Goal: Information Seeking & Learning: Find specific fact

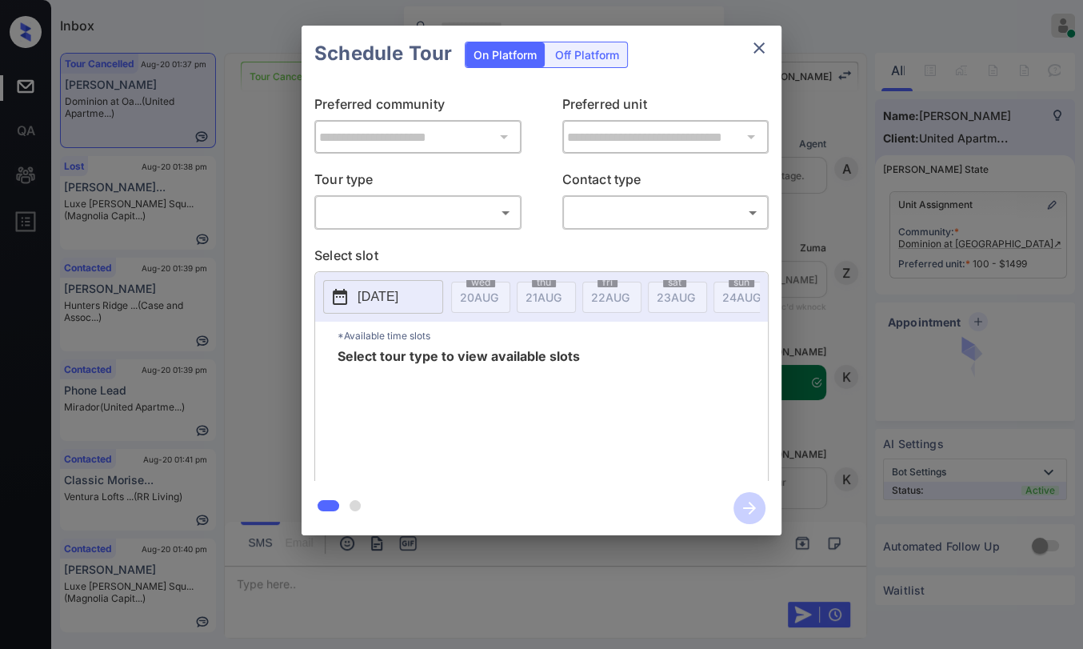
scroll to position [3730, 0]
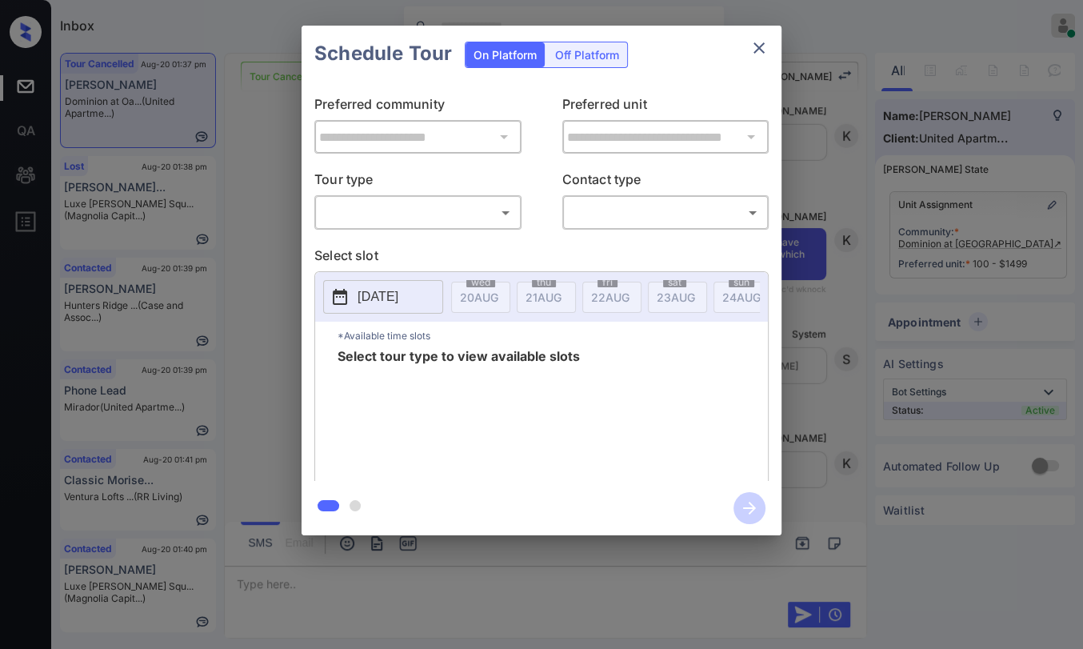
click at [374, 205] on body "Inbox Danielle Dela Cruz Online Set yourself offline Set yourself on break Prof…" at bounding box center [541, 324] width 1083 height 649
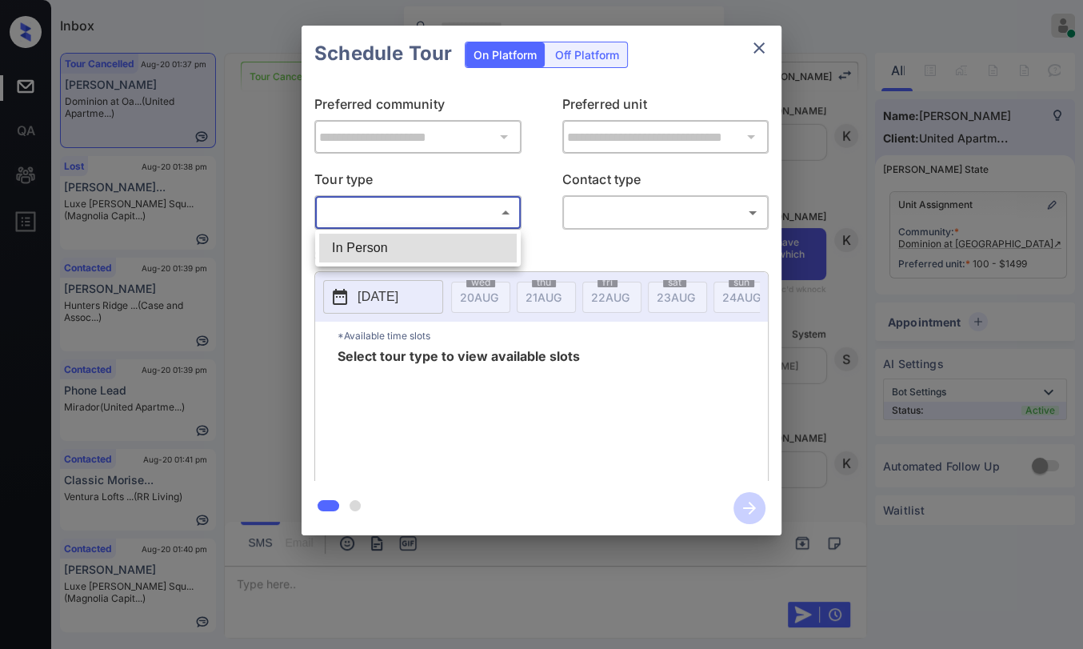
click at [366, 242] on li "In Person" at bounding box center [418, 248] width 198 height 29
type input "********"
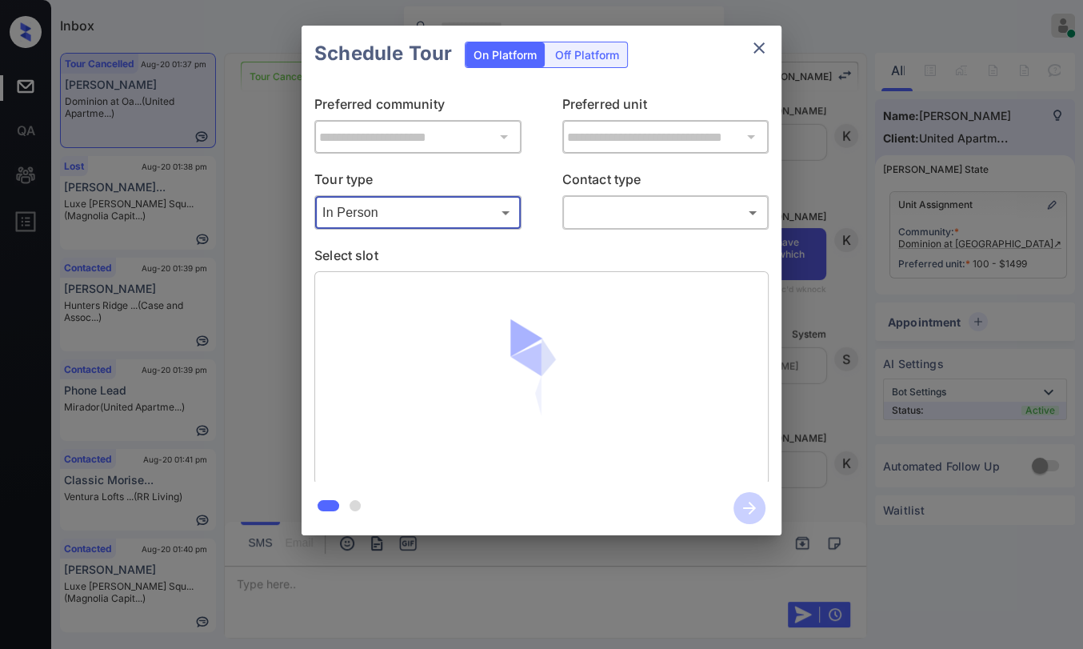
click at [674, 202] on body "Inbox Danielle Dela Cruz Online Set yourself offline Set yourself on break Prof…" at bounding box center [541, 324] width 1083 height 649
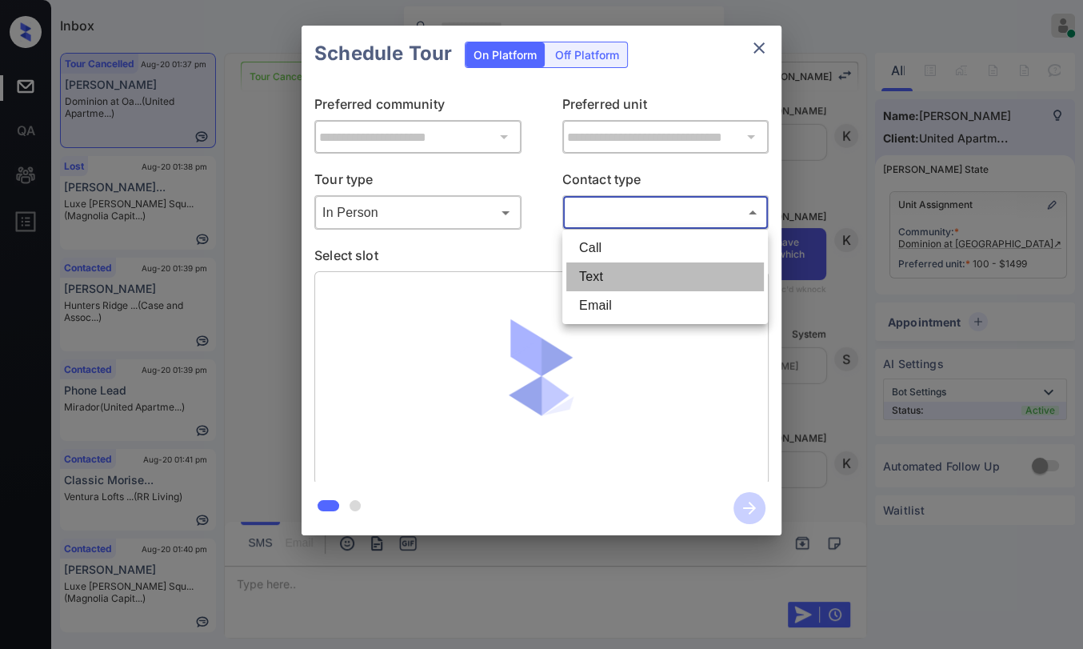
click at [609, 271] on li "Text" at bounding box center [665, 276] width 198 height 29
type input "****"
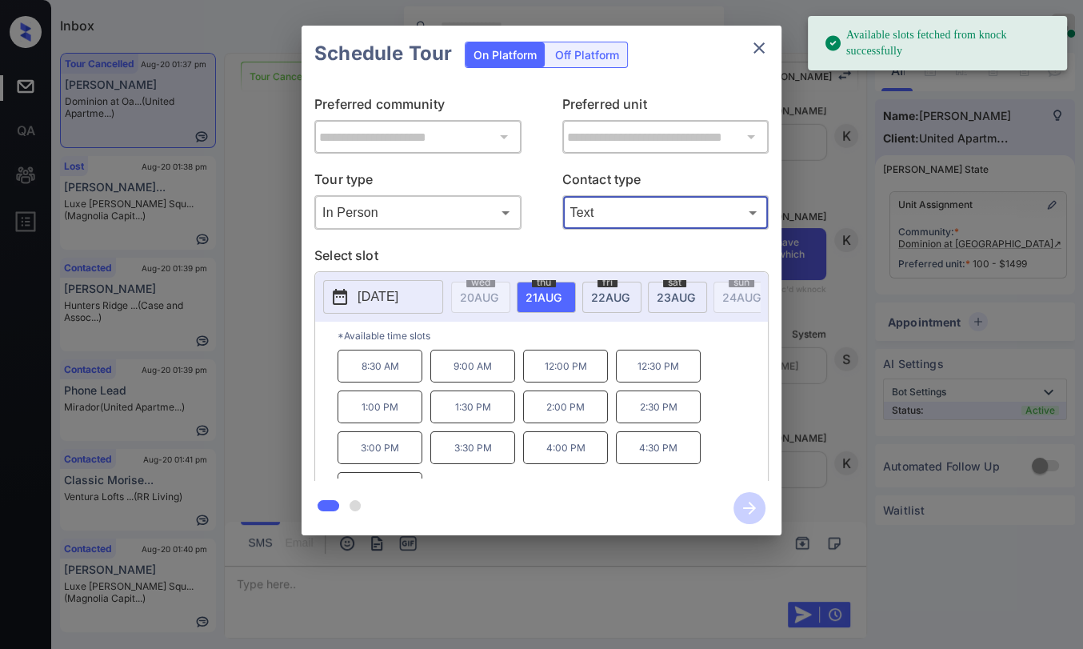
click at [498, 296] on span "23 AUG" at bounding box center [479, 297] width 38 height 14
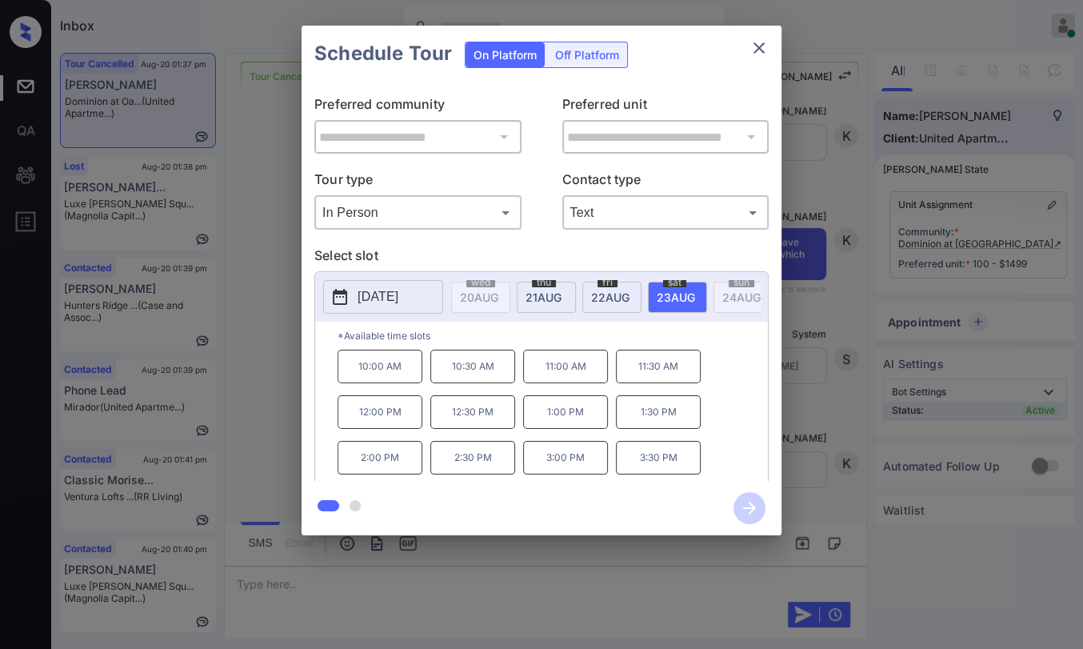
click at [663, 418] on p "1:30 PM" at bounding box center [658, 412] width 85 height 34
click at [742, 506] on icon "button" at bounding box center [750, 508] width 32 height 32
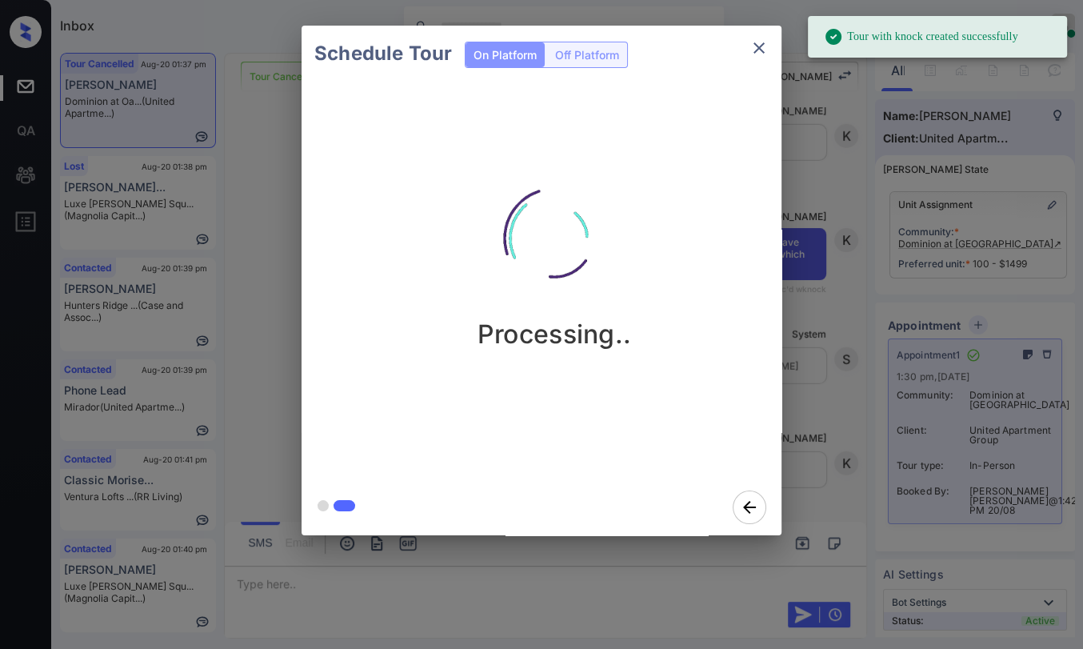
click at [754, 47] on icon "close" at bounding box center [759, 47] width 19 height 19
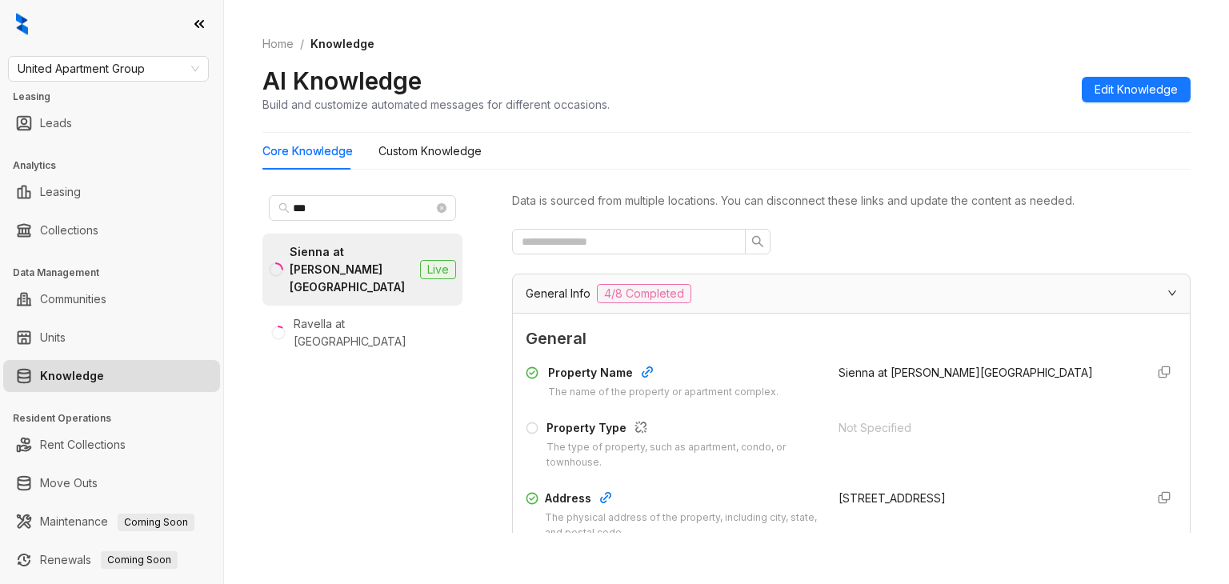
scroll to position [222, 0]
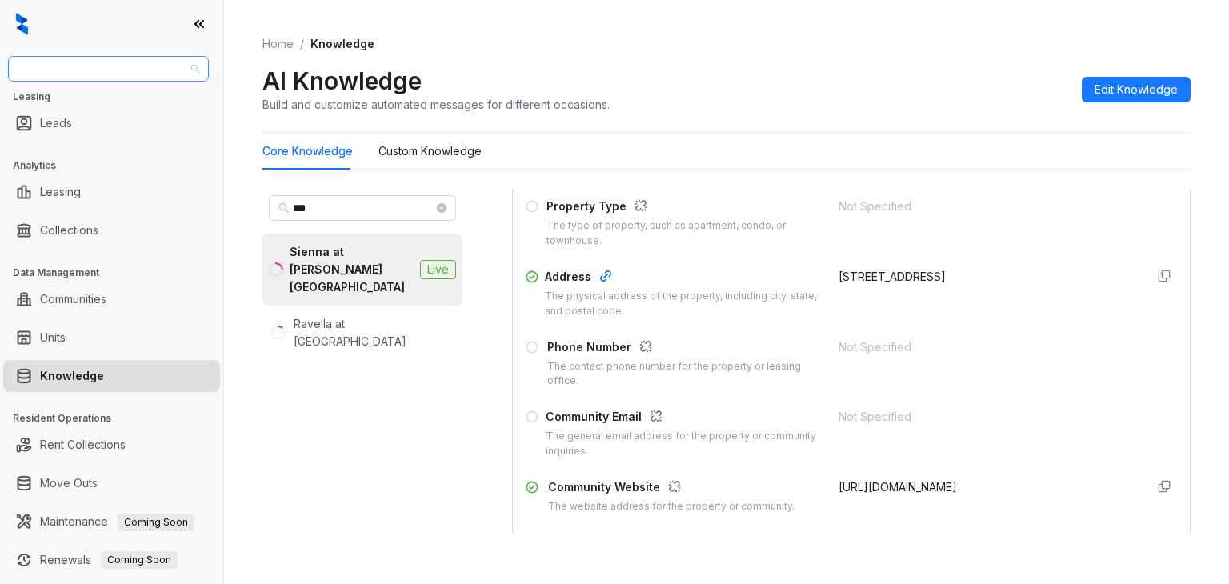
click at [68, 70] on span "United Apartment Group" at bounding box center [109, 69] width 182 height 24
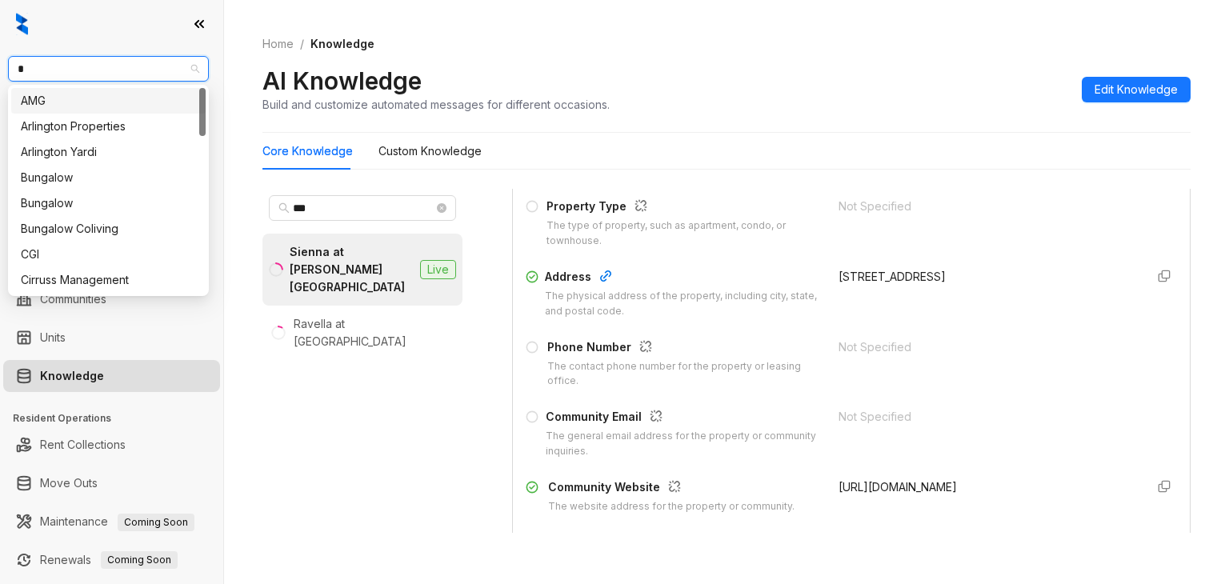
type input "**"
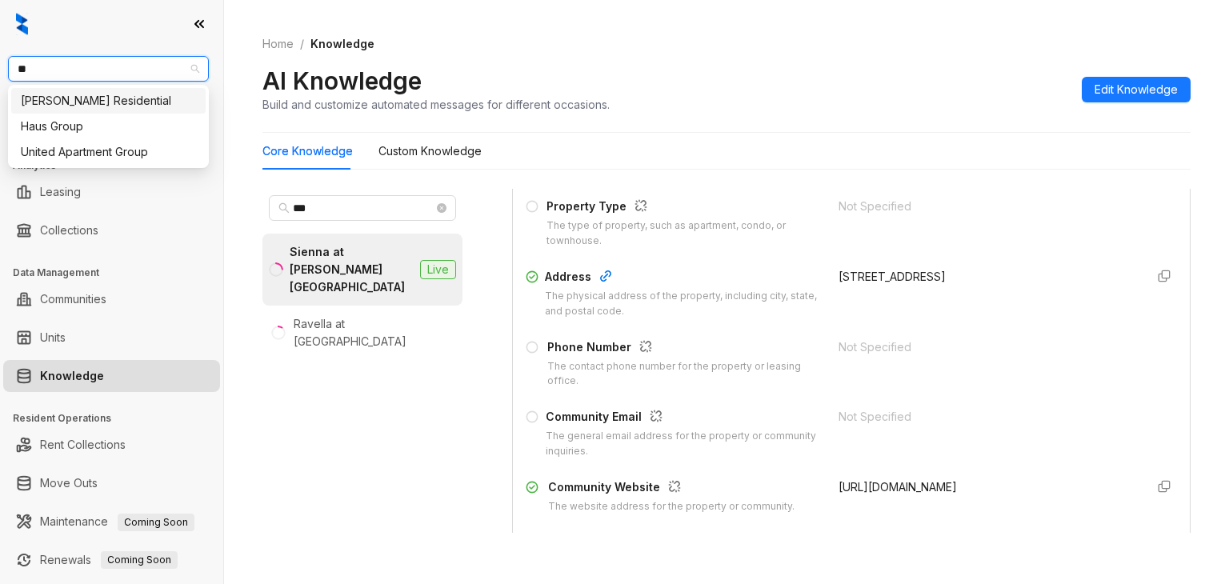
click at [60, 101] on div "[PERSON_NAME] Residential" at bounding box center [108, 101] width 175 height 18
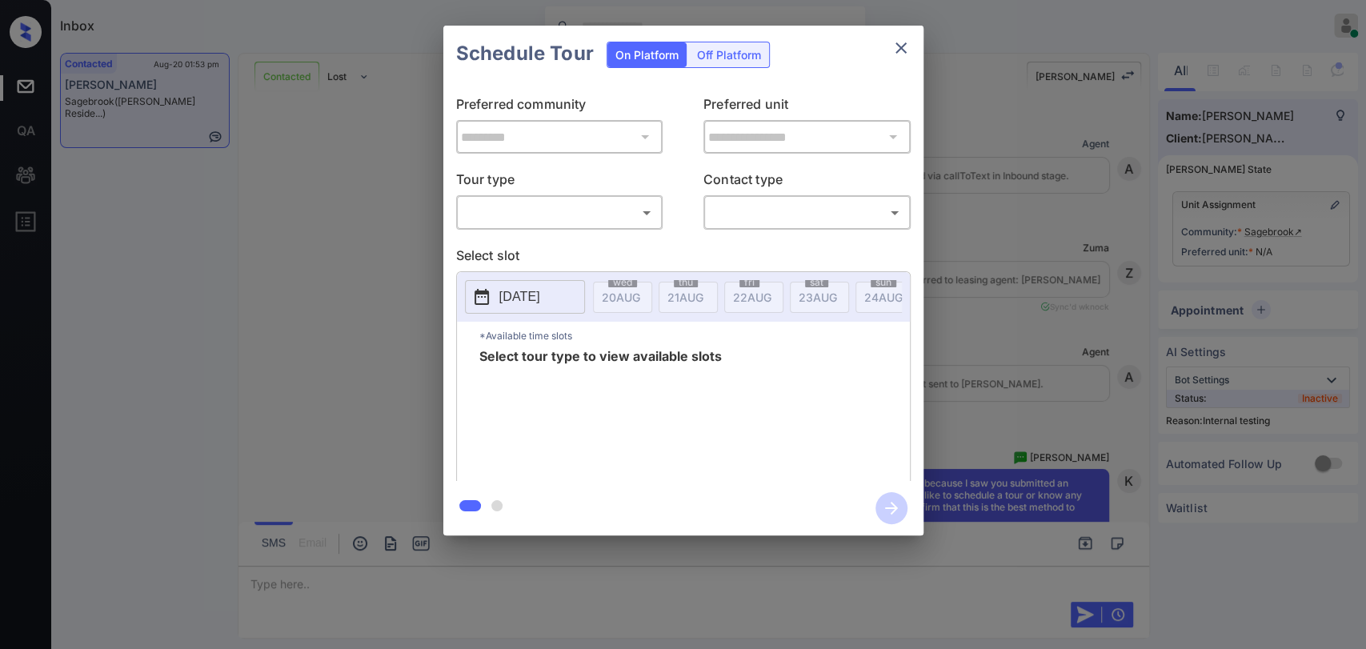
scroll to position [3706, 0]
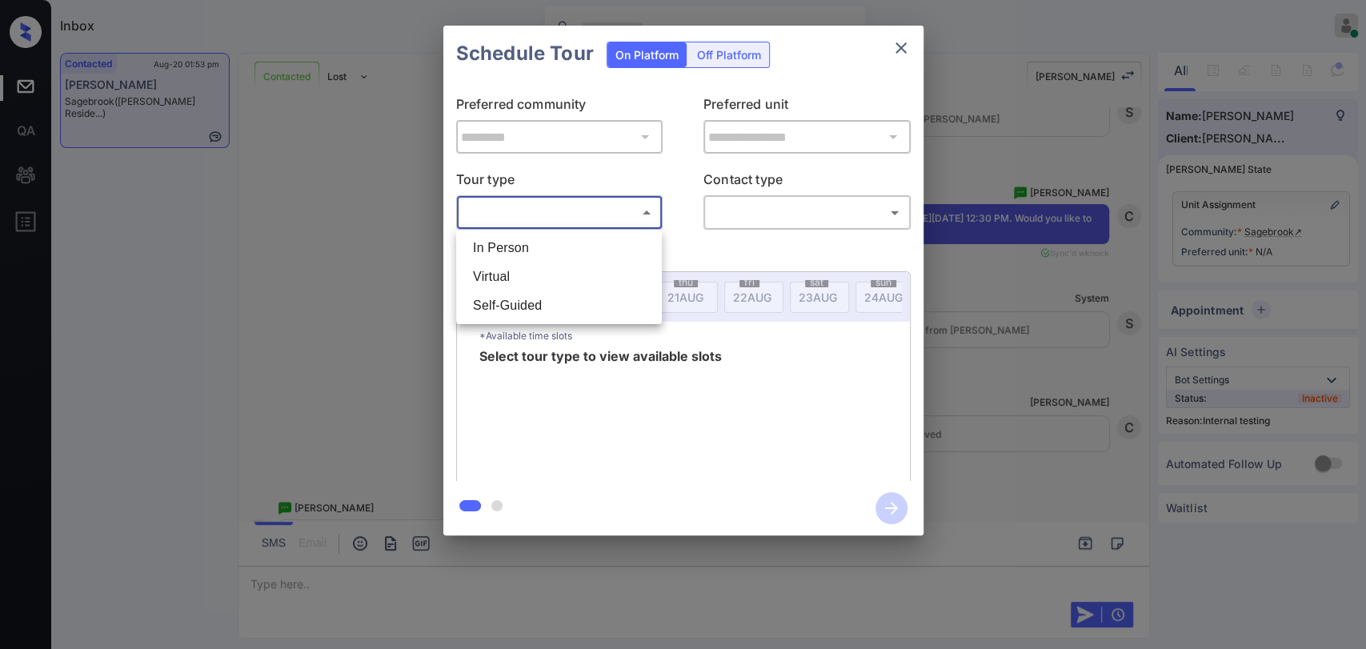
click at [514, 199] on body "Inbox Danielle Dela Cruz Online Set yourself offline Set yourself on break Prof…" at bounding box center [683, 324] width 1366 height 649
click at [514, 246] on li "In Person" at bounding box center [559, 248] width 198 height 29
type input "********"
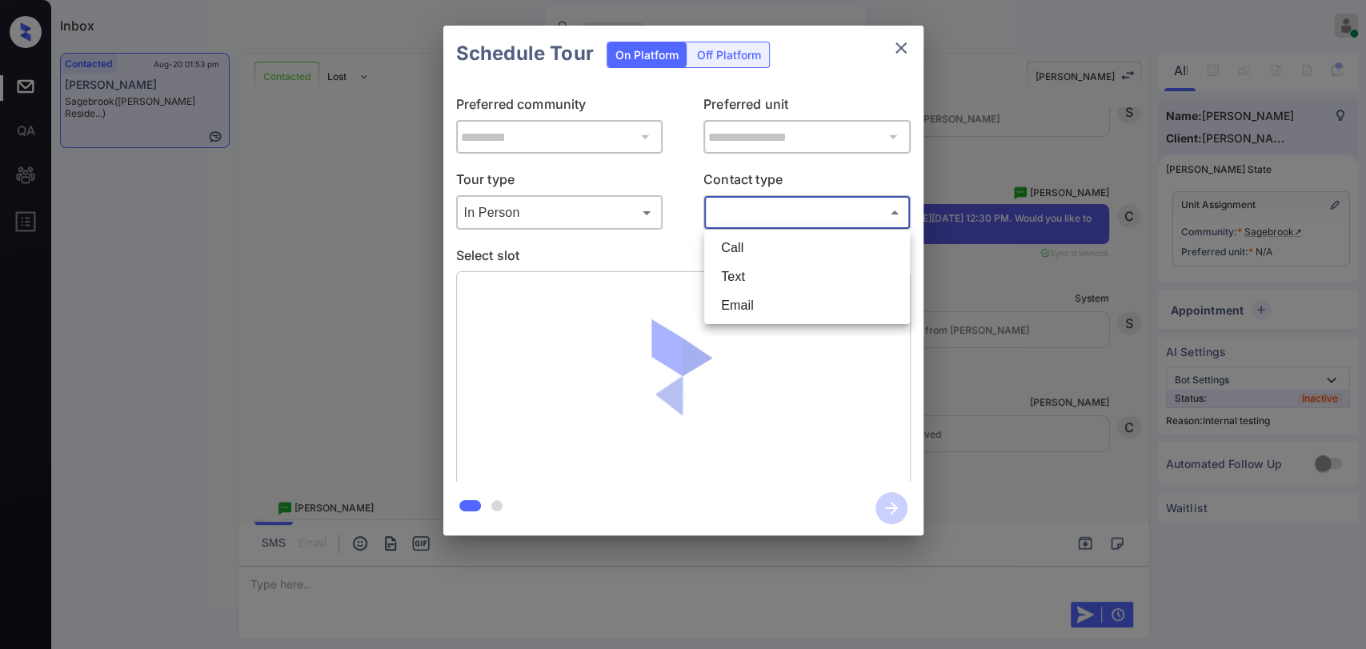
click at [841, 211] on body "Inbox Danielle Dela Cruz Online Set yourself offline Set yourself on break Prof…" at bounding box center [683, 324] width 1366 height 649
click at [1013, 156] on div at bounding box center [683, 324] width 1366 height 649
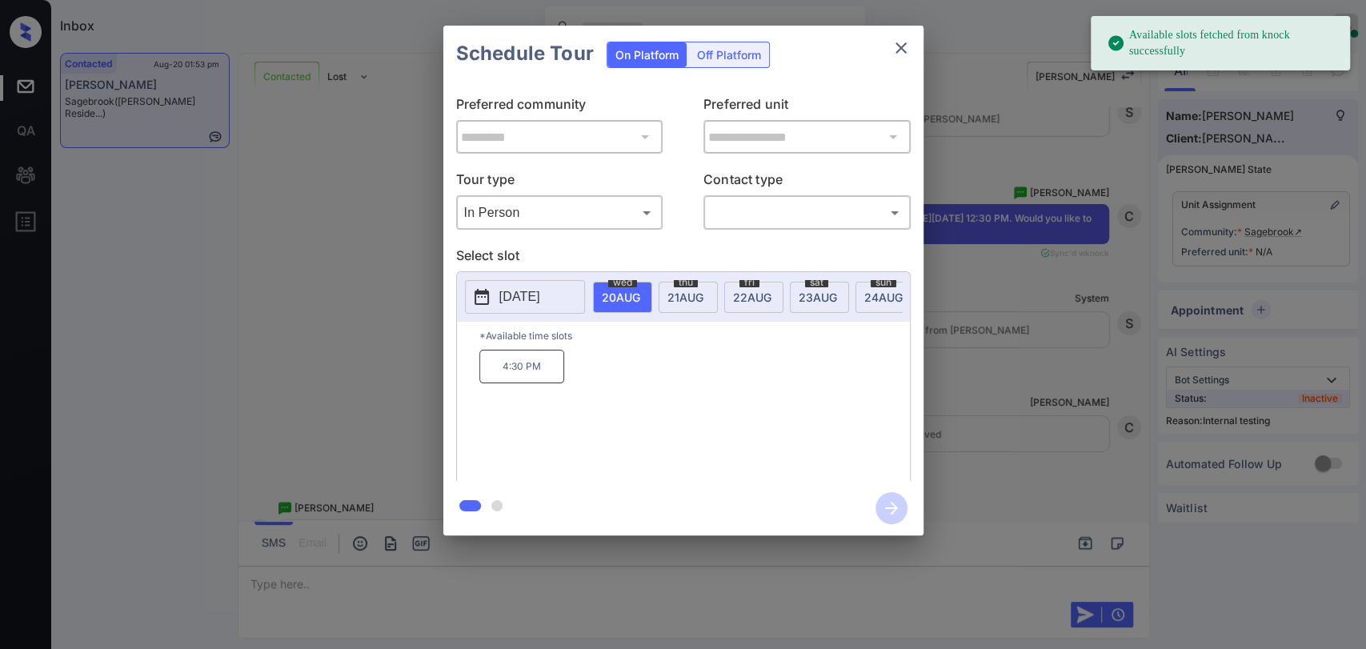
click at [982, 134] on div "**********" at bounding box center [683, 280] width 1366 height 561
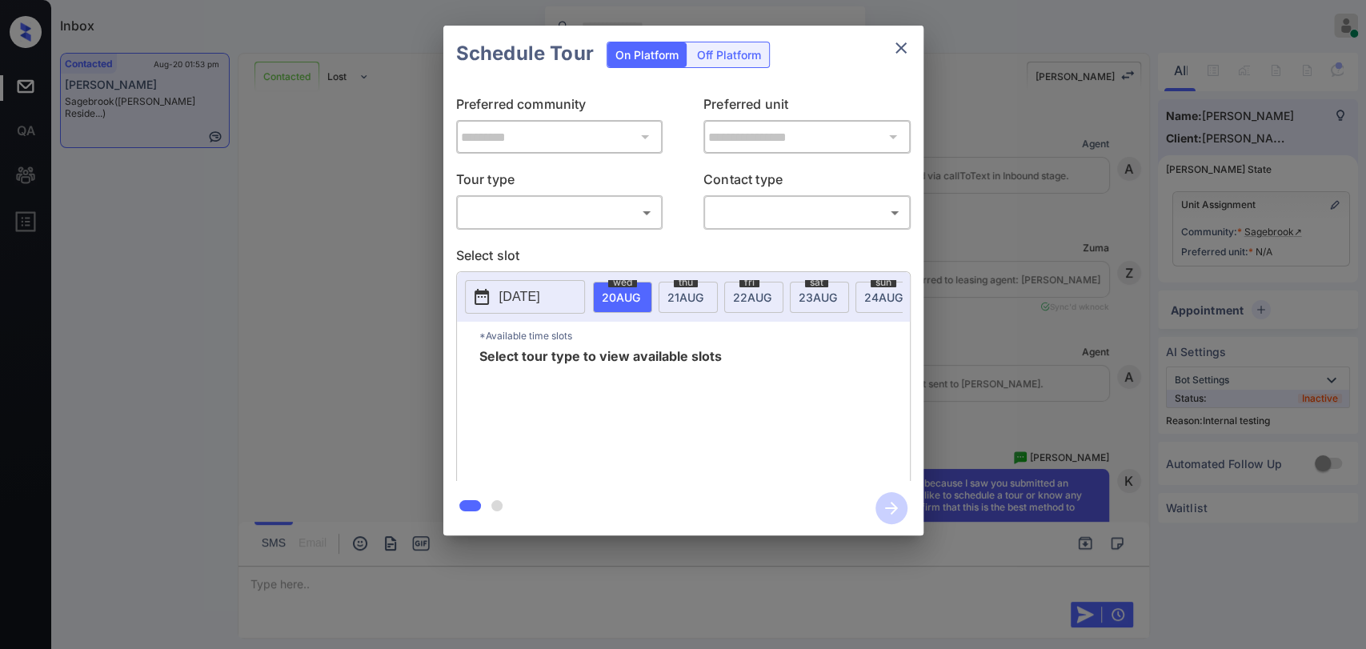
scroll to position [3706, 0]
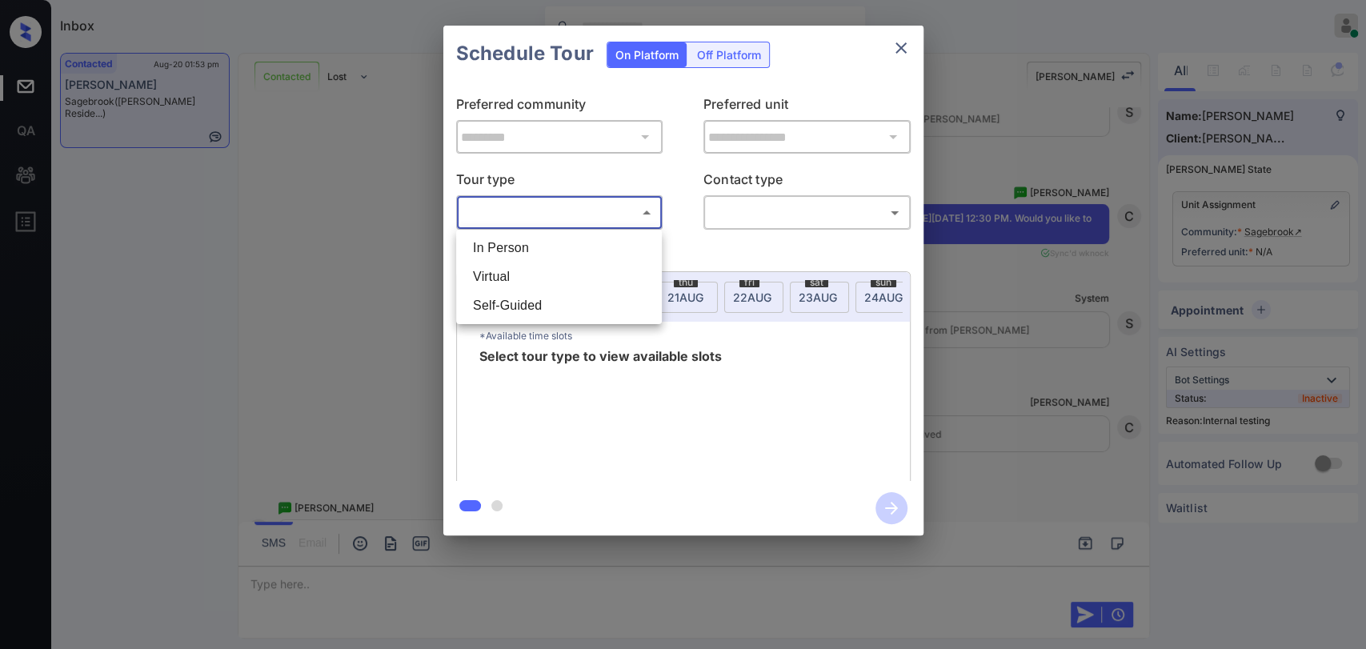
click at [518, 206] on body "Inbox Danielle Dela Cruz Online Set yourself offline Set yourself on break Prof…" at bounding box center [683, 324] width 1366 height 649
click at [498, 242] on li "In Person" at bounding box center [559, 248] width 198 height 29
type input "********"
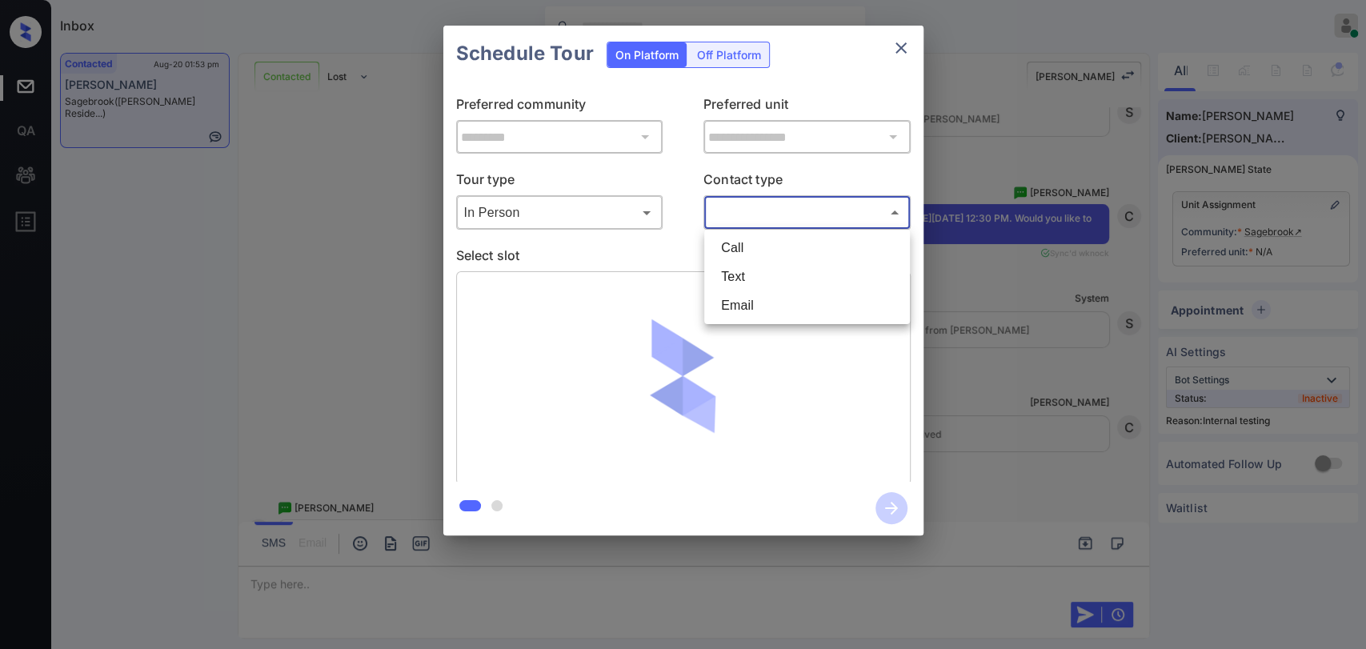
click at [794, 208] on body "Inbox Danielle Dela Cruz Online Set yourself offline Set yourself on break Prof…" at bounding box center [683, 324] width 1366 height 649
click at [748, 265] on li "Text" at bounding box center [807, 276] width 198 height 29
type input "****"
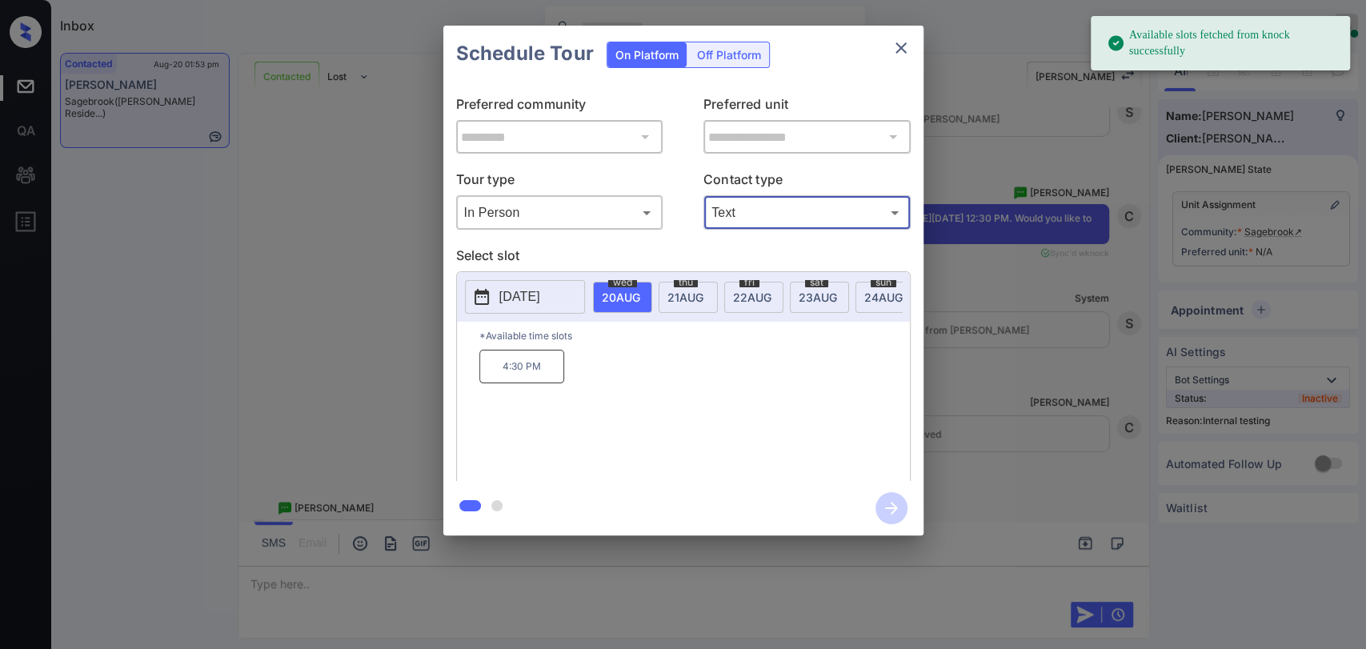
click at [640, 299] on span "23 AUG" at bounding box center [621, 297] width 38 height 14
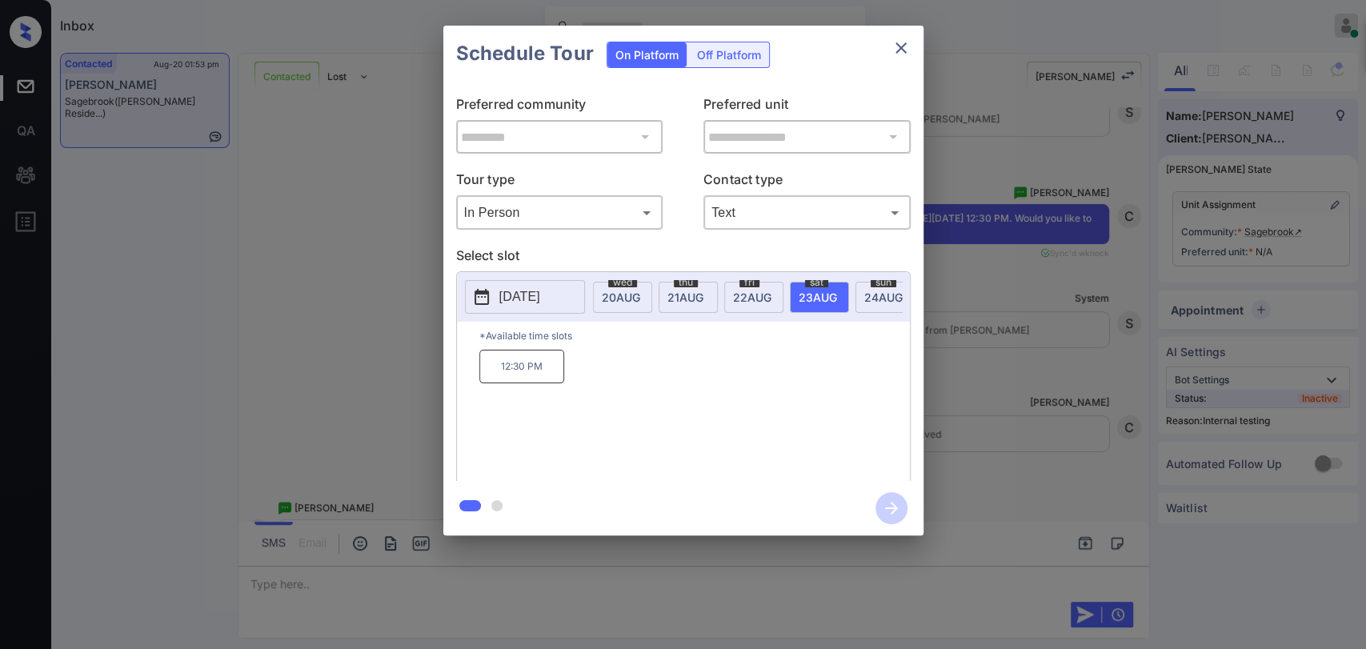
click at [548, 350] on p "*Available time slots" at bounding box center [694, 336] width 430 height 28
click at [541, 366] on p "12:30 PM" at bounding box center [521, 367] width 85 height 34
click at [896, 46] on icon "close" at bounding box center [900, 47] width 19 height 19
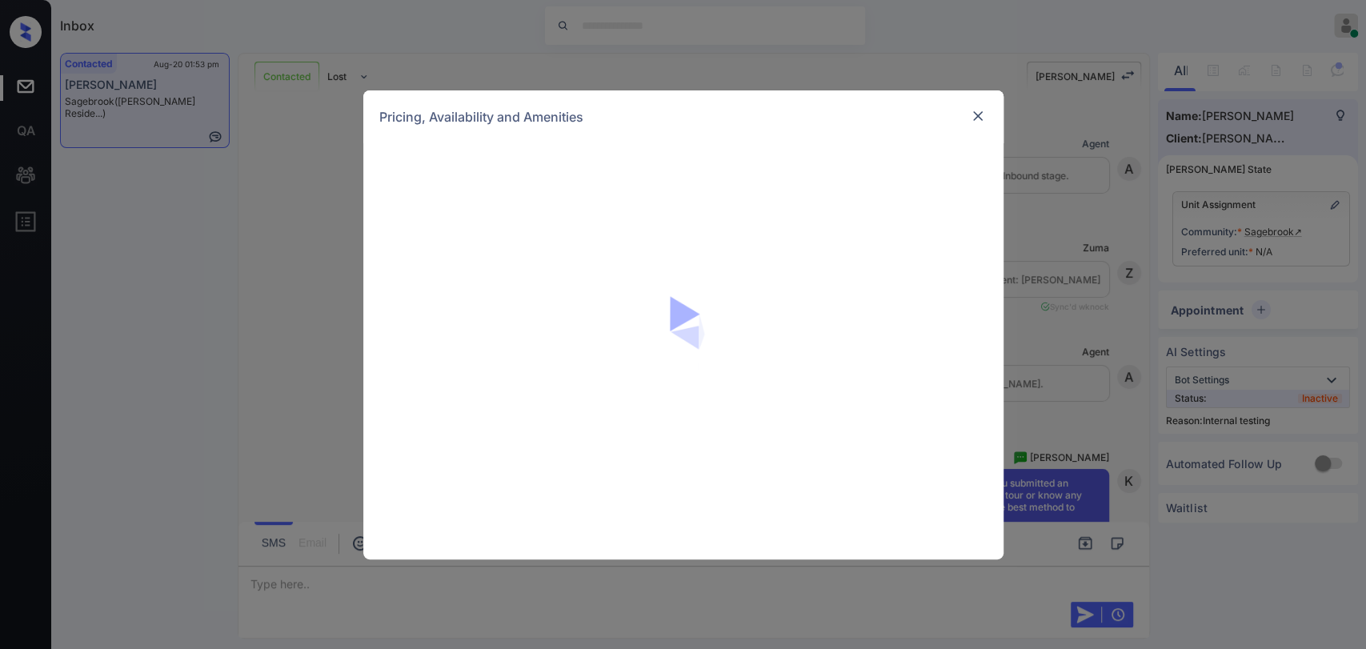
scroll to position [622, 0]
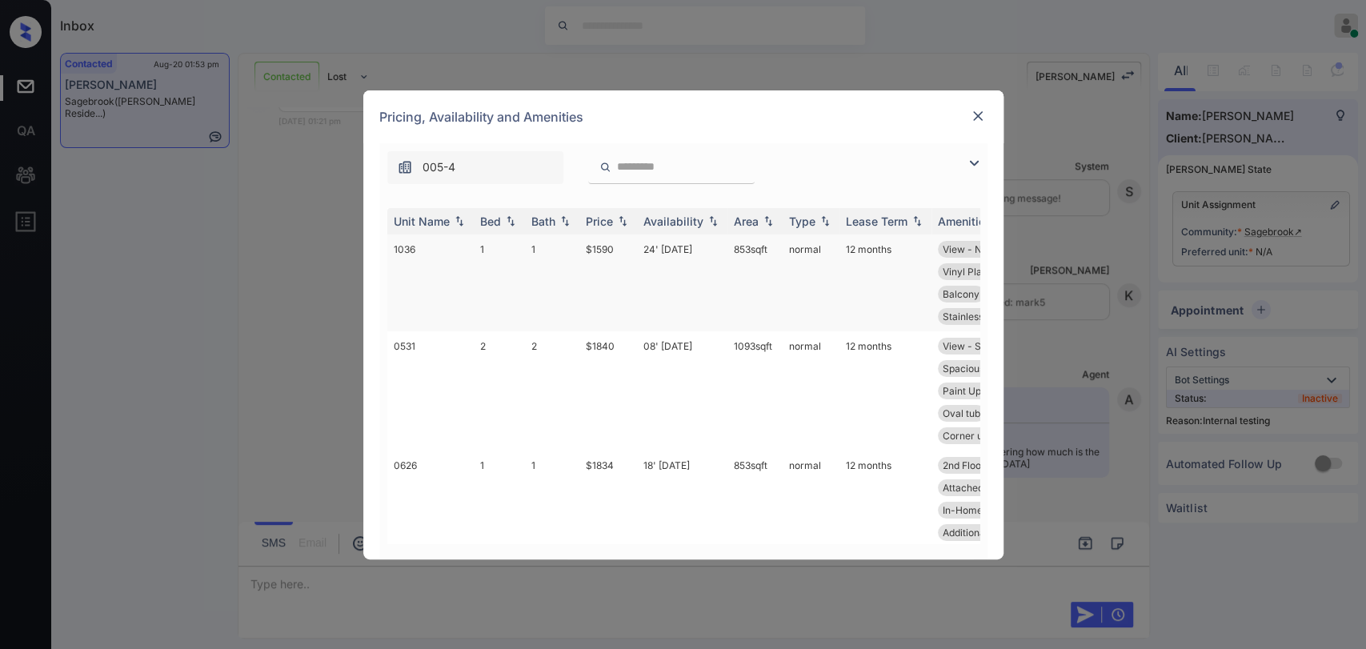
click at [480, 246] on td "1" at bounding box center [499, 282] width 51 height 97
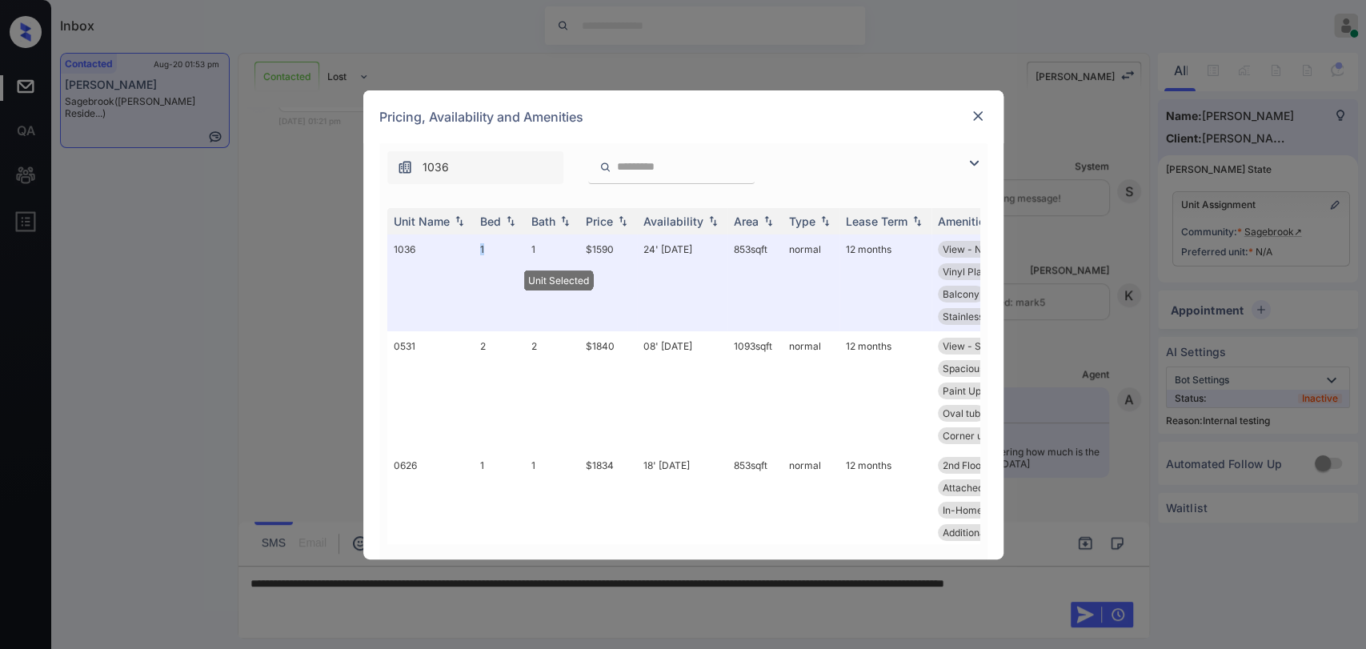
click at [972, 122] on img at bounding box center [978, 116] width 16 height 16
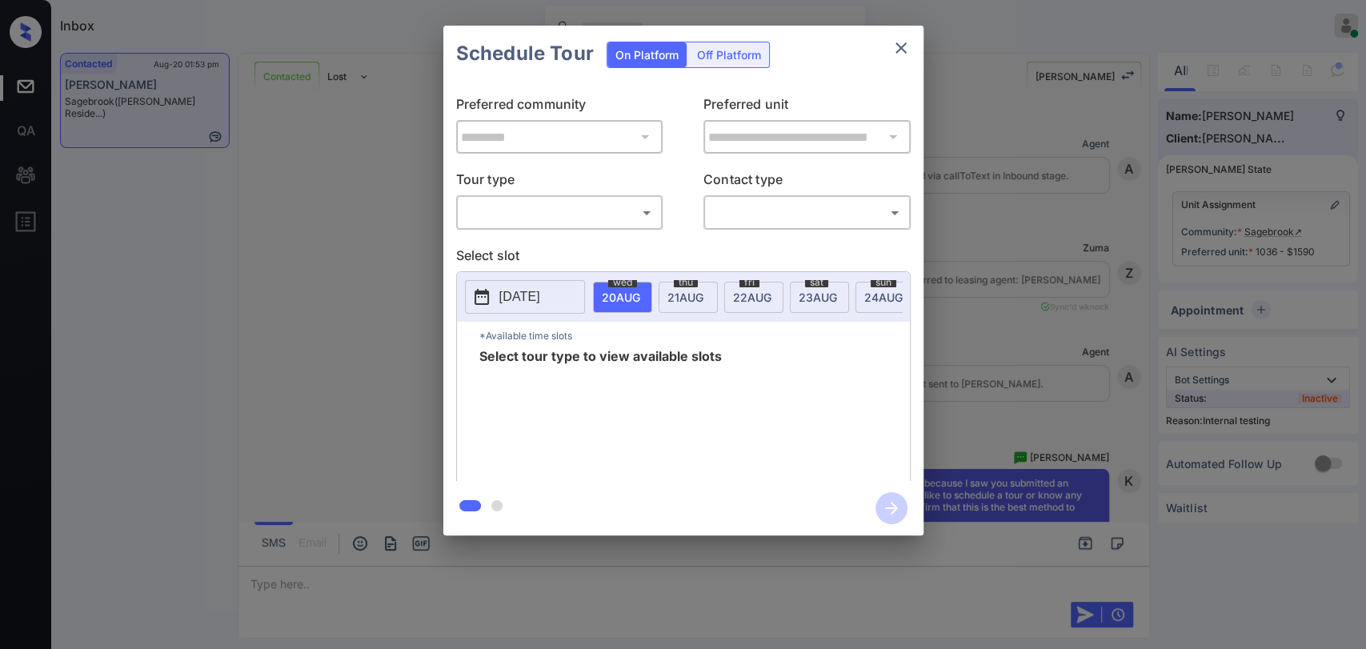
scroll to position [4077, 0]
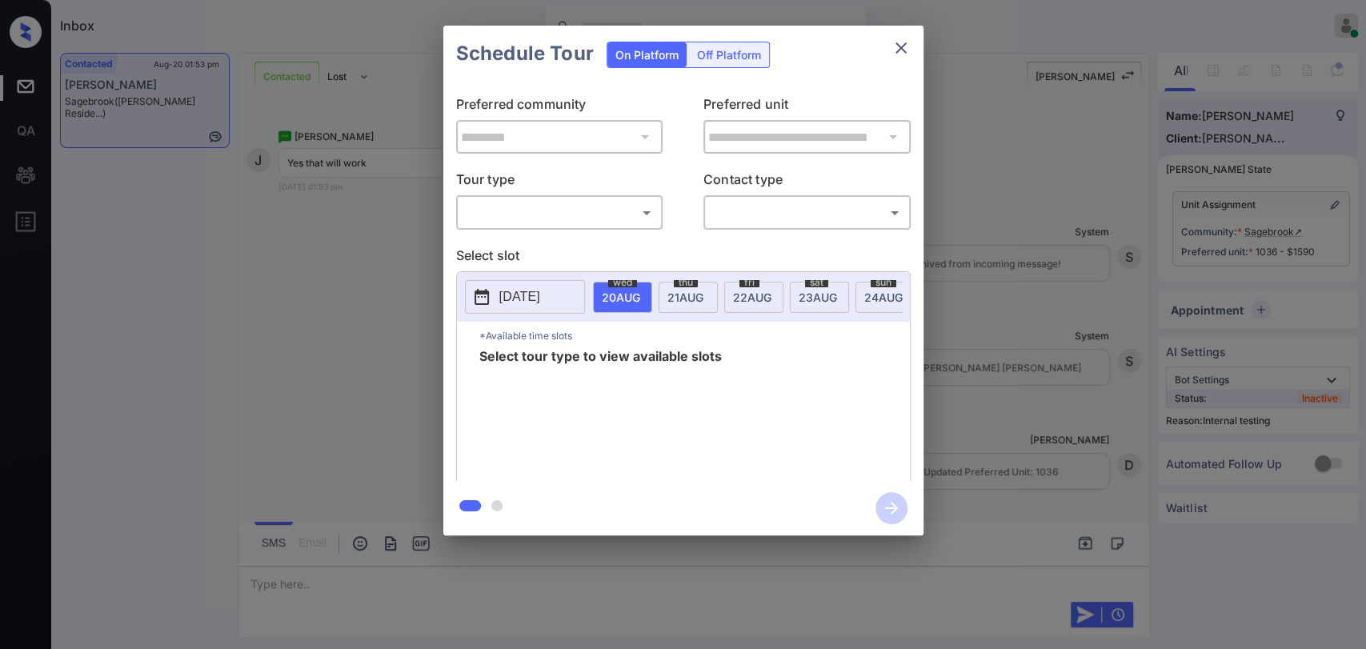
click at [561, 202] on body "Inbox Danielle Dela Cruz Online Set yourself offline Set yourself on break Prof…" at bounding box center [683, 324] width 1366 height 649
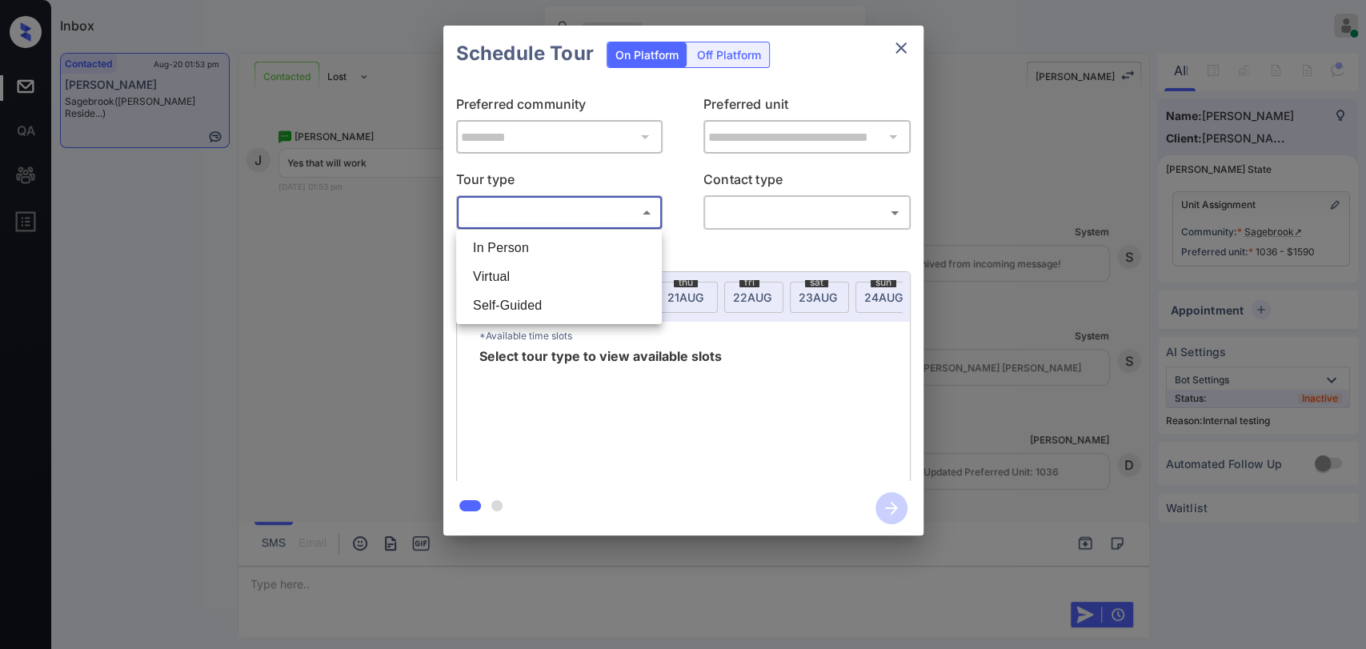
click at [525, 245] on li "In Person" at bounding box center [559, 248] width 198 height 29
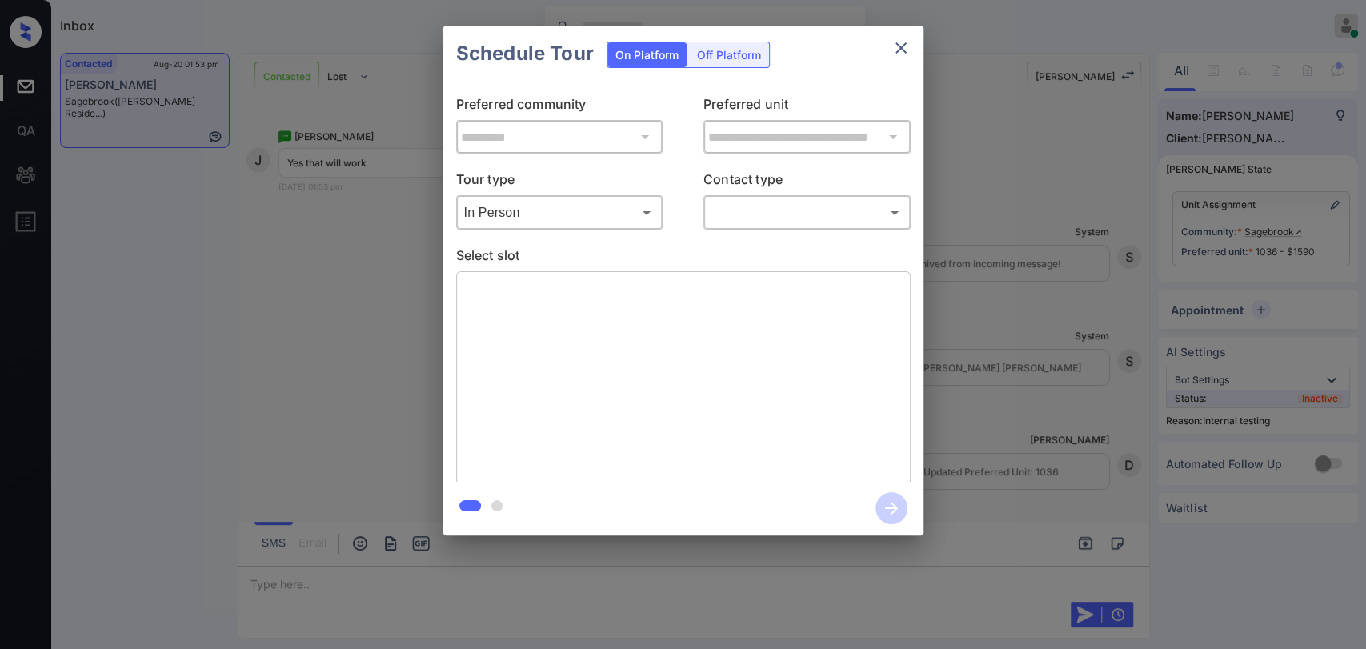
type input "********"
click at [778, 216] on div at bounding box center [683, 324] width 1366 height 649
click at [772, 220] on body "Inbox Danielle Dela Cruz Online Set yourself offline Set yourself on break Prof…" at bounding box center [683, 324] width 1366 height 649
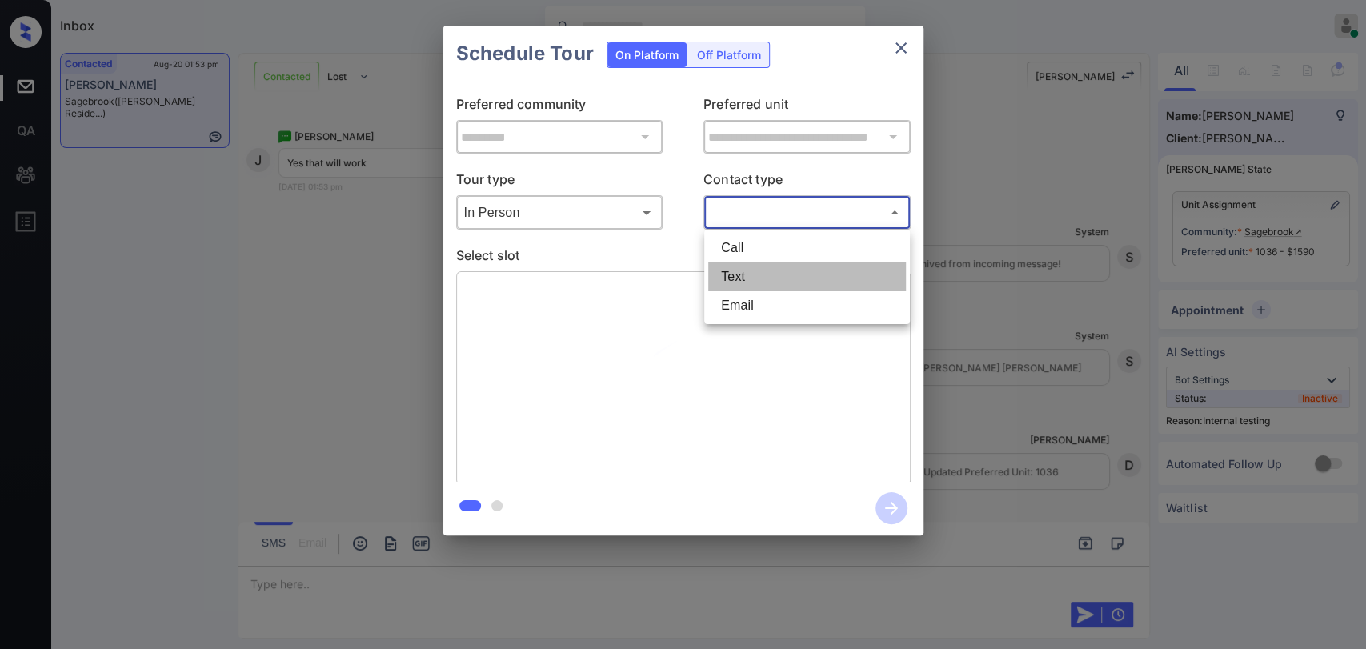
click at [753, 279] on li "Text" at bounding box center [807, 276] width 198 height 29
type input "****"
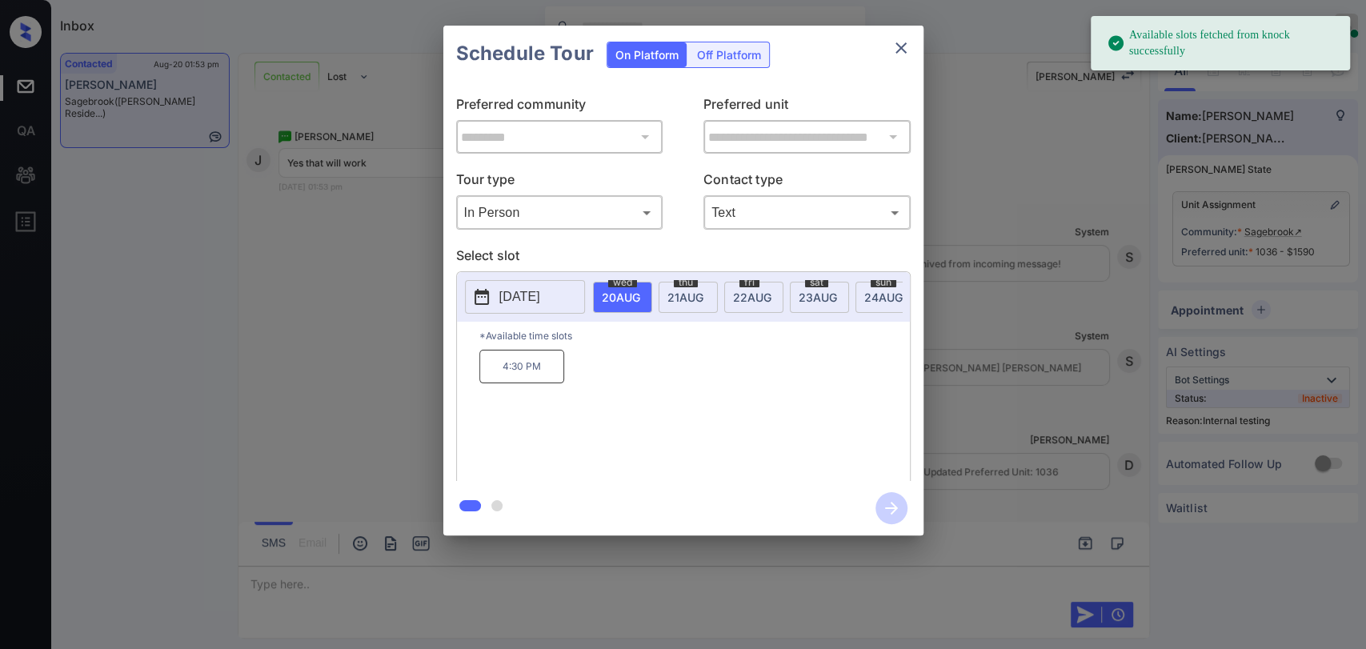
click at [640, 294] on span "23 AUG" at bounding box center [621, 297] width 38 height 14
click at [541, 371] on p "12:30 PM" at bounding box center [521, 367] width 85 height 34
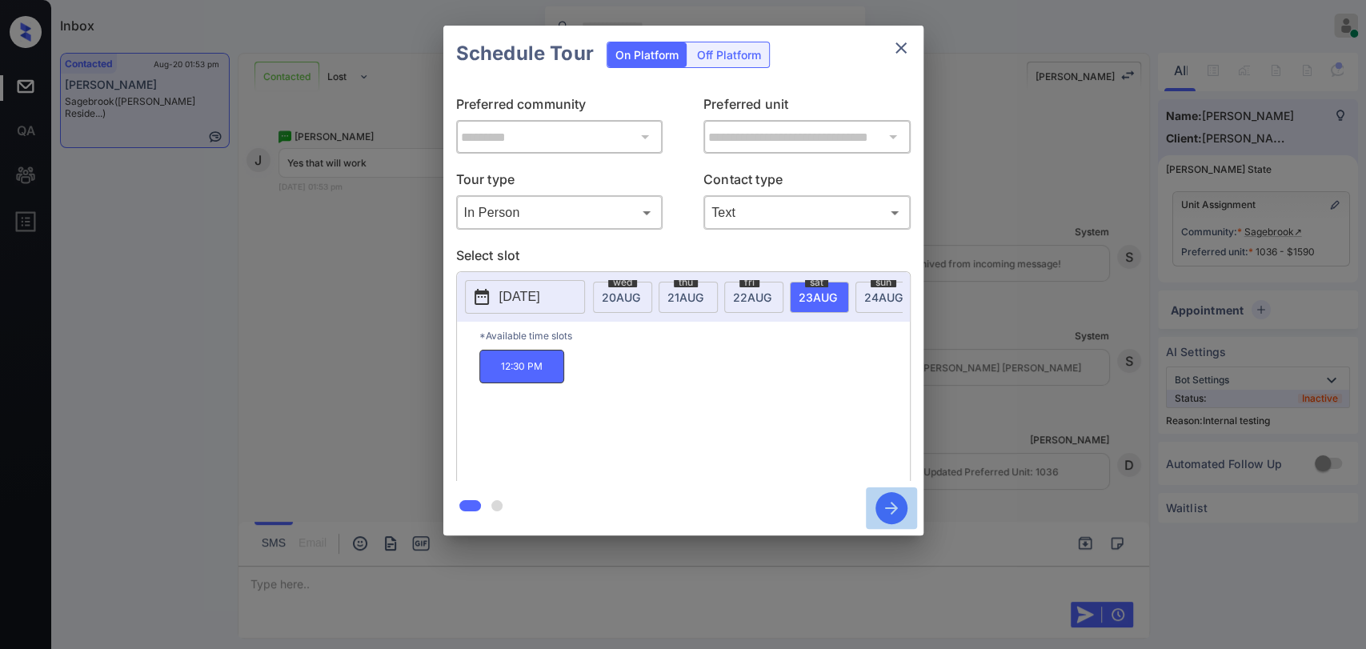
click at [899, 514] on icon "button" at bounding box center [891, 508] width 32 height 32
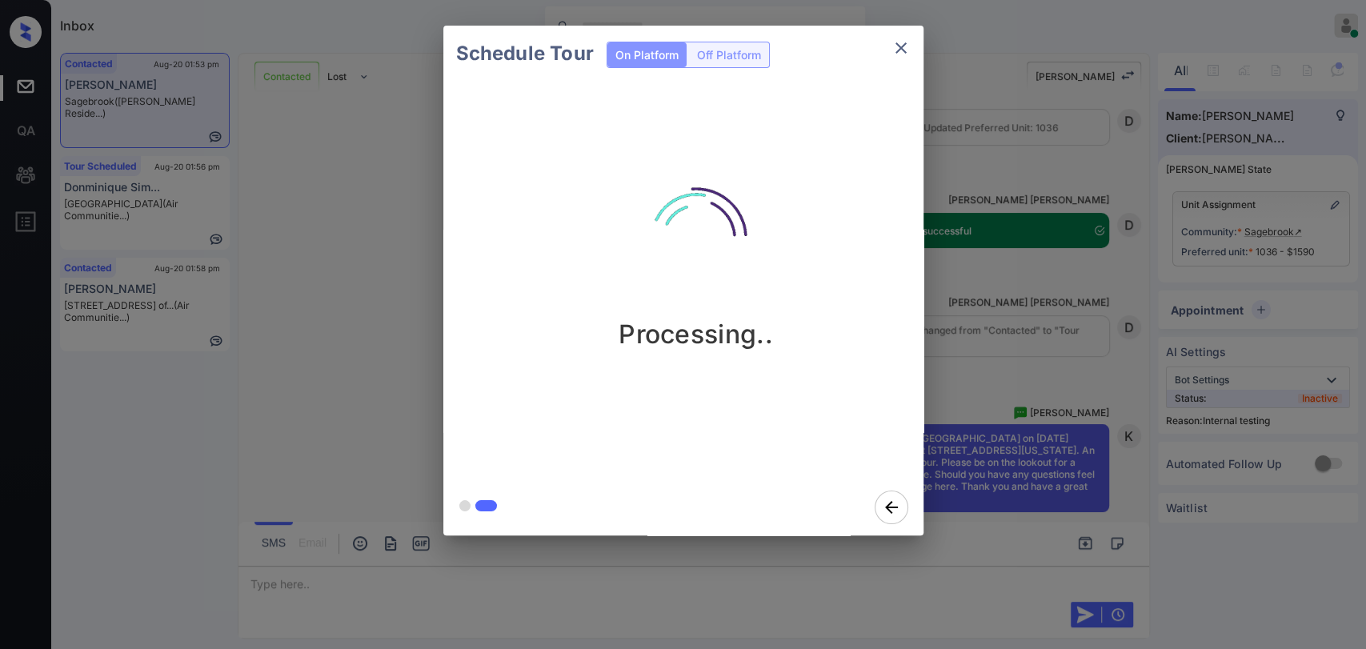
scroll to position [4439, 0]
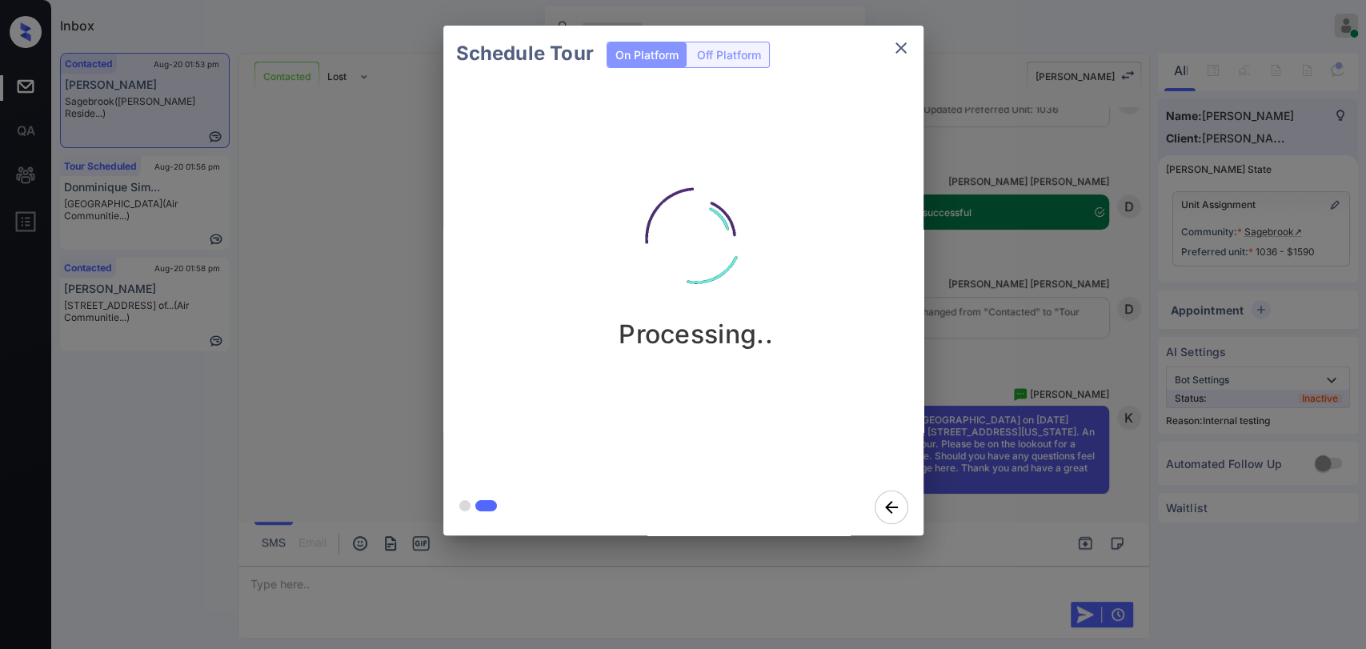
click at [904, 42] on icon "close" at bounding box center [900, 47] width 19 height 19
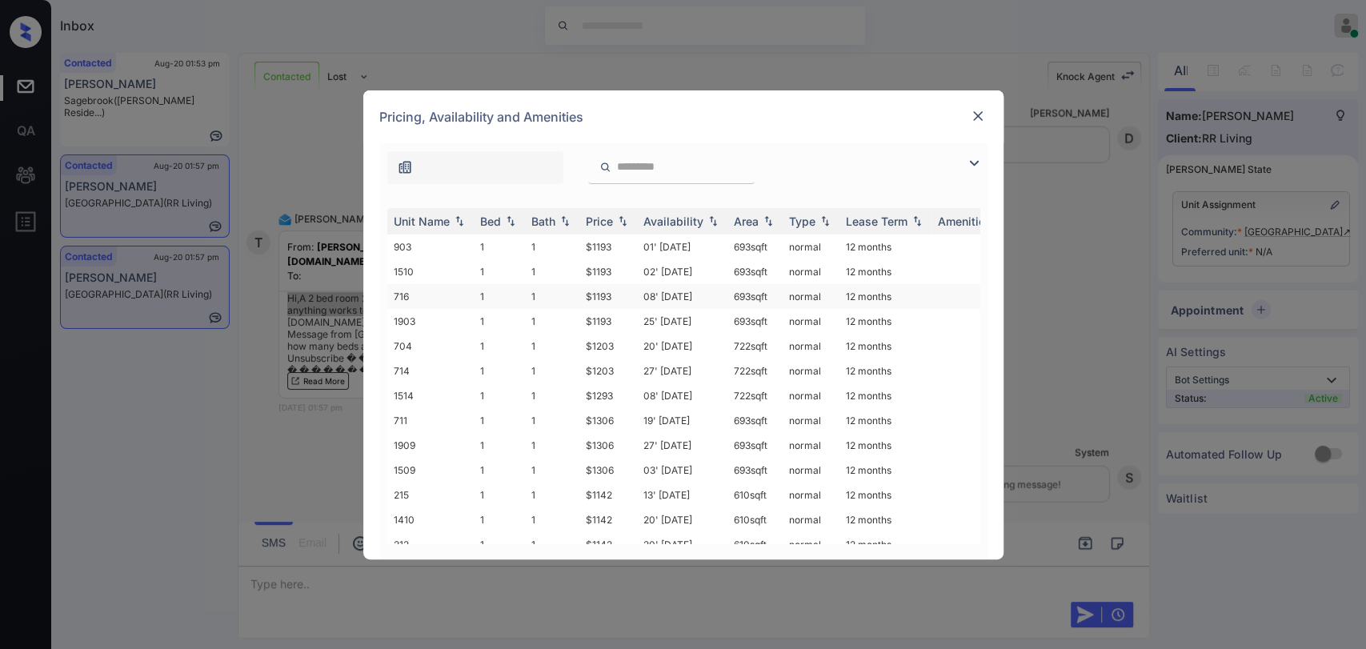
scroll to position [211, 0]
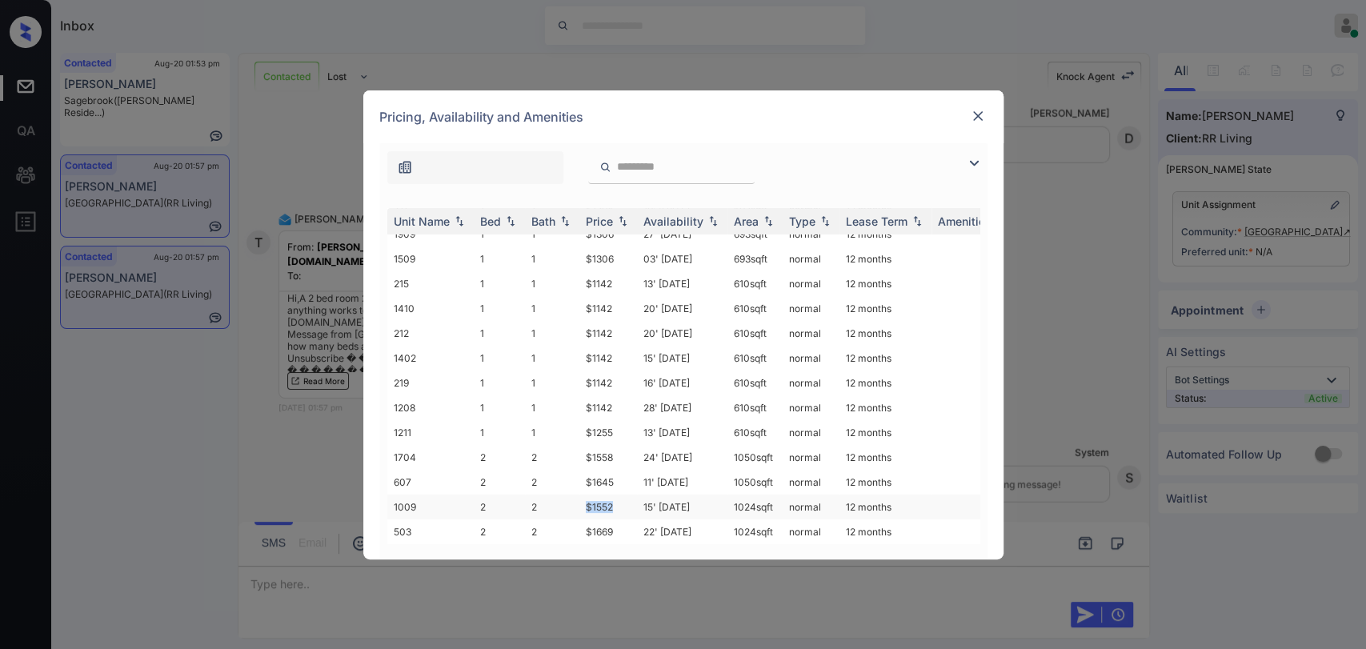
drag, startPoint x: 582, startPoint y: 493, endPoint x: 615, endPoint y: 493, distance: 32.8
click at [615, 494] on td "$1552" at bounding box center [608, 506] width 58 height 25
copy td "$1552"
click at [965, 114] on div "Pricing, Availability and Amenities" at bounding box center [683, 116] width 640 height 53
click at [968, 114] on div at bounding box center [977, 115] width 19 height 19
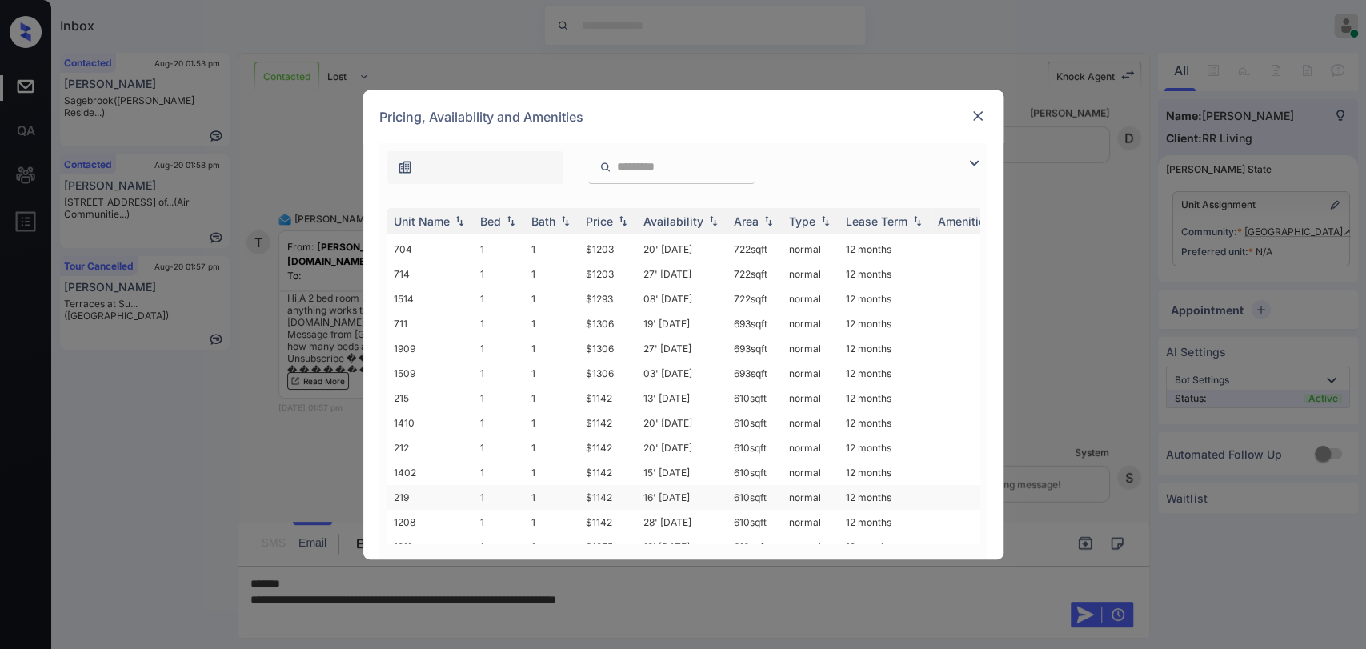
scroll to position [211, 0]
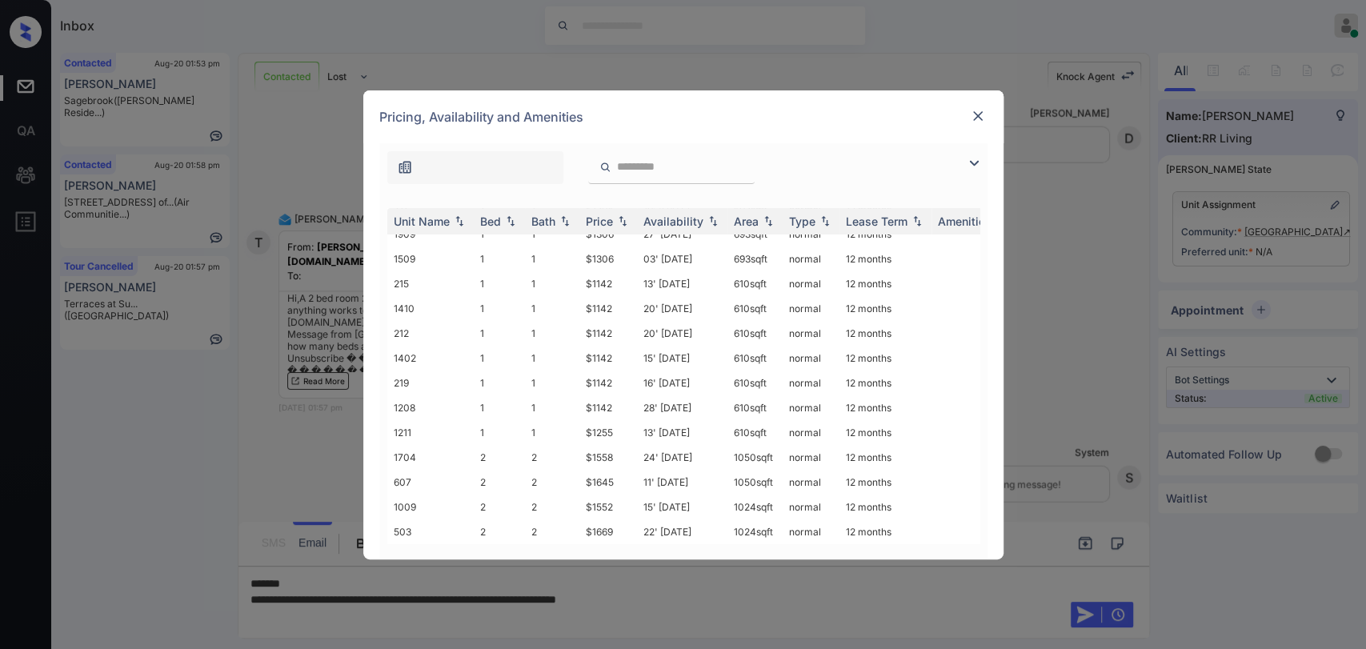
click at [974, 117] on img at bounding box center [978, 116] width 16 height 16
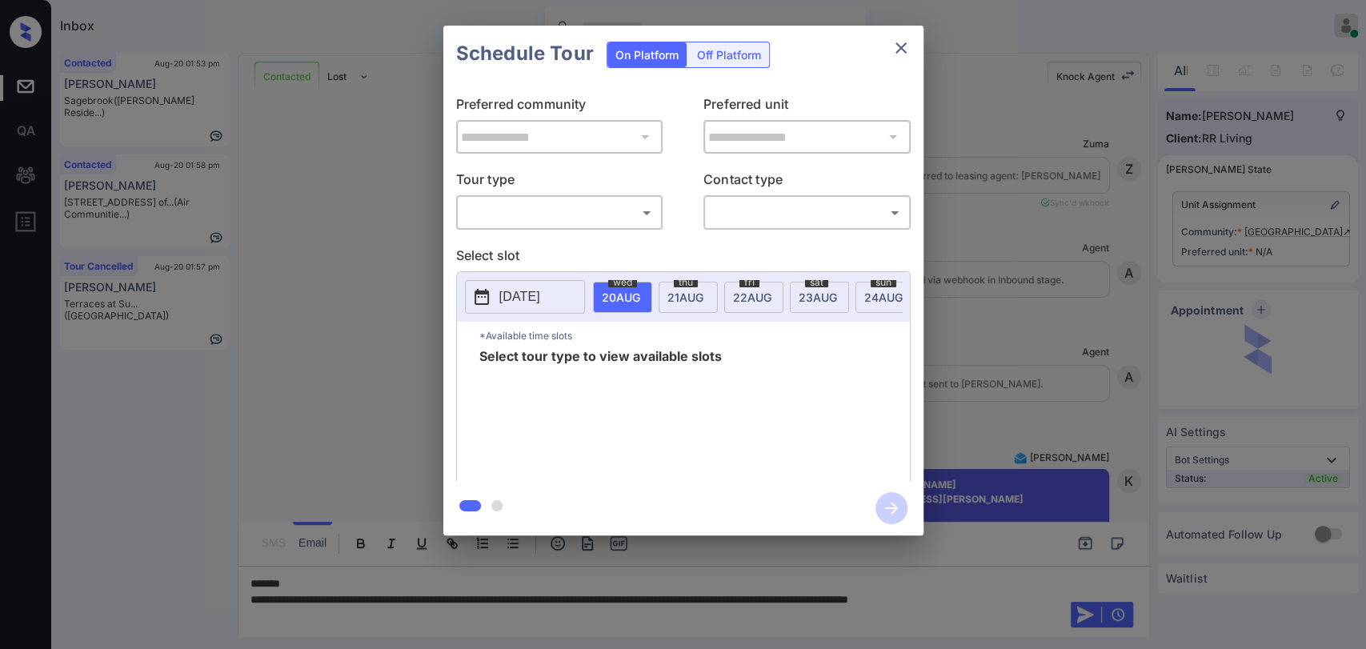
scroll to position [2694, 0]
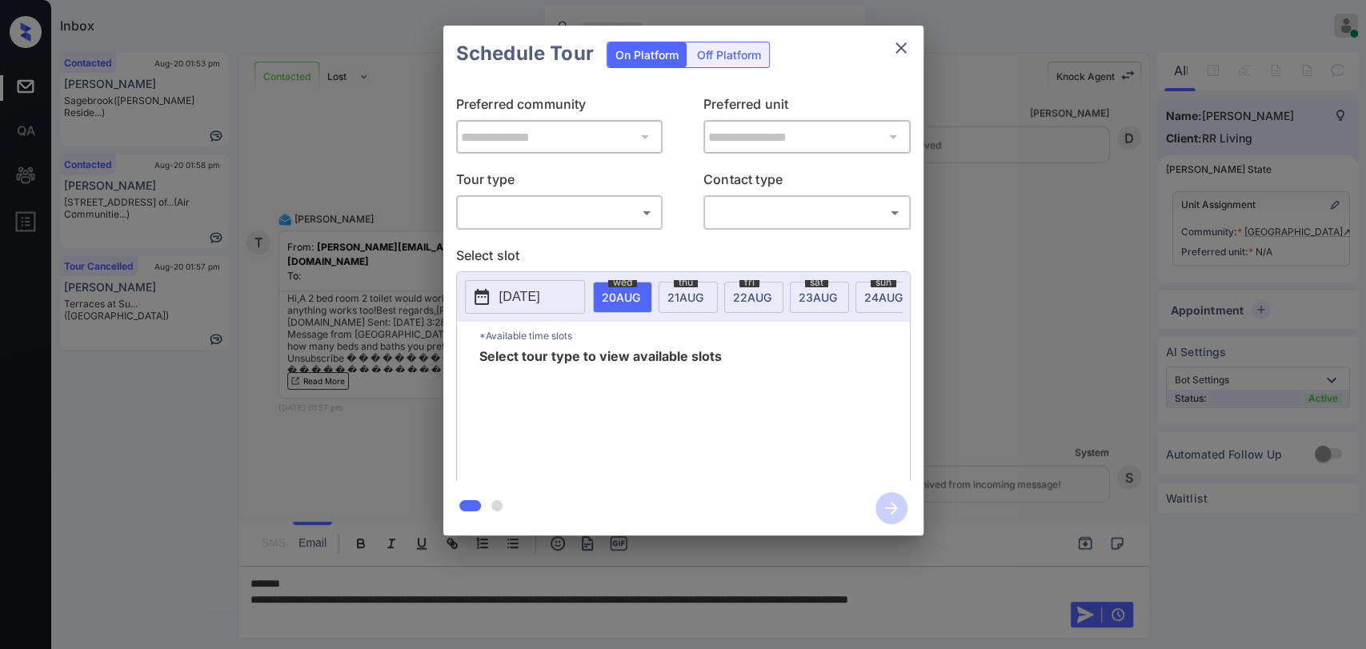
click at [894, 56] on icon "close" at bounding box center [900, 47] width 19 height 19
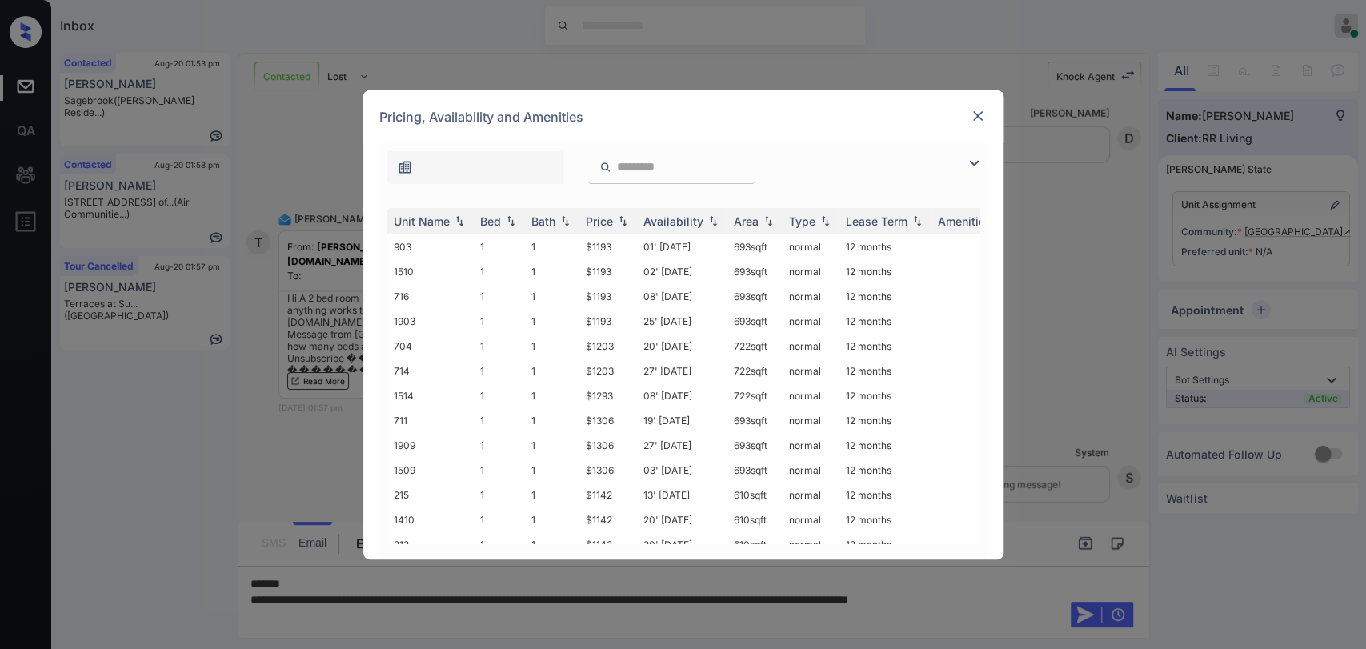
click at [977, 118] on img at bounding box center [978, 116] width 16 height 16
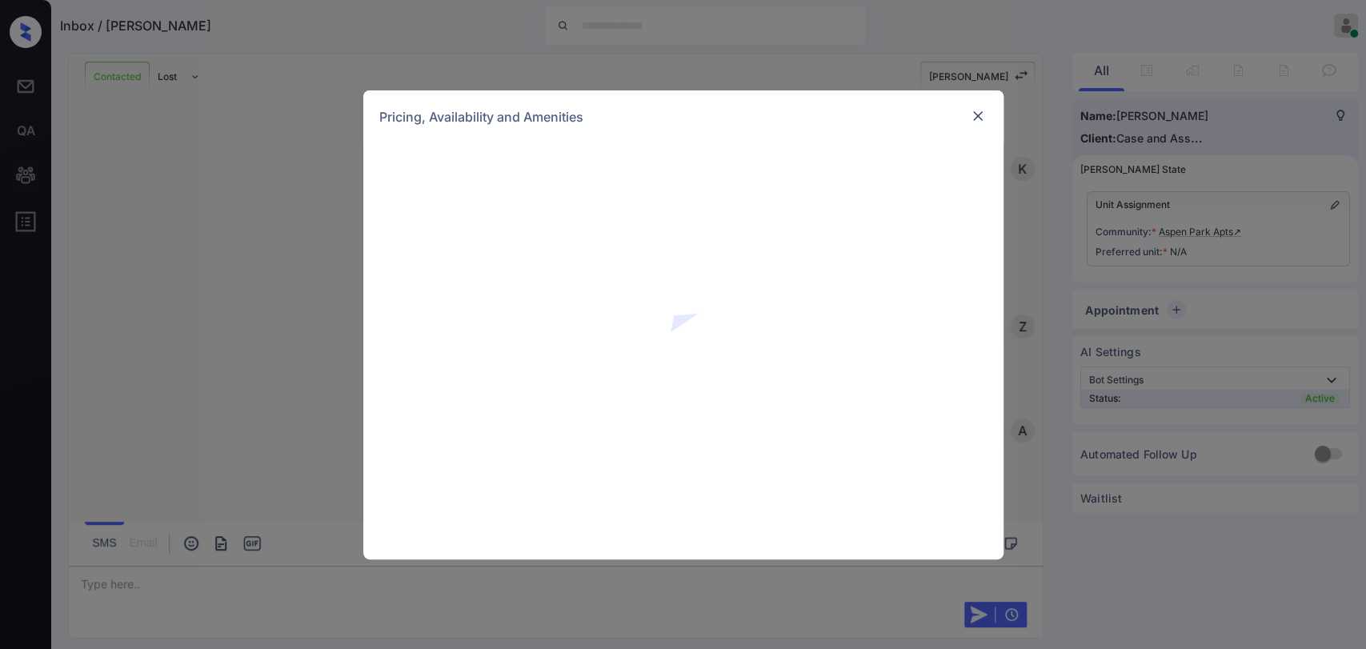
scroll to position [1497, 0]
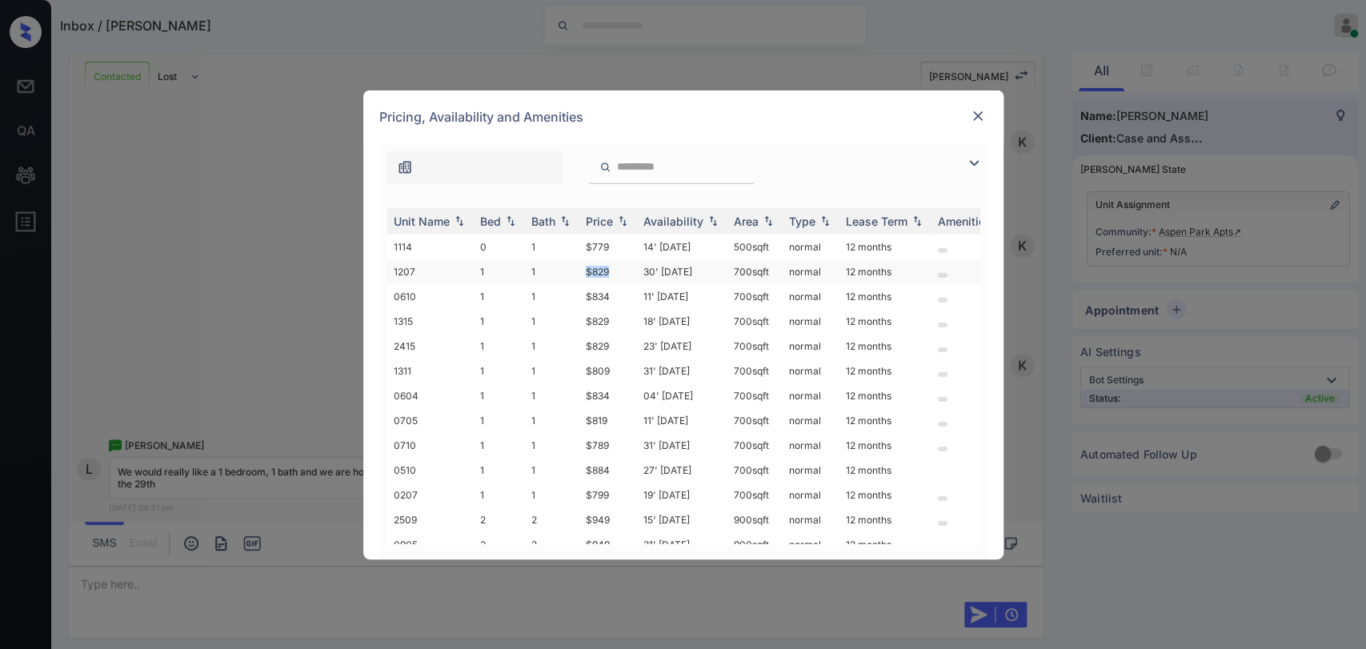
drag, startPoint x: 601, startPoint y: 270, endPoint x: 621, endPoint y: 270, distance: 20.0
click at [621, 270] on td "$829" at bounding box center [608, 271] width 58 height 25
drag, startPoint x: 588, startPoint y: 368, endPoint x: 611, endPoint y: 368, distance: 23.2
click at [611, 368] on td "$809" at bounding box center [608, 370] width 58 height 25
copy td "$809"
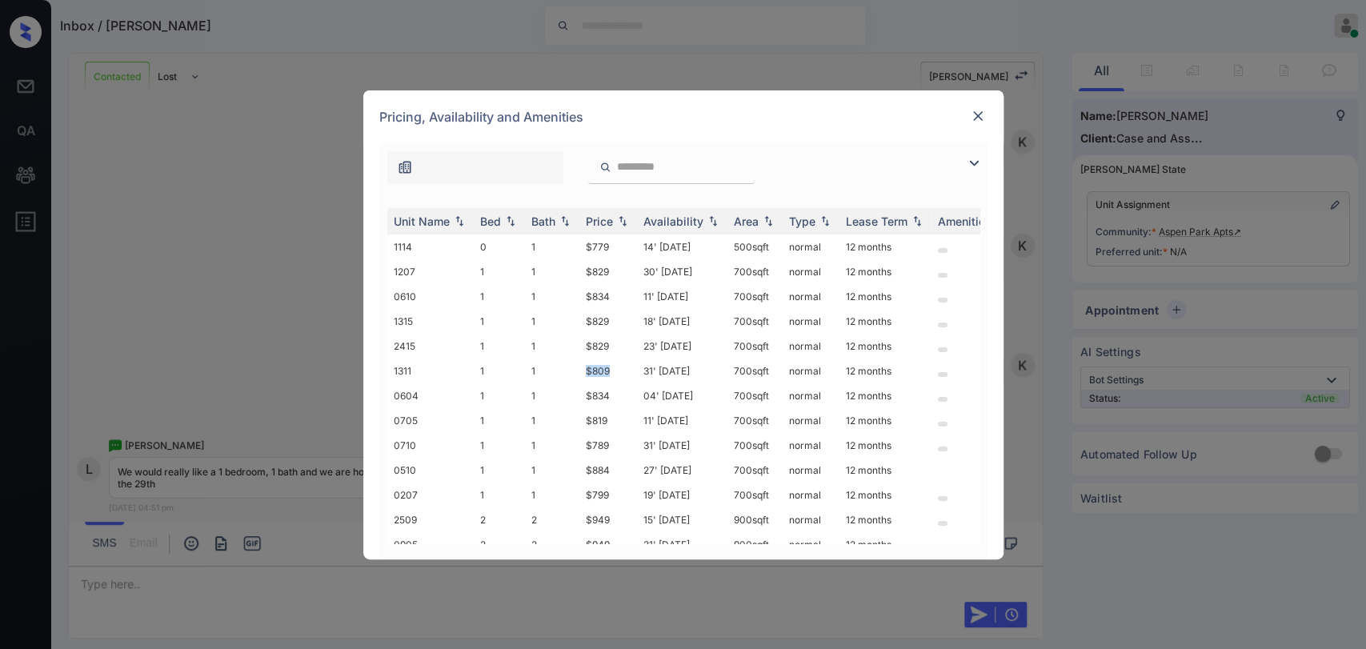
click at [974, 122] on img at bounding box center [978, 116] width 16 height 16
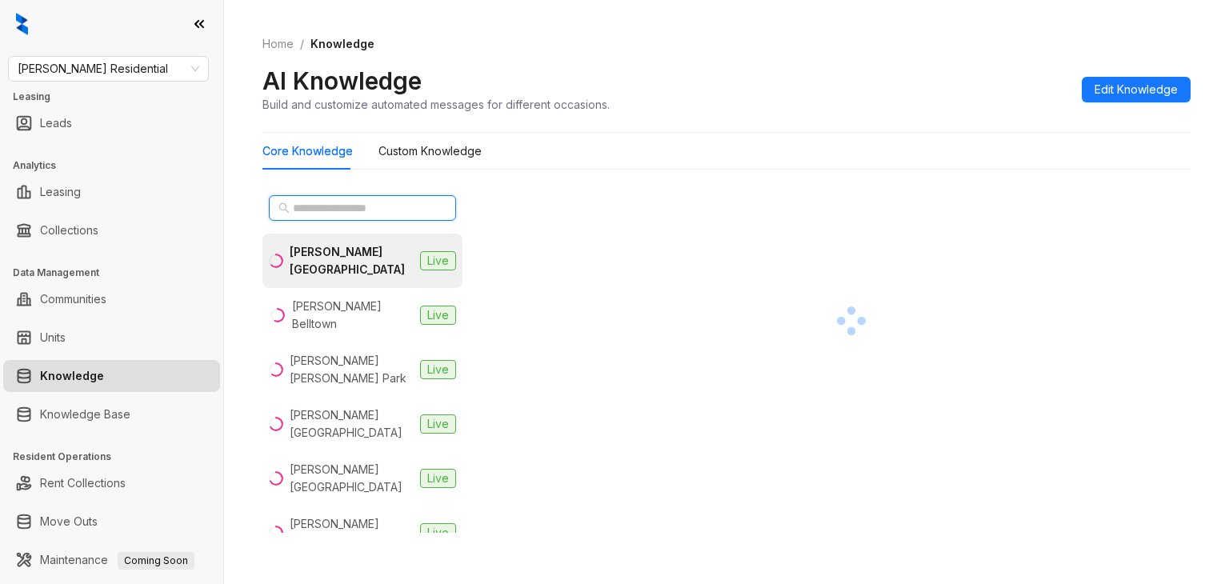
click at [390, 210] on input "text" at bounding box center [363, 208] width 141 height 18
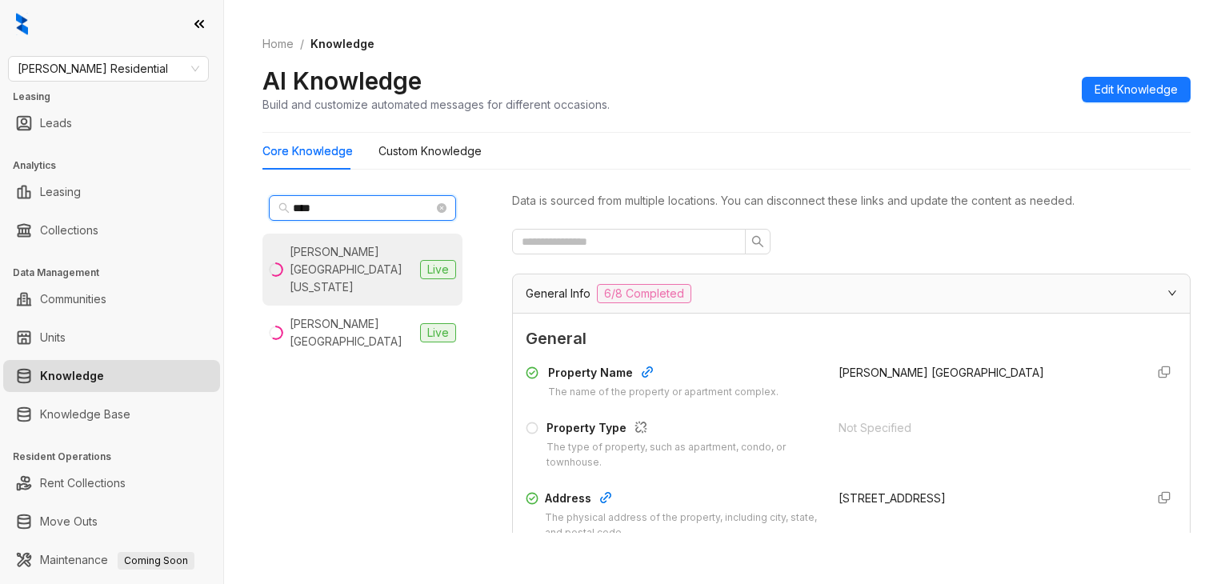
type input "****"
click at [334, 262] on div "Griffis Lake Washington" at bounding box center [352, 269] width 124 height 53
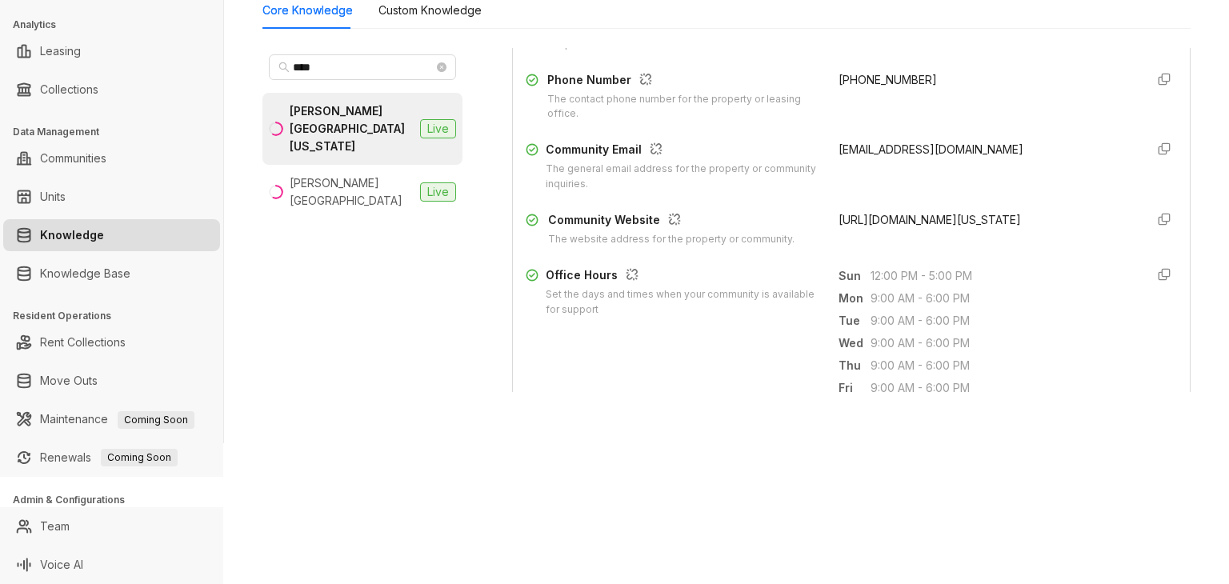
scroll to position [320, 0]
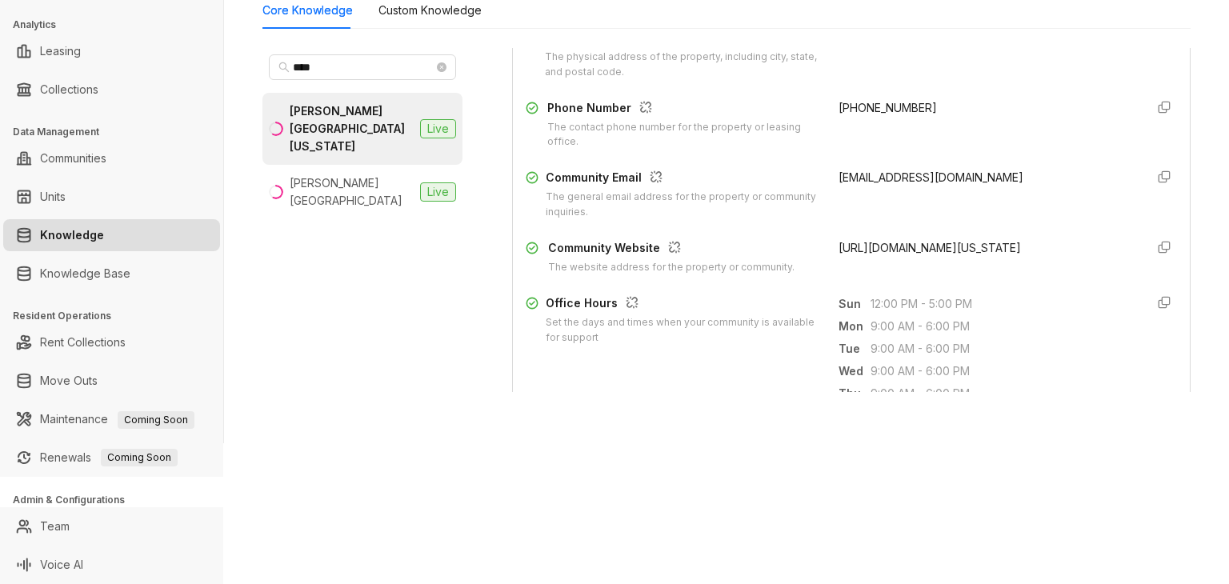
click at [854, 110] on span "(425) 448-6894" at bounding box center [887, 108] width 98 height 14
click at [854, 107] on span "(425) 448-6894" at bounding box center [887, 108] width 98 height 14
click at [852, 106] on span "(425) 448-6894" at bounding box center [887, 108] width 98 height 14
click at [858, 101] on span "(425) 448-6894" at bounding box center [887, 108] width 98 height 14
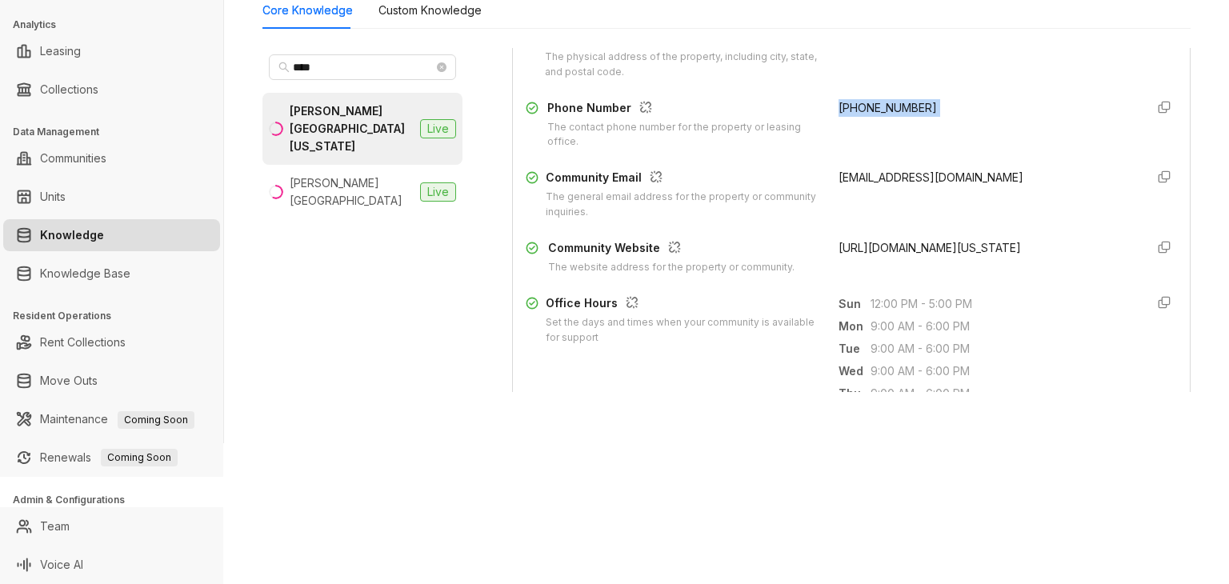
click at [858, 101] on span "(425) 448-6894" at bounding box center [887, 108] width 98 height 14
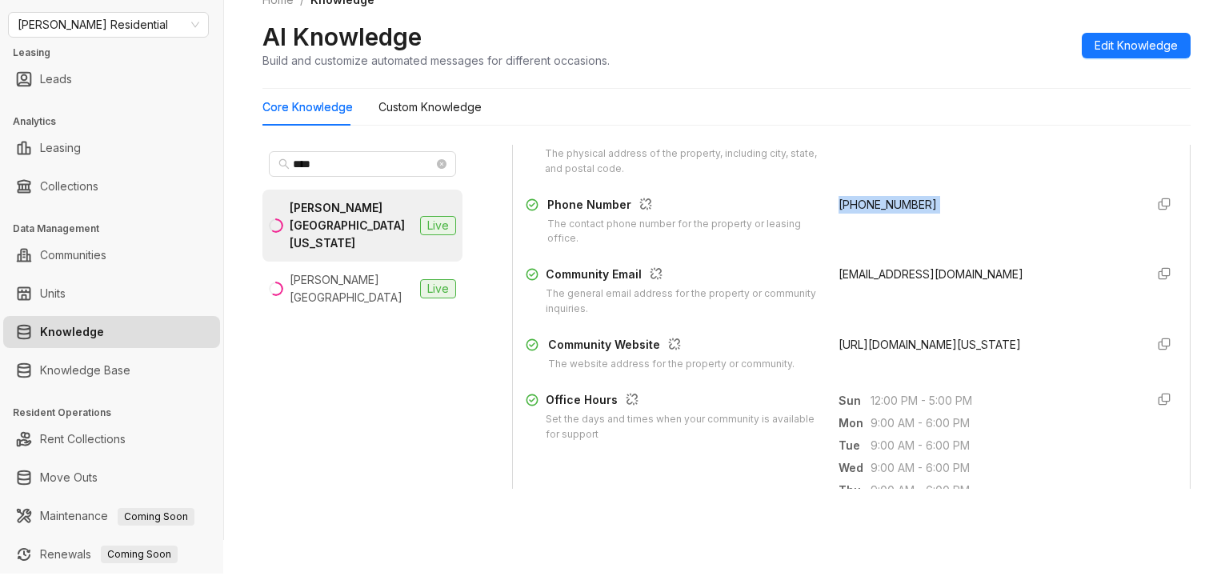
scroll to position [0, 0]
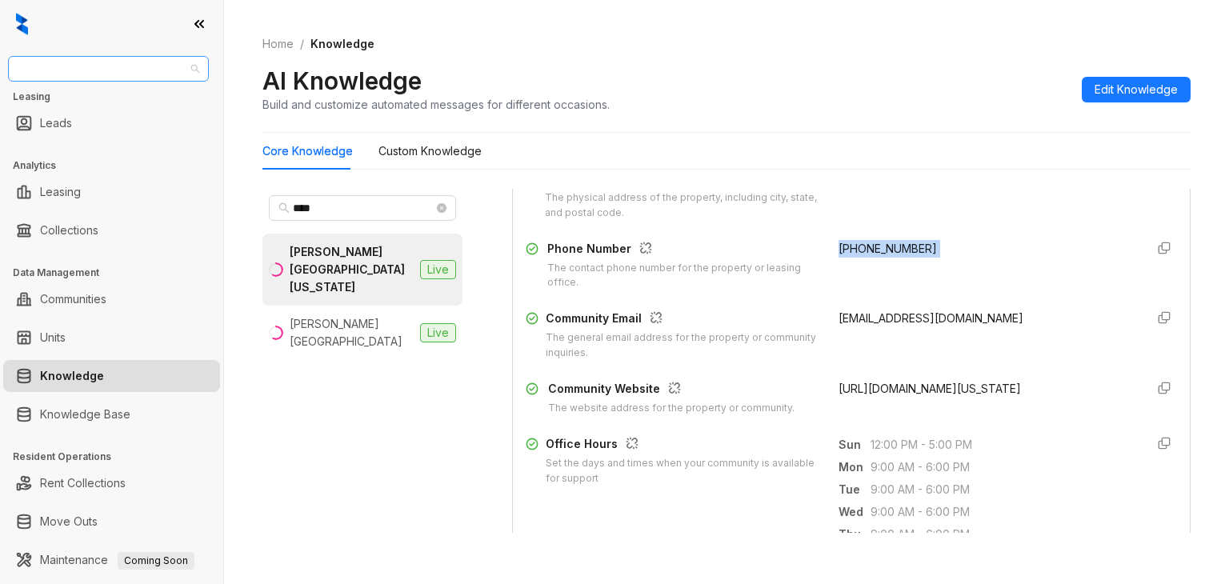
click at [113, 68] on span "Griffis Residential" at bounding box center [109, 69] width 182 height 24
type input "***"
click at [42, 100] on div "Westcorp" at bounding box center [108, 101] width 175 height 18
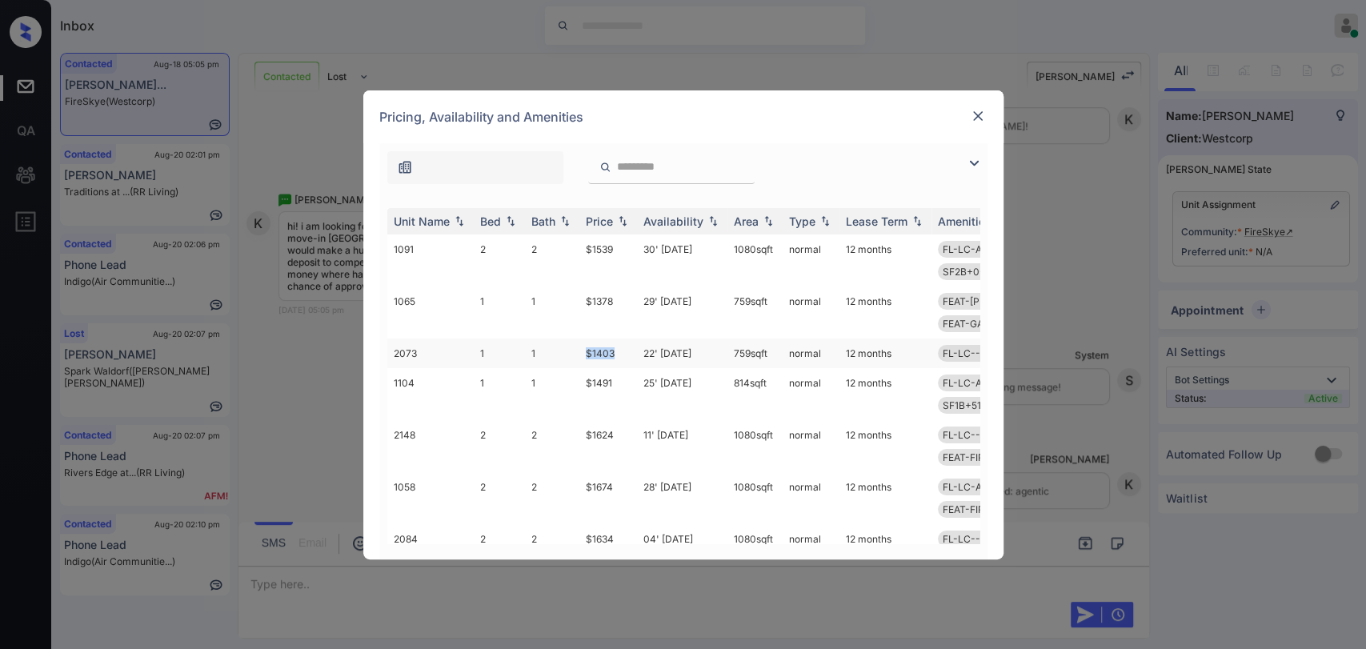
drag, startPoint x: 582, startPoint y: 347, endPoint x: 630, endPoint y: 343, distance: 48.2
click at [630, 343] on tr "2073 1 1 $1403 22' Aug 25 759 sqft normal 12 months FL-LC--1B LVL-TOP-1B R-LC-P…" at bounding box center [805, 353] width 836 height 30
copy tr "$1403"
drag, startPoint x: 584, startPoint y: 299, endPoint x: 619, endPoint y: 300, distance: 35.2
click at [618, 300] on td "$1378" at bounding box center [608, 312] width 58 height 52
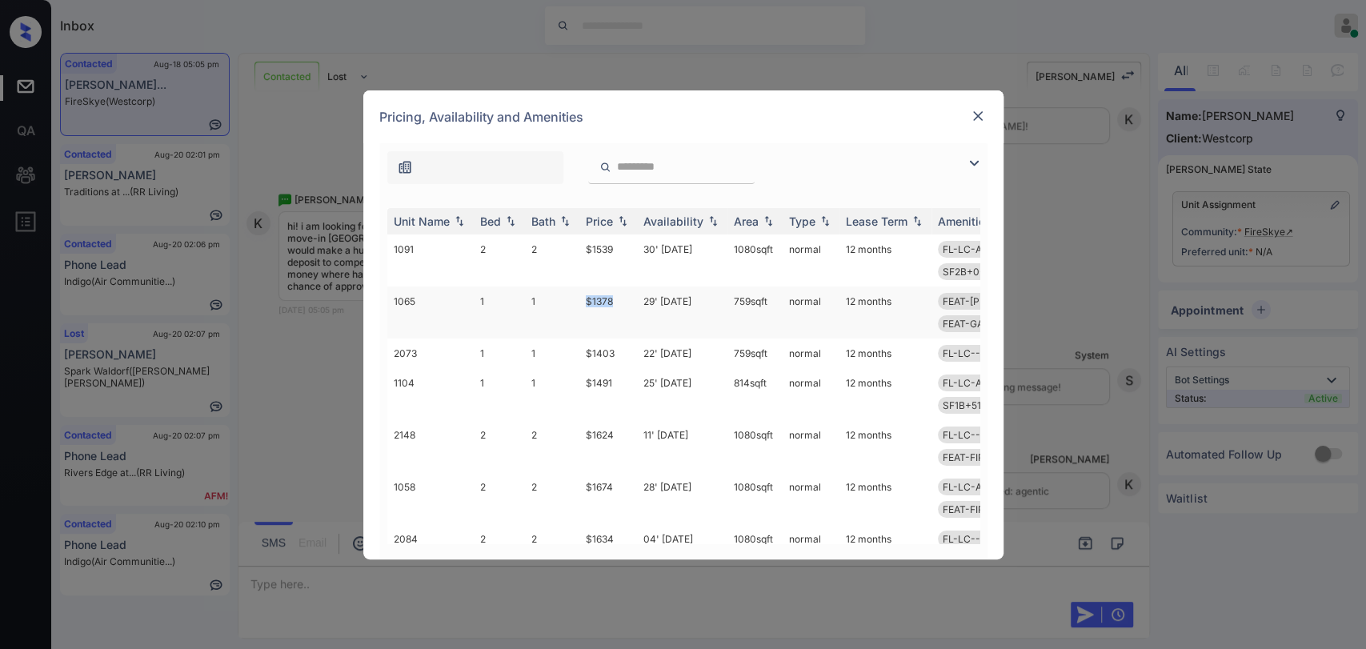
copy td "$1378"
click at [970, 118] on img at bounding box center [978, 116] width 16 height 16
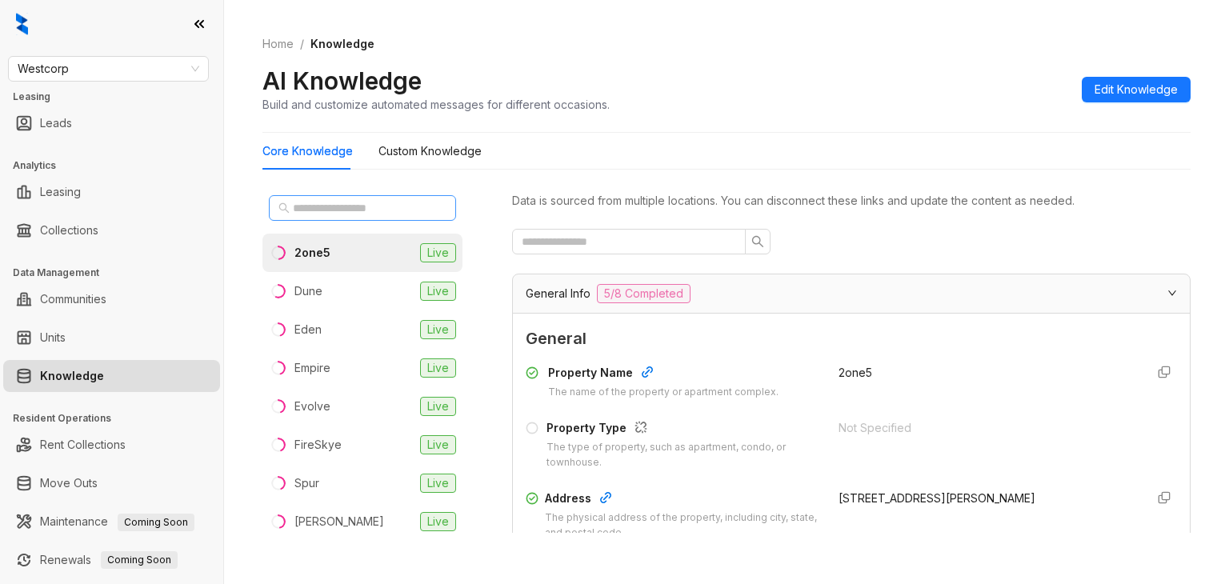
click at [307, 218] on span at bounding box center [362, 208] width 187 height 26
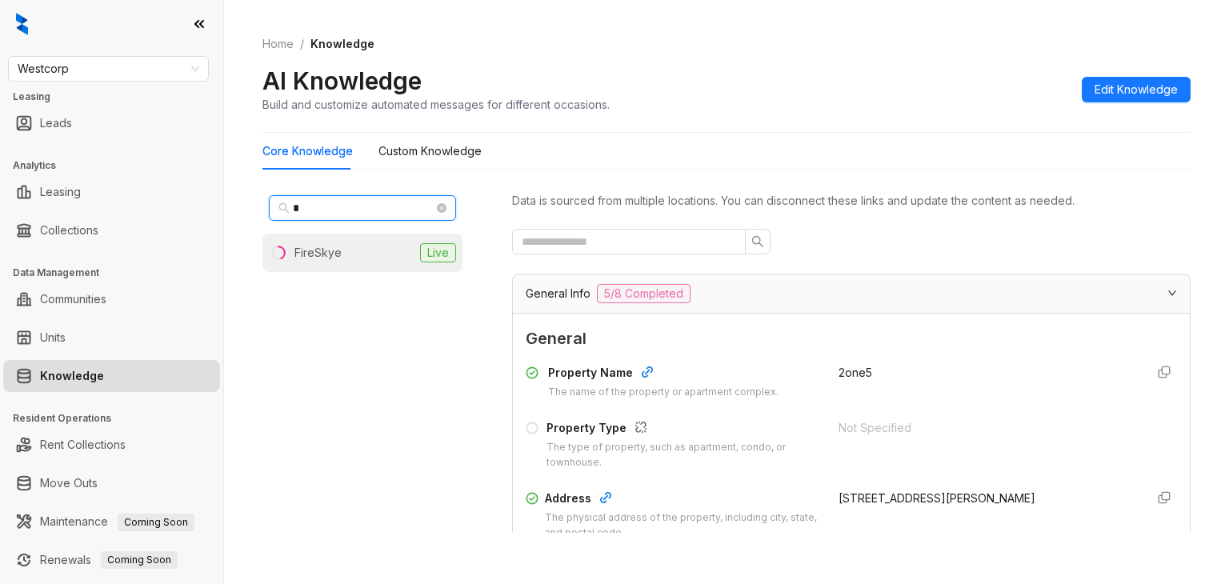
type input "*"
click at [309, 250] on div "FireSkye" at bounding box center [317, 253] width 47 height 18
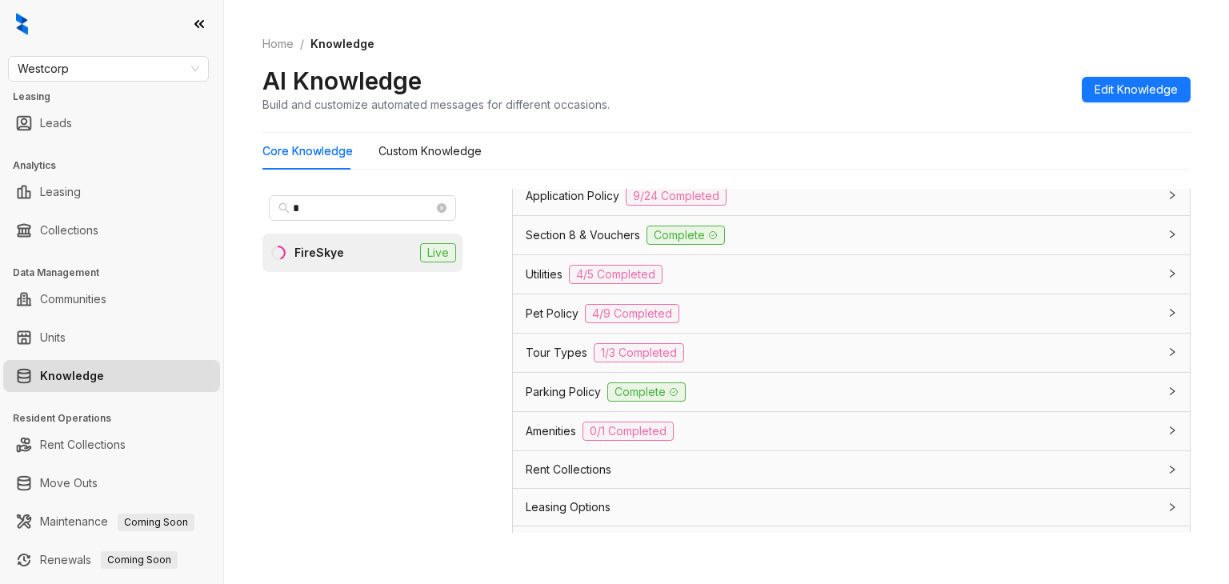
scroll to position [1070, 0]
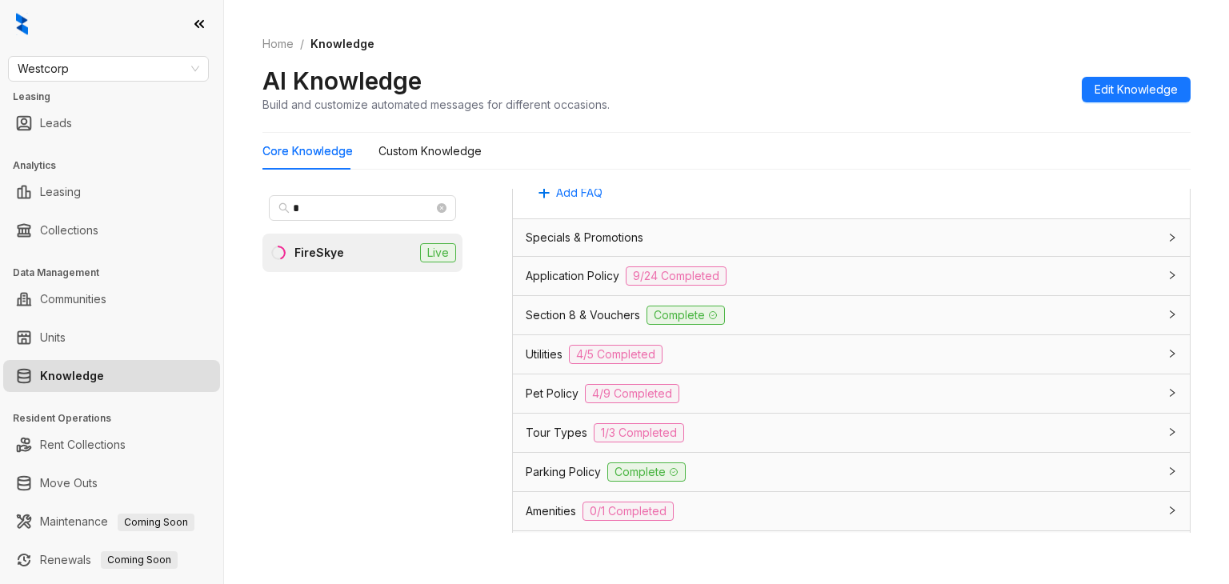
click at [621, 324] on span "Section 8 & Vouchers" at bounding box center [583, 315] width 114 height 18
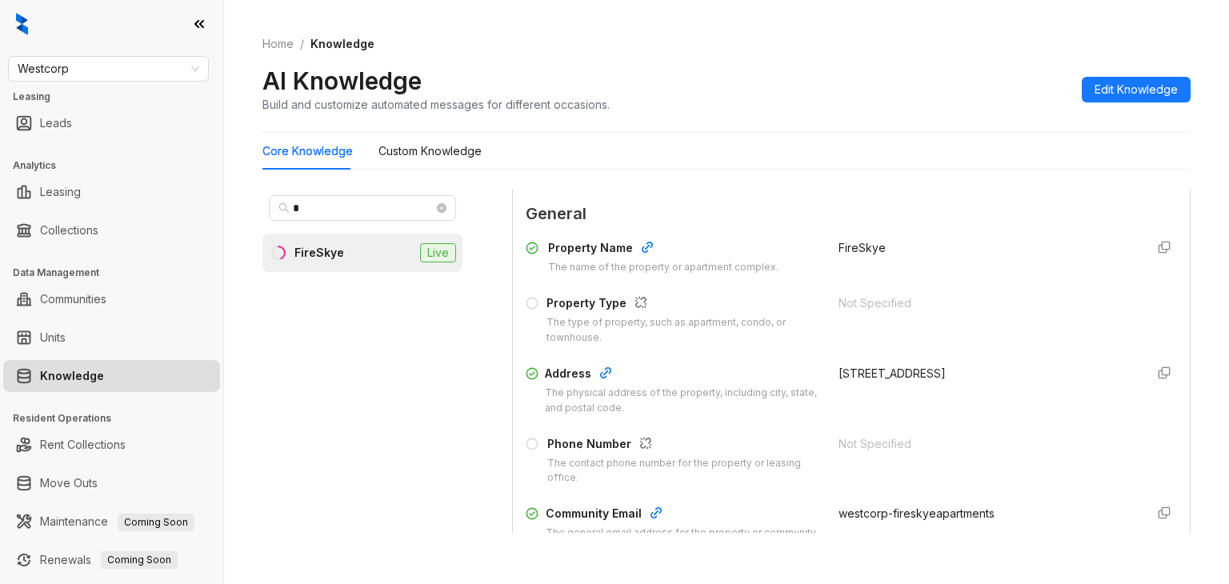
scroll to position [0, 0]
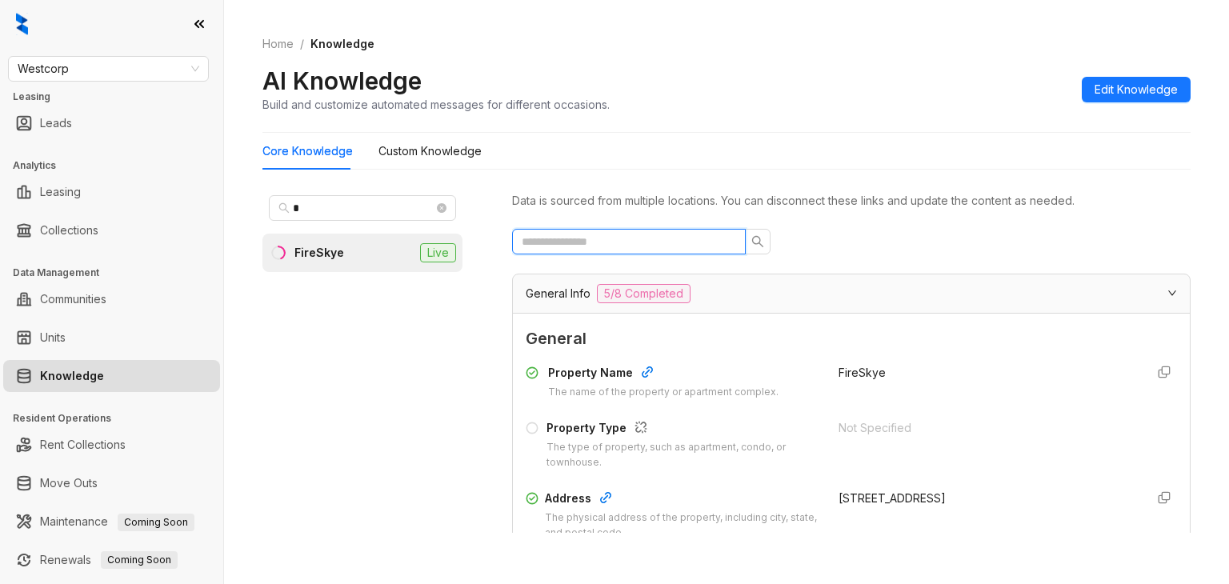
click at [605, 240] on input "text" at bounding box center [623, 242] width 202 height 18
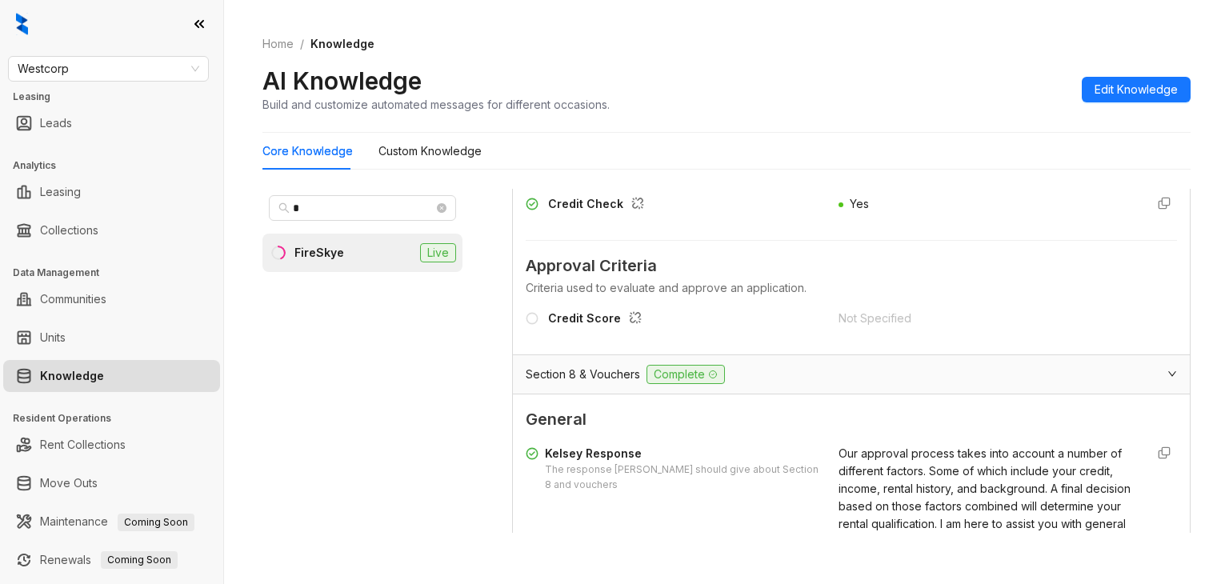
scroll to position [240, 0]
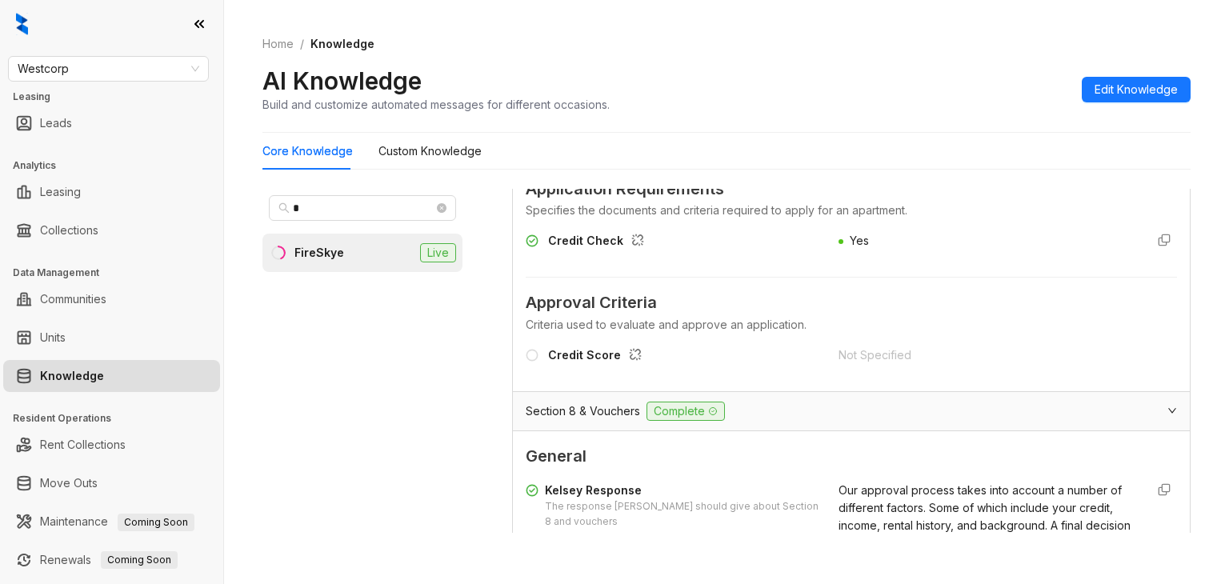
type input "****"
click at [76, 74] on span "Westcorp" at bounding box center [109, 69] width 182 height 24
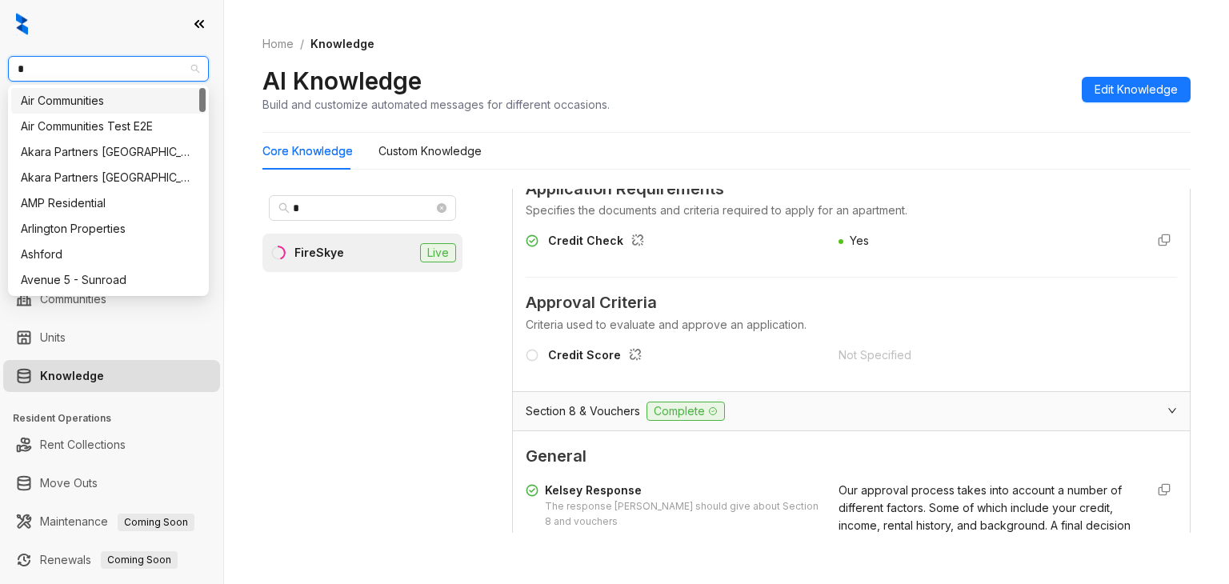
type input "**"
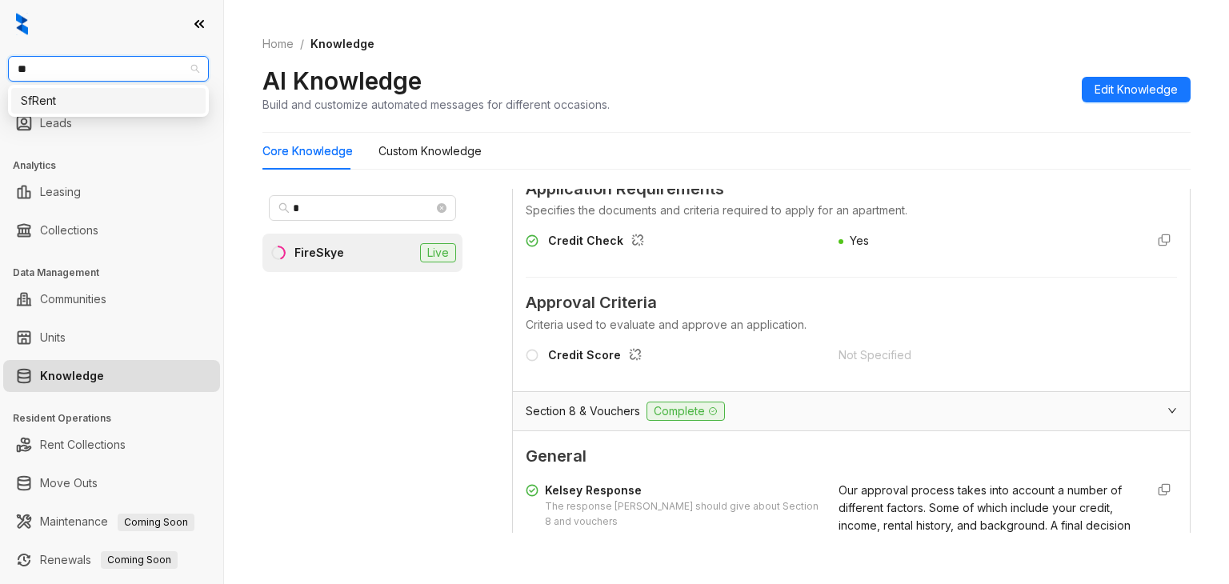
click at [55, 96] on div "SfRent" at bounding box center [108, 101] width 175 height 18
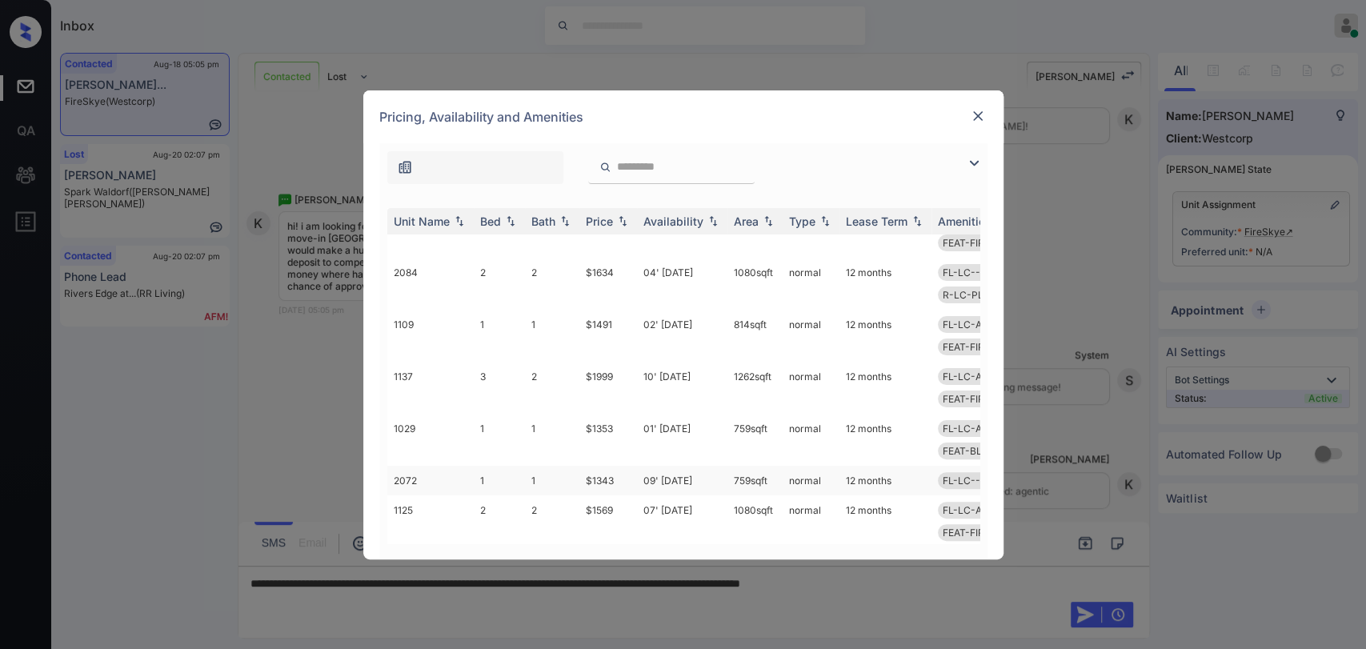
scroll to position [444, 0]
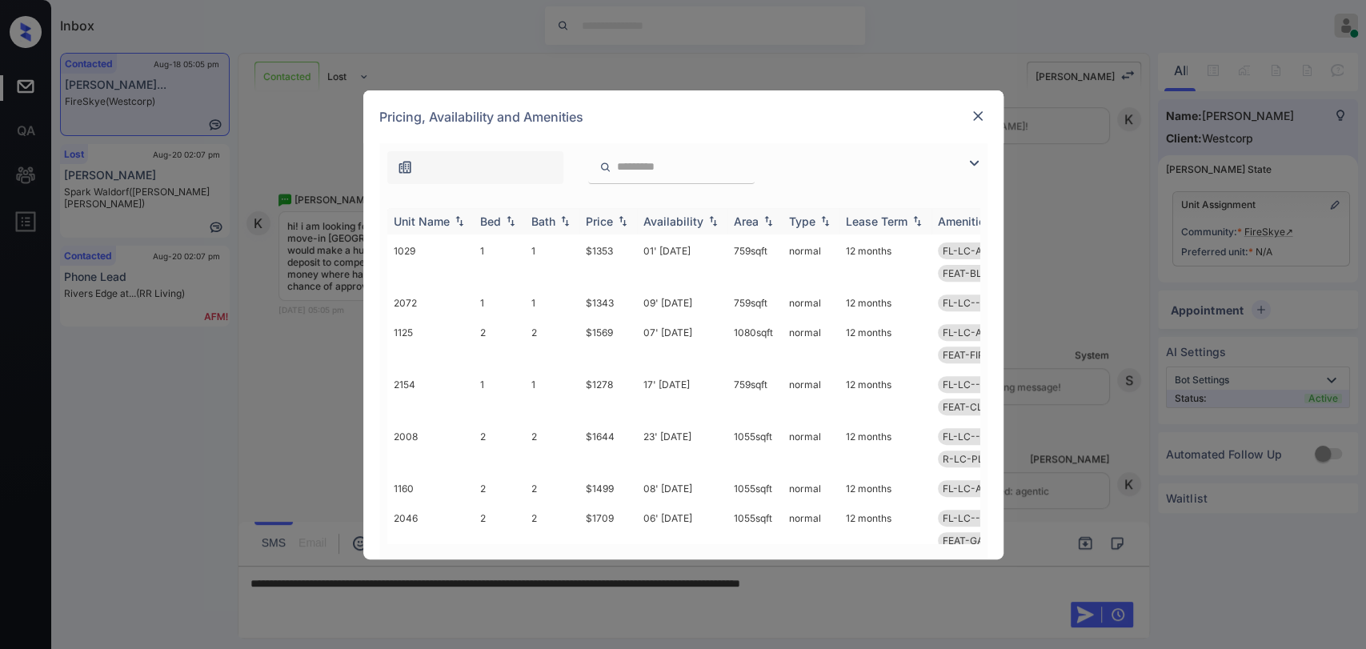
click at [543, 213] on th "Bath" at bounding box center [552, 221] width 54 height 26
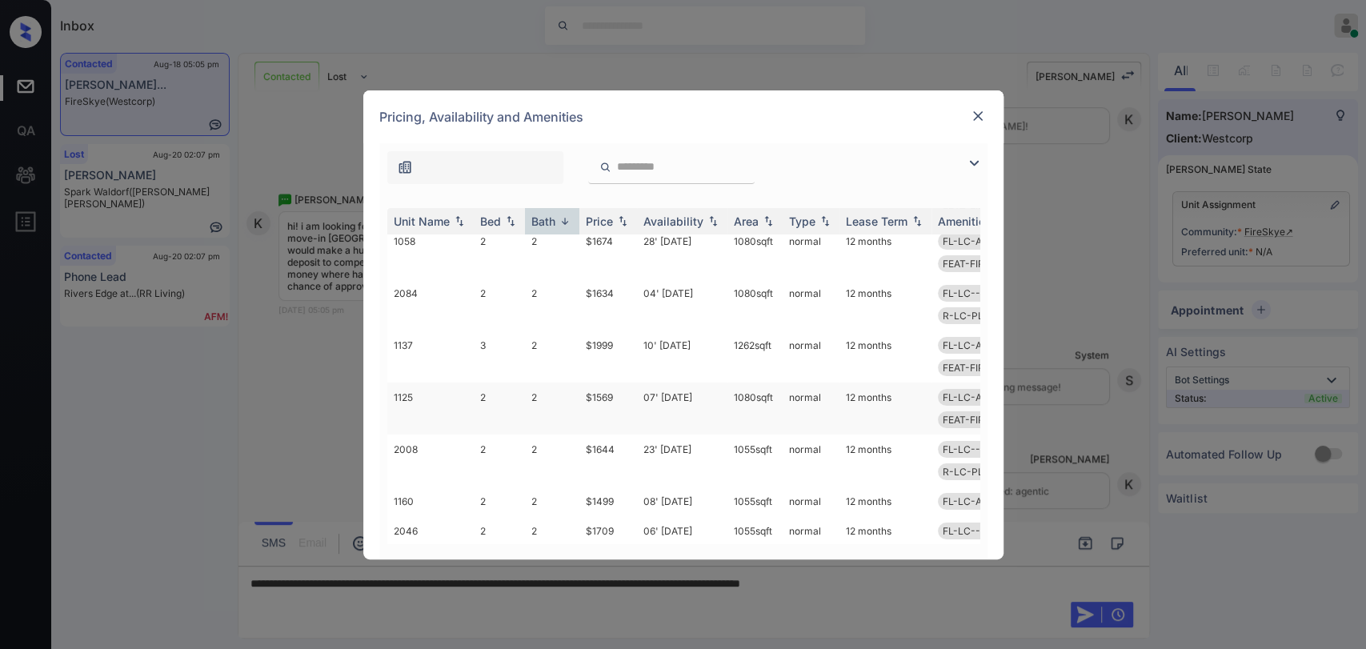
scroll to position [178, 0]
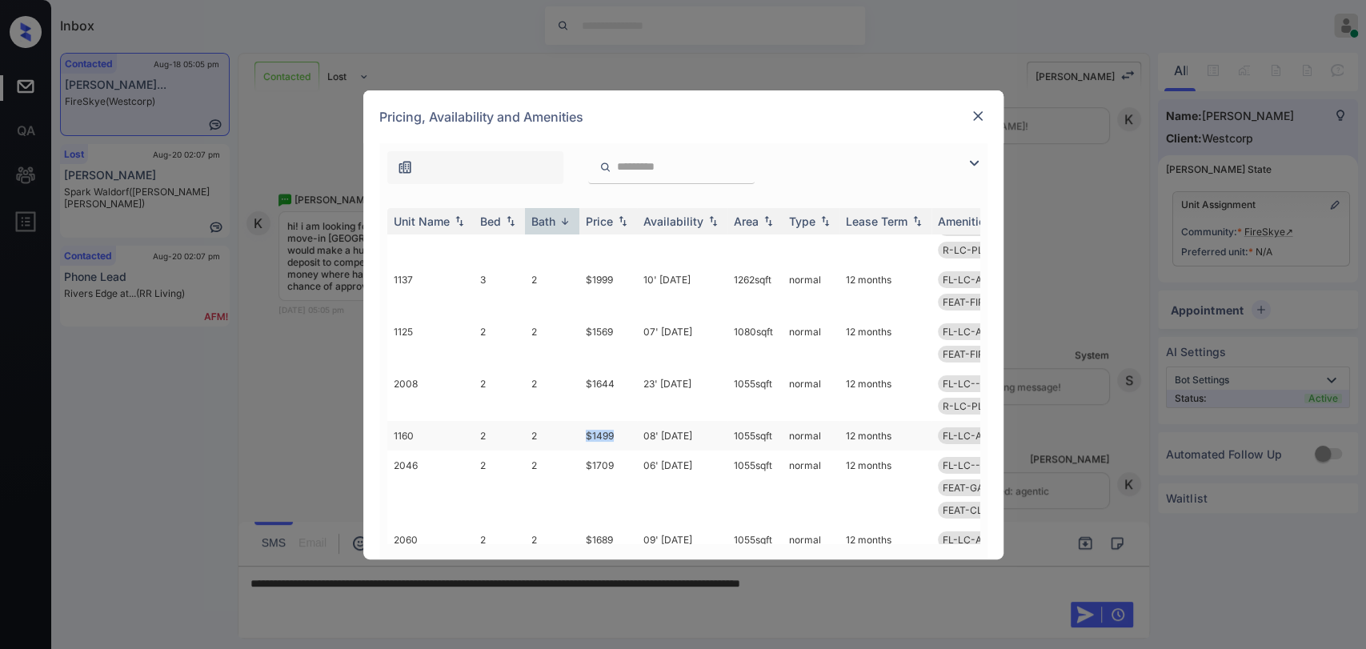
drag, startPoint x: 578, startPoint y: 434, endPoint x: 619, endPoint y: 434, distance: 40.8
click at [619, 434] on td "$1499" at bounding box center [608, 436] width 58 height 30
copy td "$1499"
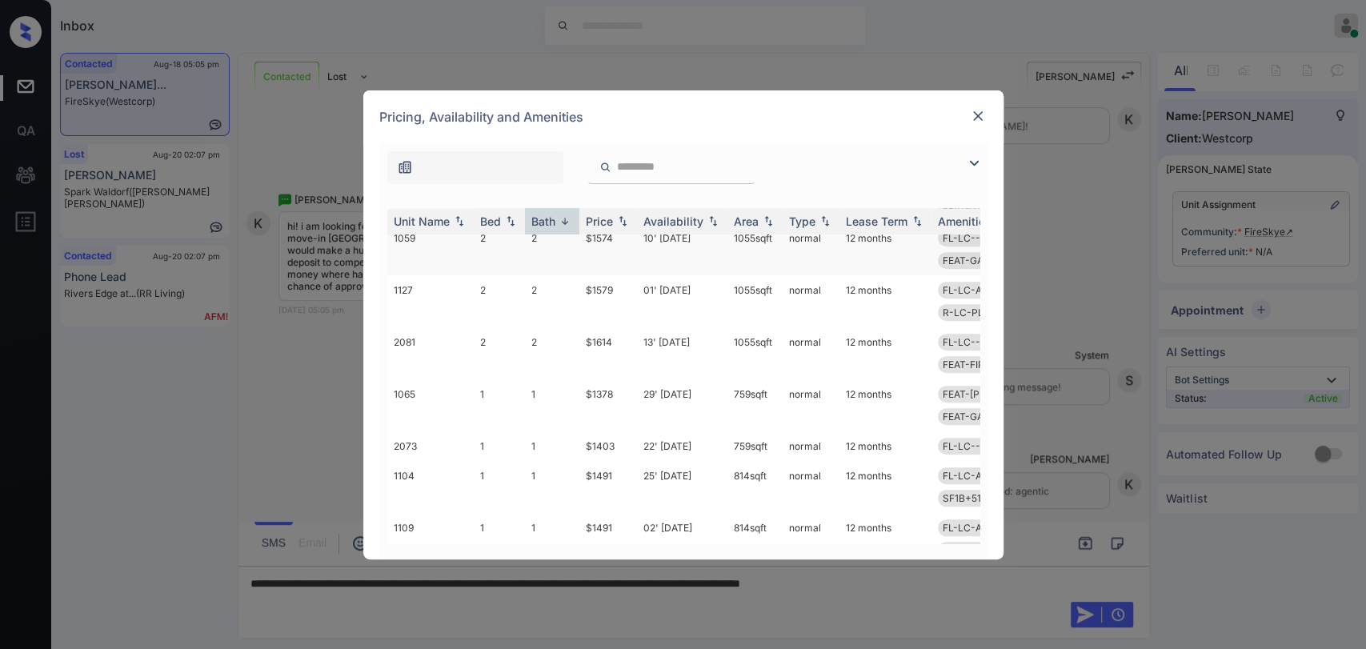
scroll to position [533, 0]
click at [970, 114] on img at bounding box center [978, 116] width 16 height 16
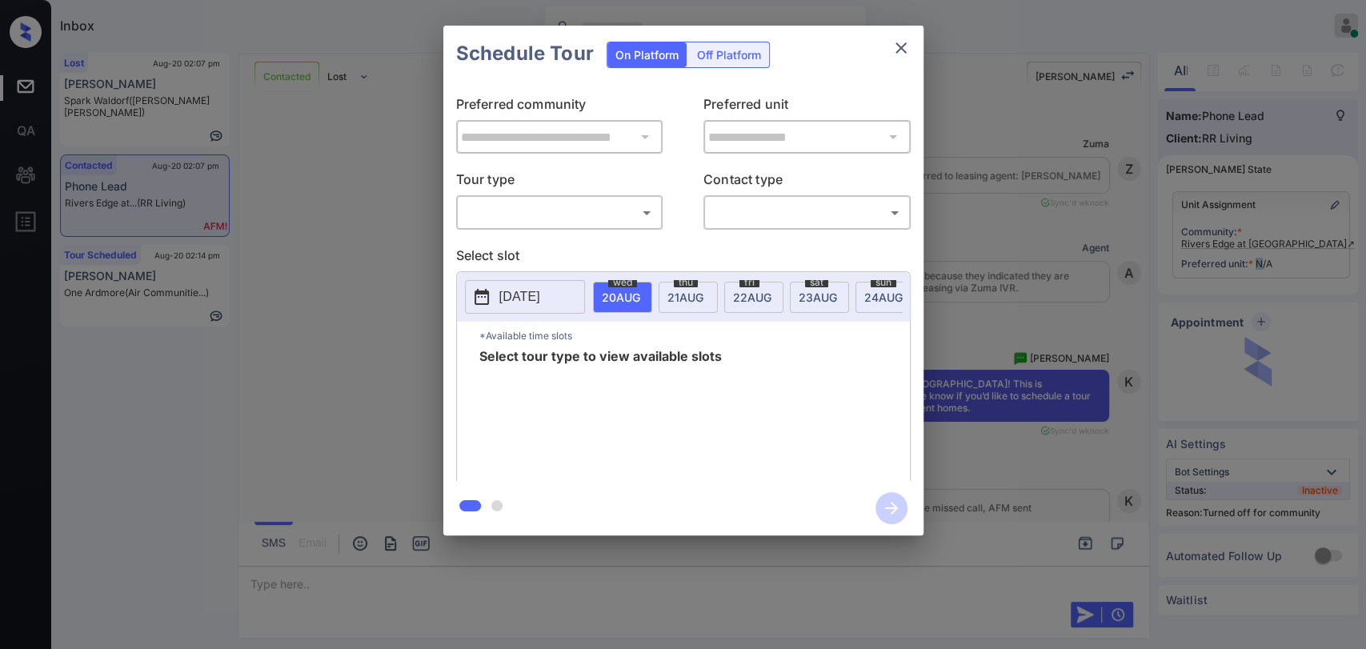
scroll to position [444, 0]
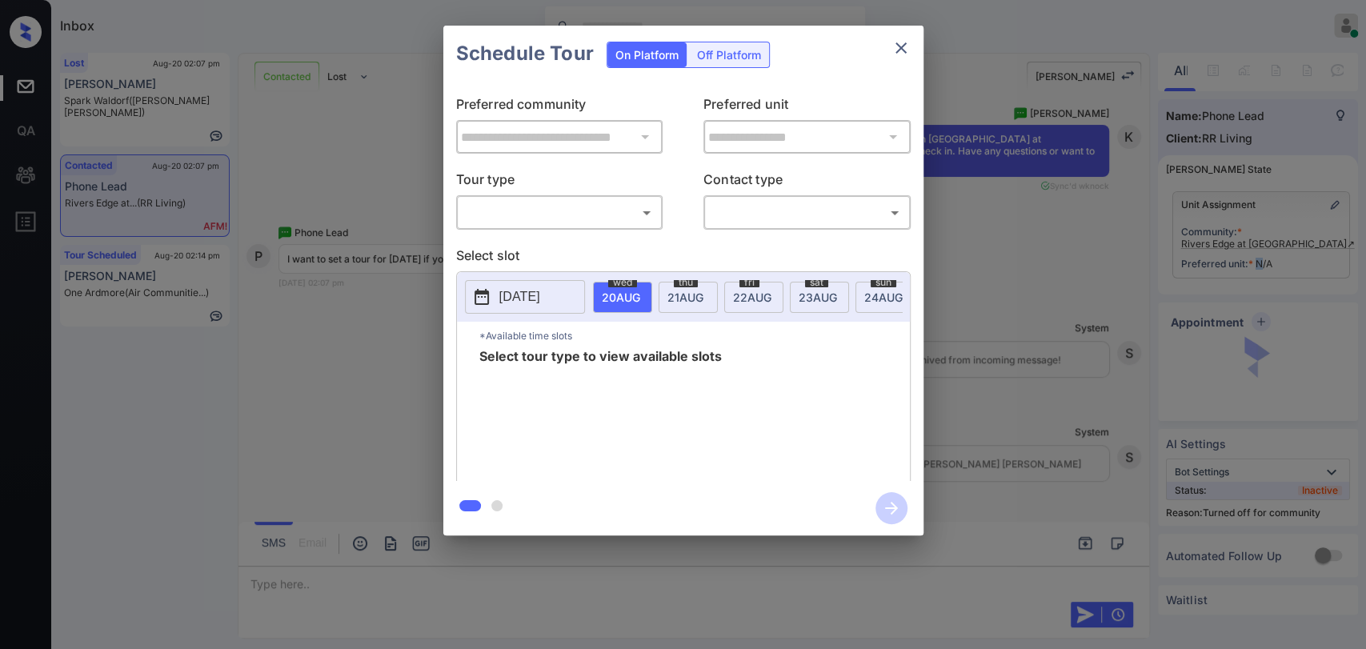
click at [540, 206] on body "Inbox [PERSON_NAME] [PERSON_NAME] Online Set yourself offline Set yourself on b…" at bounding box center [683, 324] width 1366 height 649
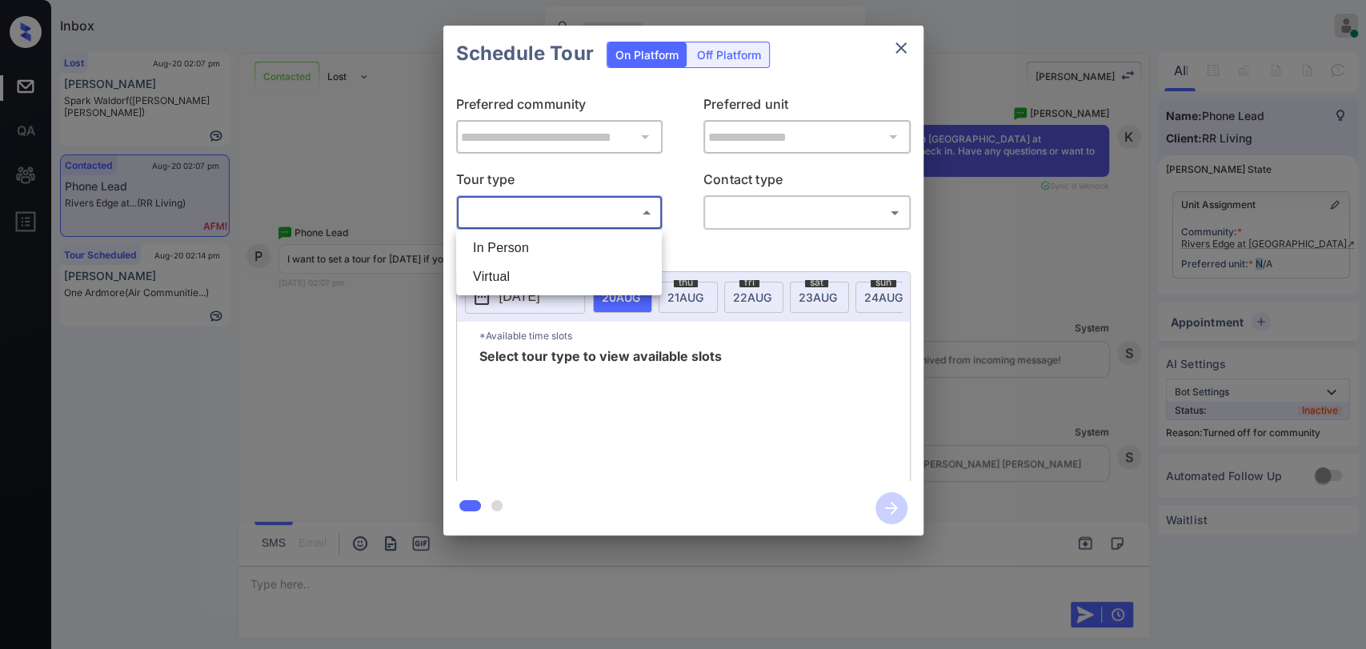
click at [526, 253] on li "In Person" at bounding box center [559, 248] width 198 height 29
type input "********"
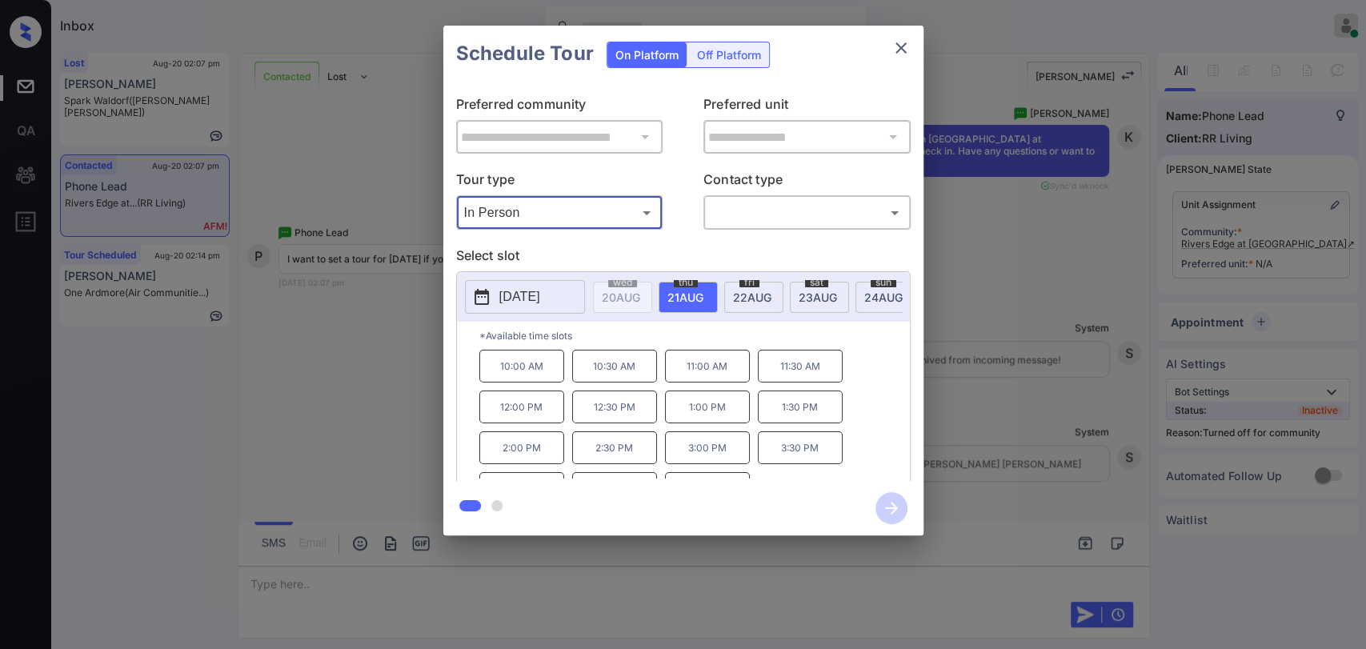
click at [640, 290] on span "[DATE]" at bounding box center [621, 297] width 38 height 14
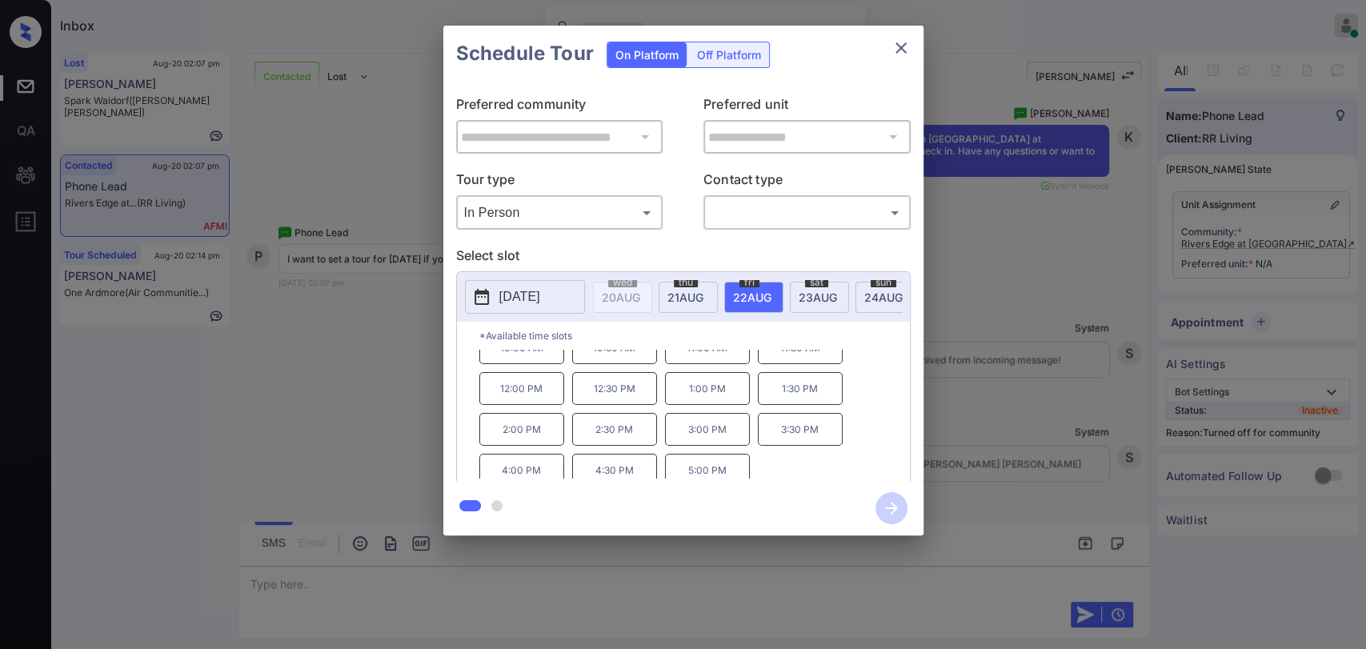
scroll to position [26, 0]
click at [893, 46] on icon "close" at bounding box center [900, 47] width 19 height 19
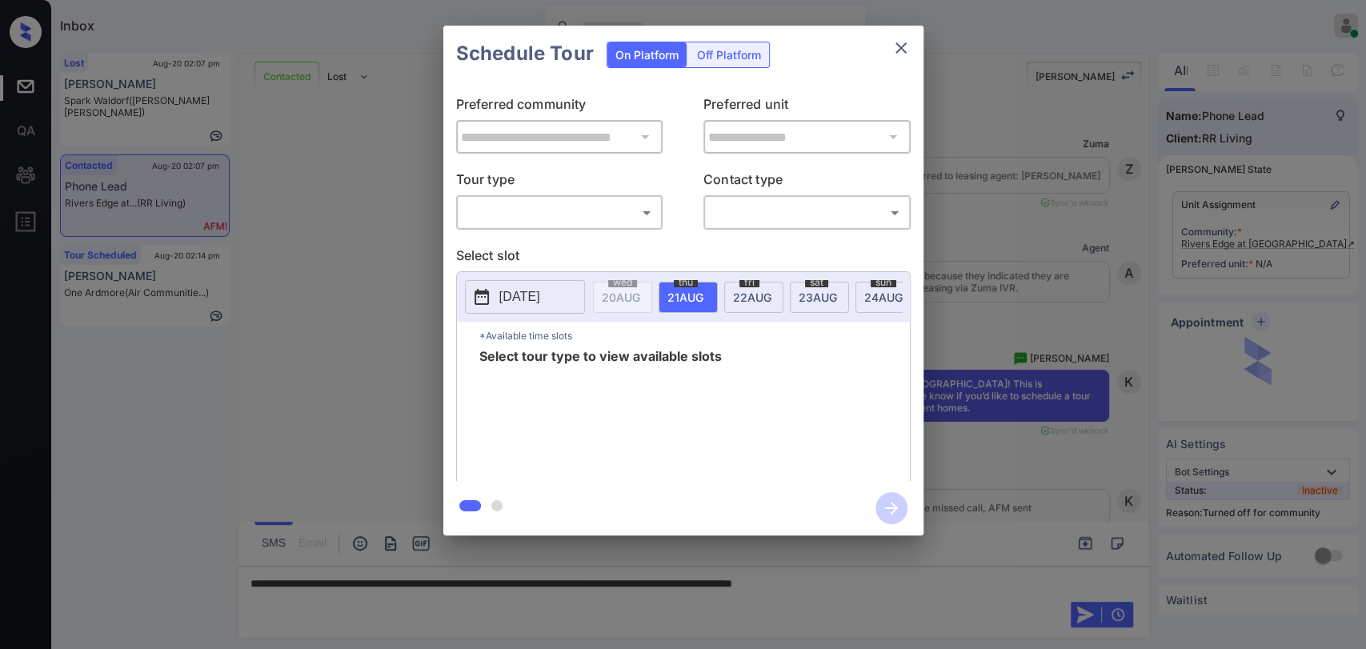
scroll to position [444, 0]
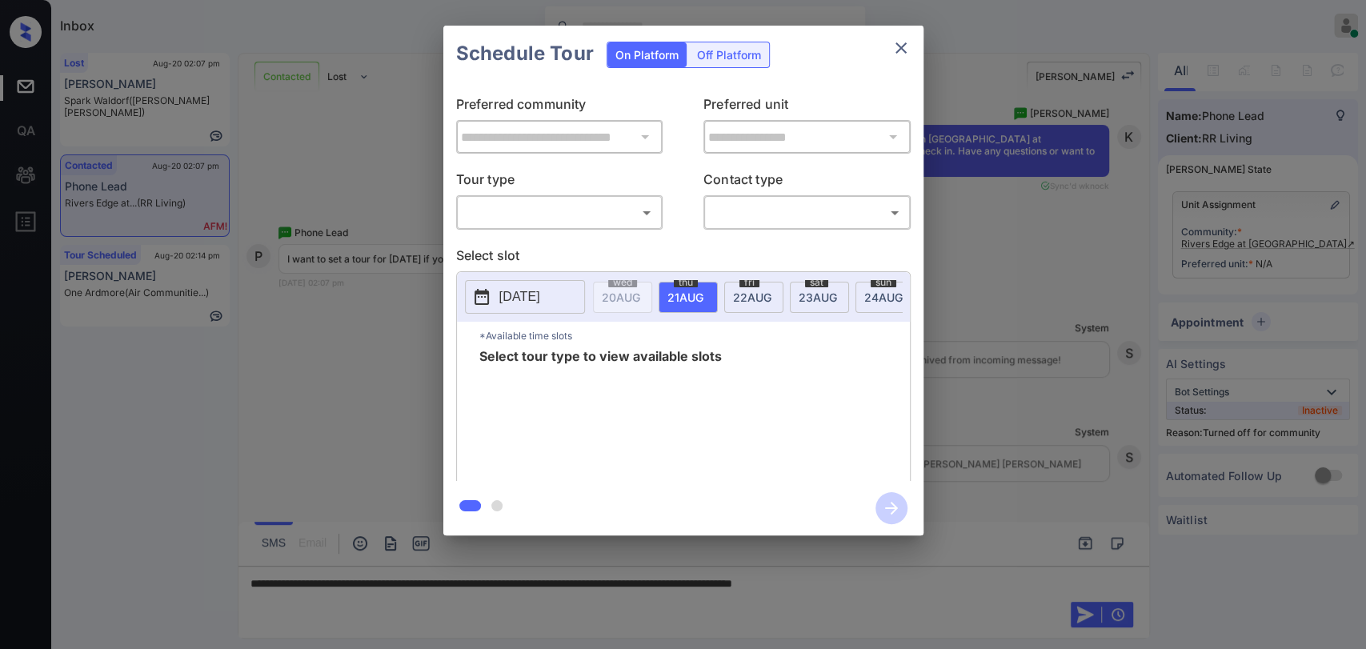
click at [507, 202] on body "Inbox [PERSON_NAME] [PERSON_NAME] Online Set yourself offline Set yourself on b…" at bounding box center [683, 324] width 1366 height 649
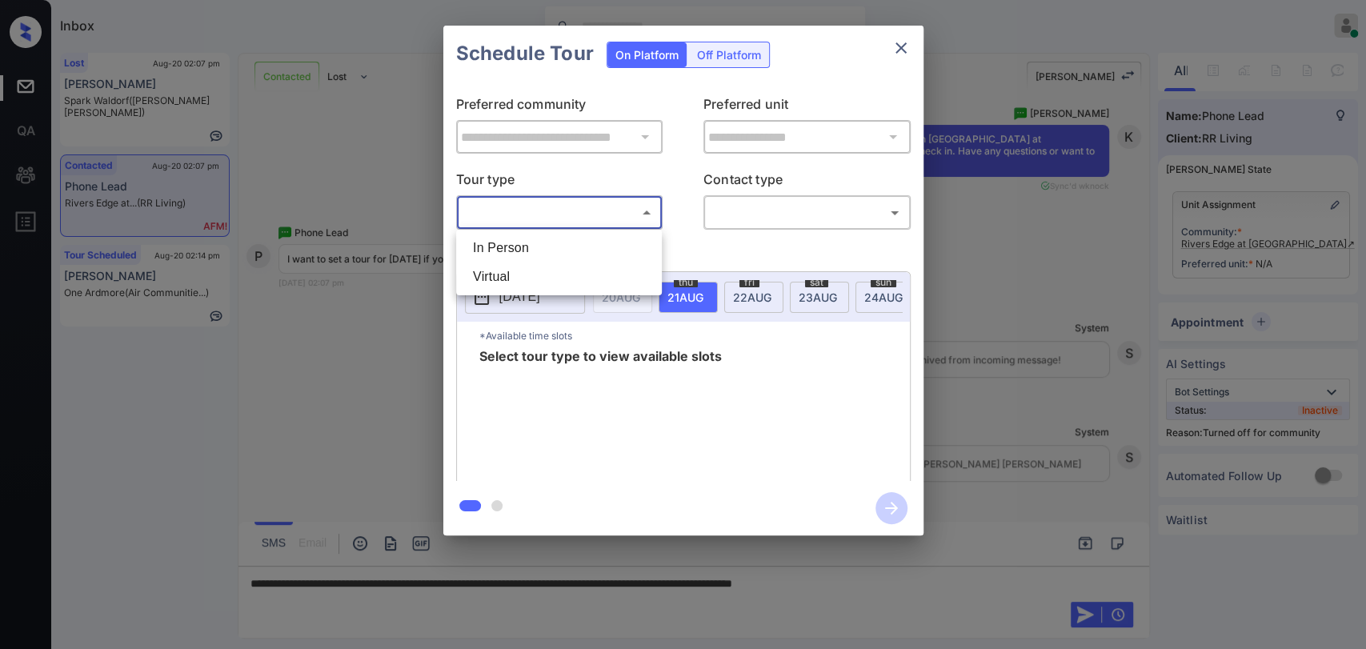
click at [508, 246] on li "In Person" at bounding box center [559, 248] width 198 height 29
type input "********"
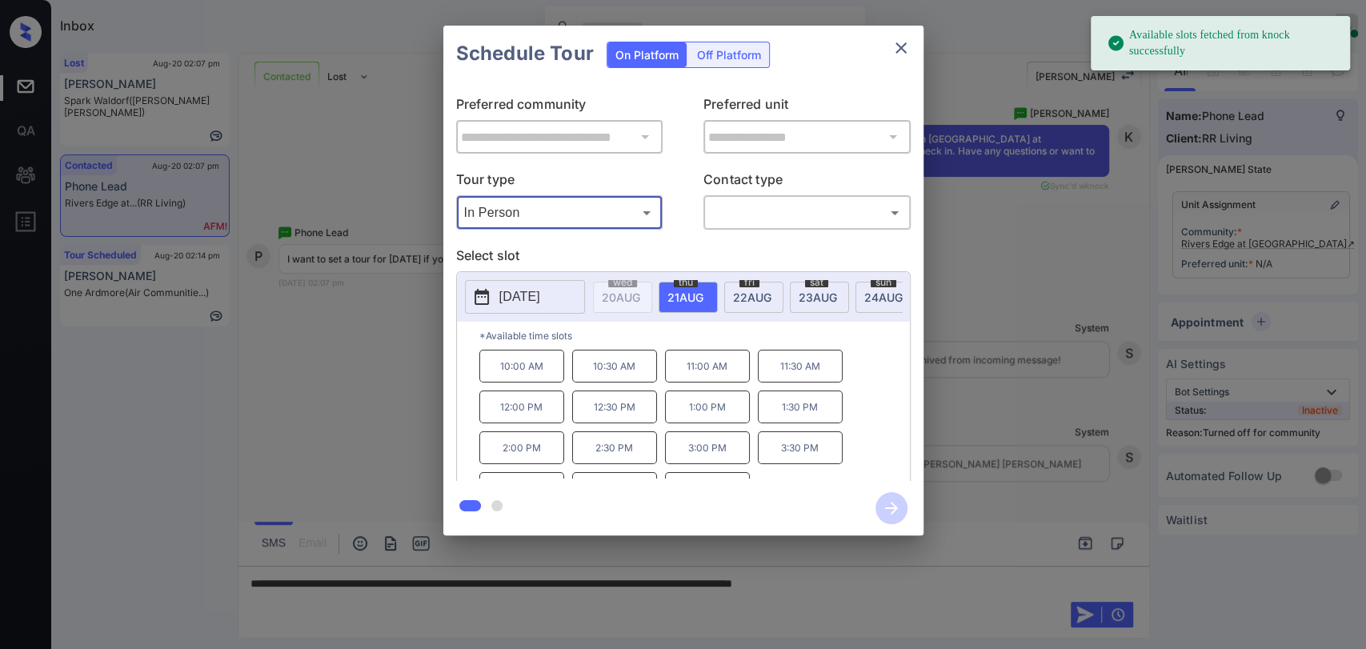
click at [640, 290] on span "[DATE]" at bounding box center [621, 297] width 38 height 14
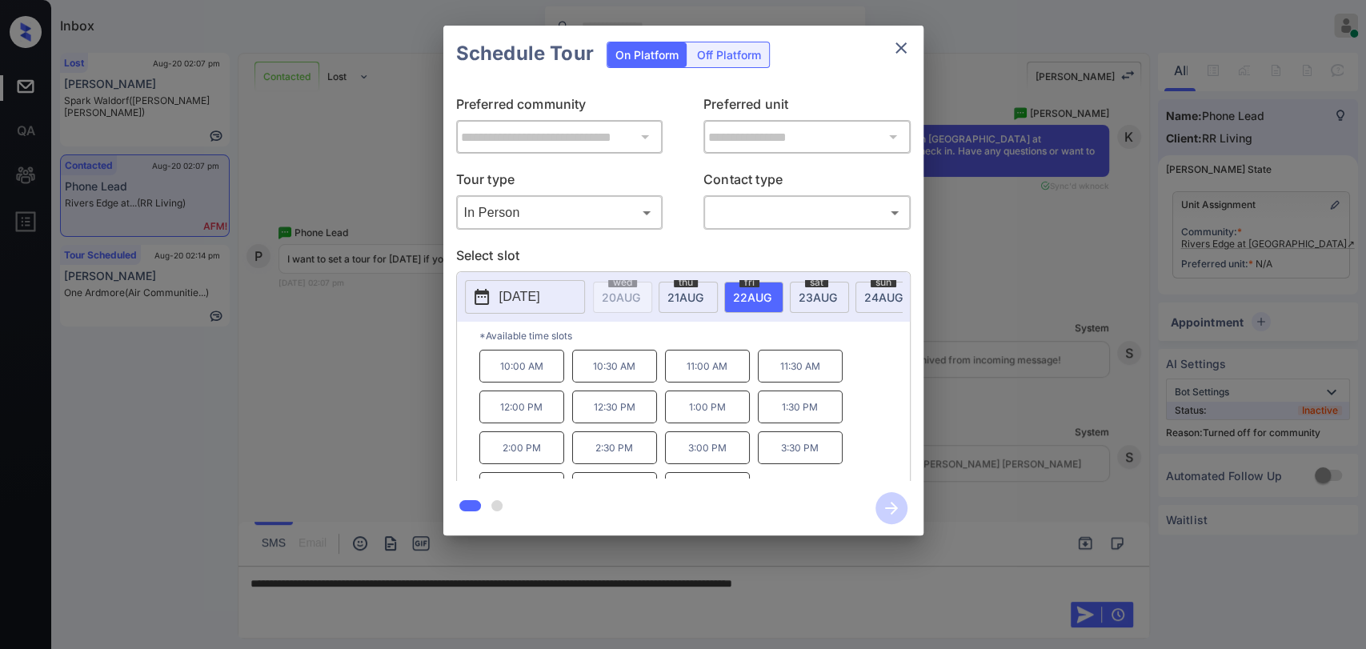
scroll to position [26, 0]
click at [898, 48] on icon "close" at bounding box center [900, 47] width 11 height 11
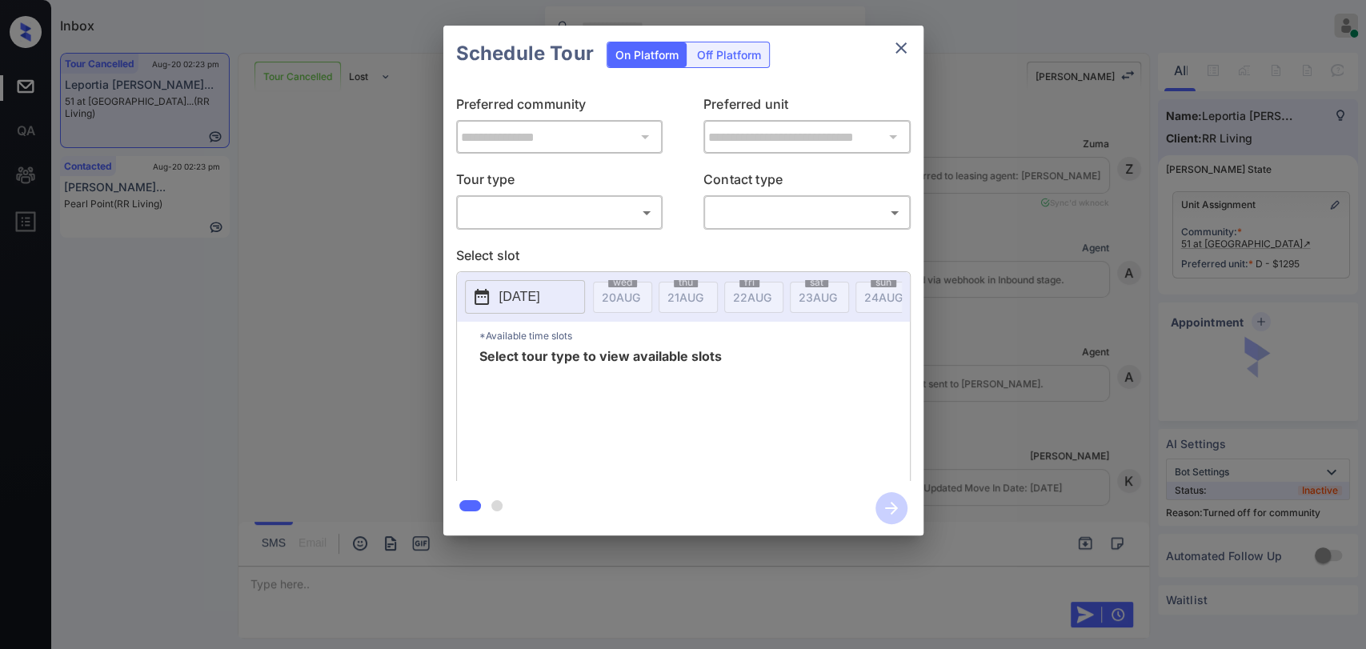
scroll to position [9181, 0]
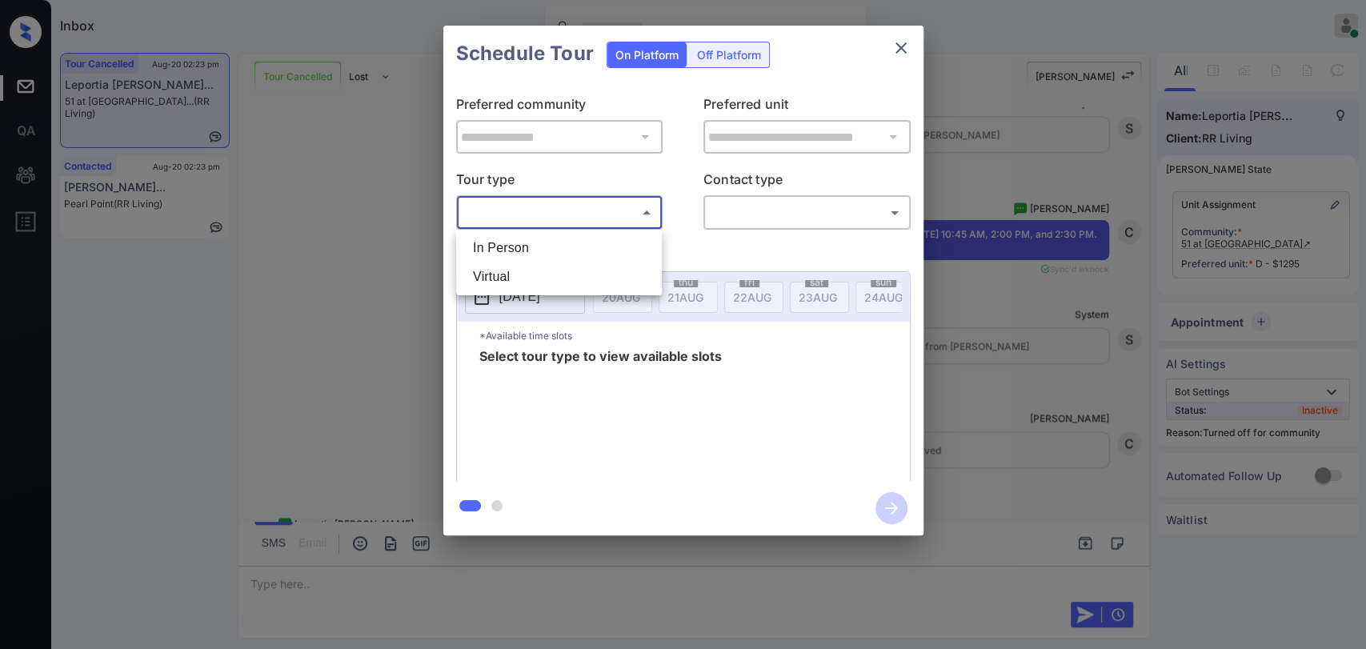
click at [610, 214] on body "Inbox Danielle Dela Cruz Online Set yourself offline Set yourself on break Prof…" at bounding box center [683, 324] width 1366 height 649
click at [508, 245] on li "In Person" at bounding box center [559, 248] width 198 height 29
type input "********"
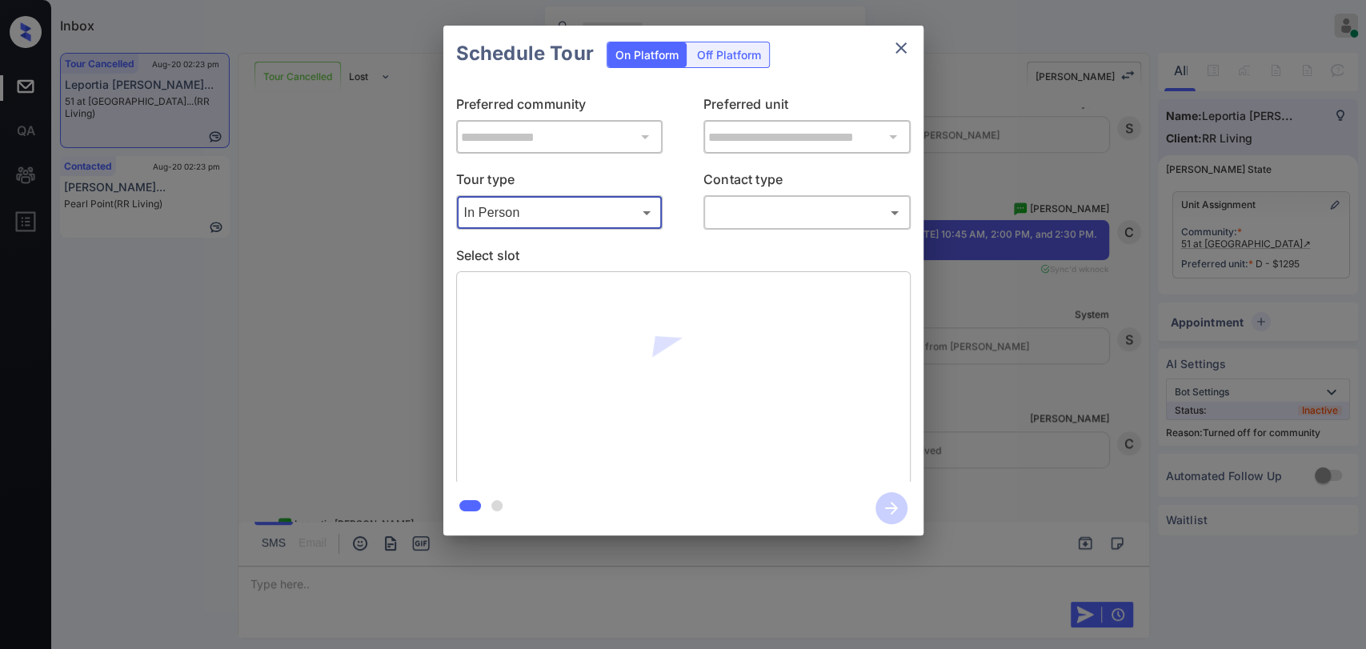
click at [793, 213] on body "Inbox Danielle Dela Cruz Online Set yourself offline Set yourself on break Prof…" at bounding box center [683, 324] width 1366 height 649
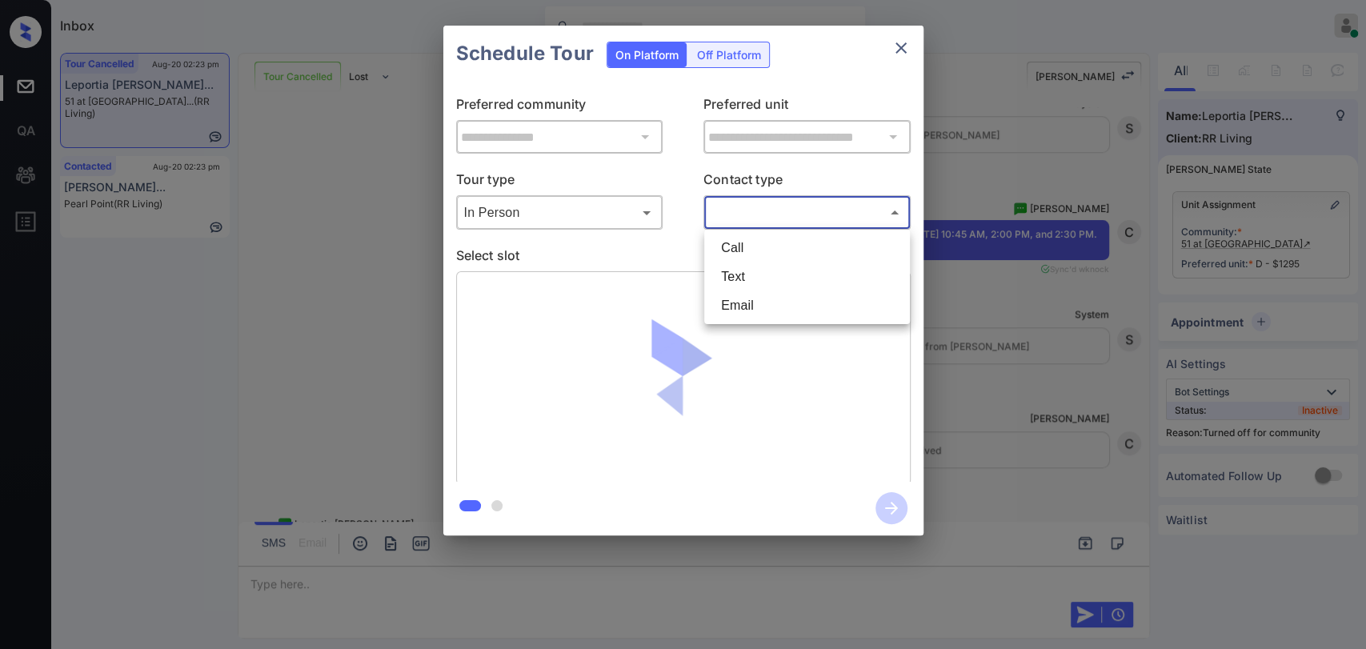
click at [734, 276] on li "Text" at bounding box center [807, 276] width 198 height 29
type input "****"
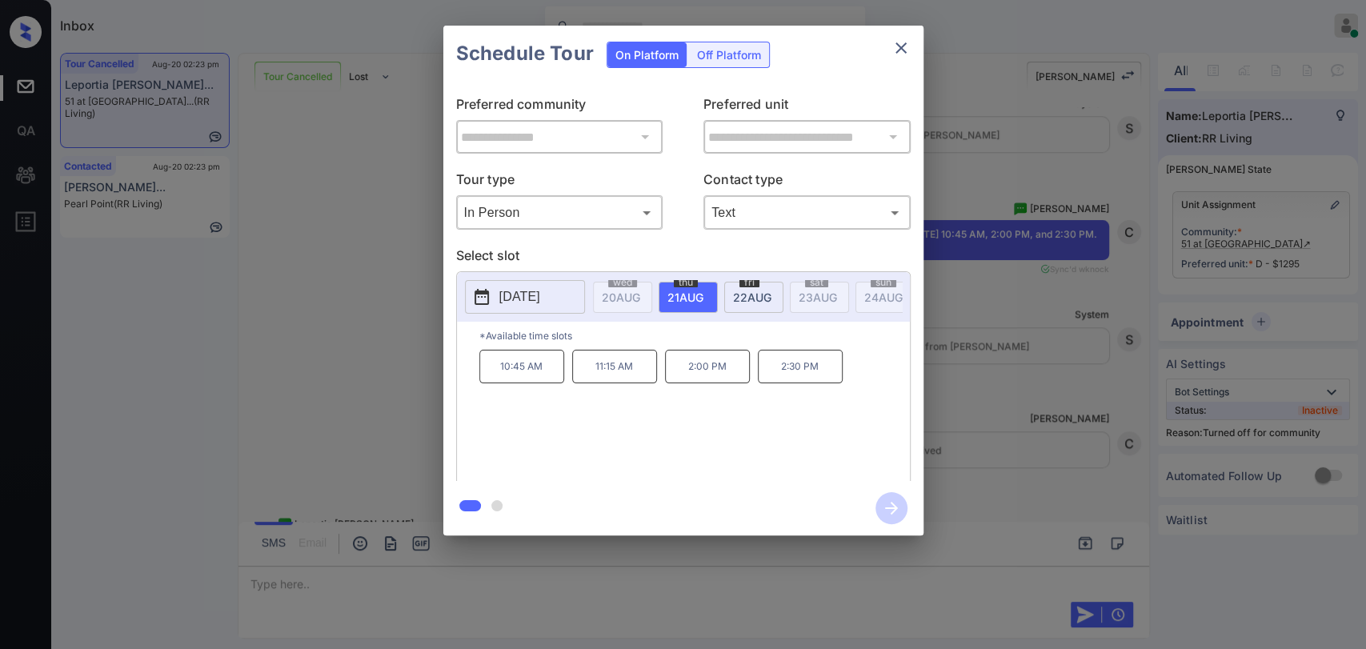
click at [815, 380] on p "2:30 PM" at bounding box center [800, 367] width 85 height 34
click at [884, 506] on icon "button" at bounding box center [891, 508] width 32 height 32
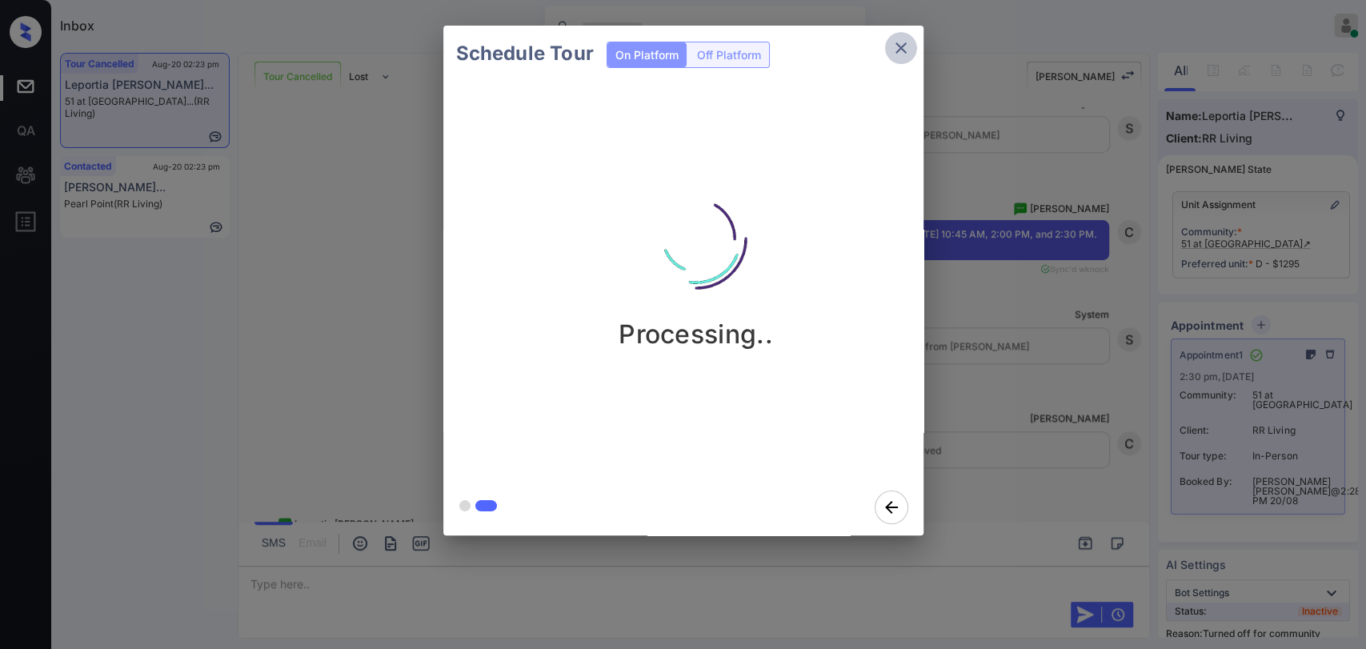
click at [908, 47] on icon "close" at bounding box center [900, 47] width 19 height 19
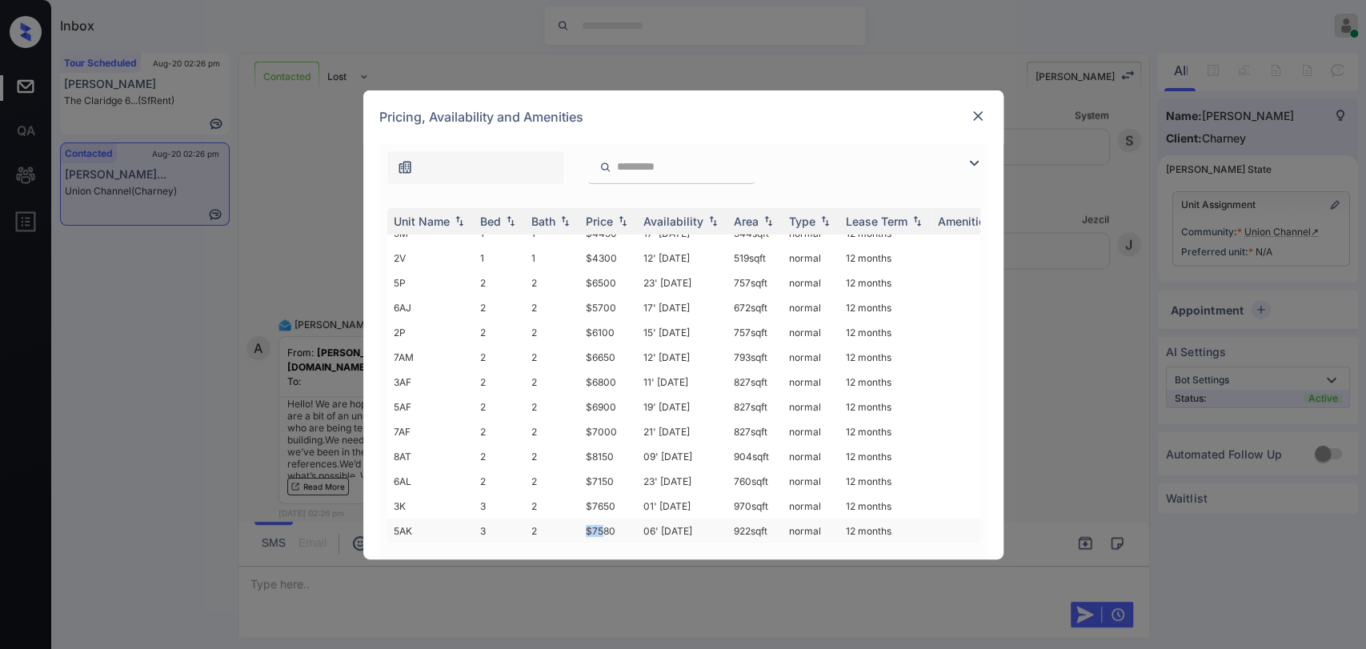
scroll to position [140, 0]
drag, startPoint x: 606, startPoint y: 518, endPoint x: 638, endPoint y: 514, distance: 32.2
click at [637, 518] on tr "5AK 3 2 $7580 06' Jun 25 922 sqft normal 12 months" at bounding box center [805, 530] width 836 height 25
copy td "$7580"
click at [963, 119] on div "Pricing, Availability and Amenities" at bounding box center [683, 116] width 640 height 53
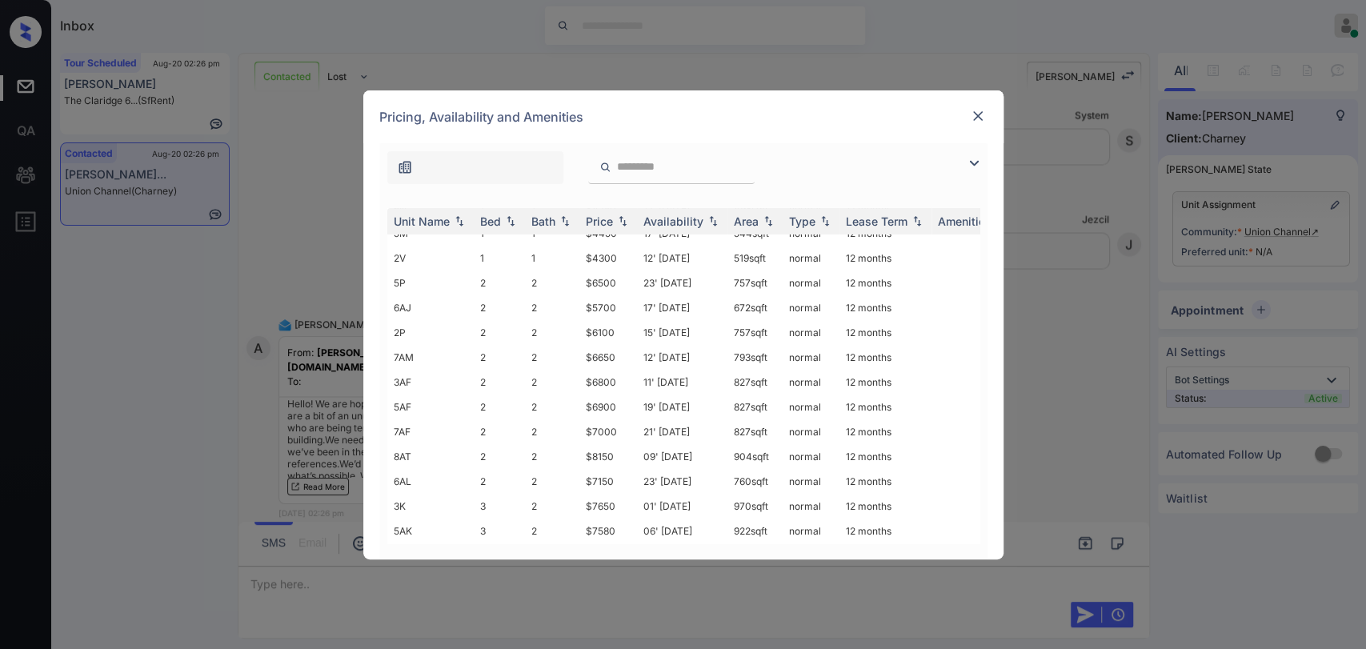
click at [970, 114] on img at bounding box center [978, 116] width 16 height 16
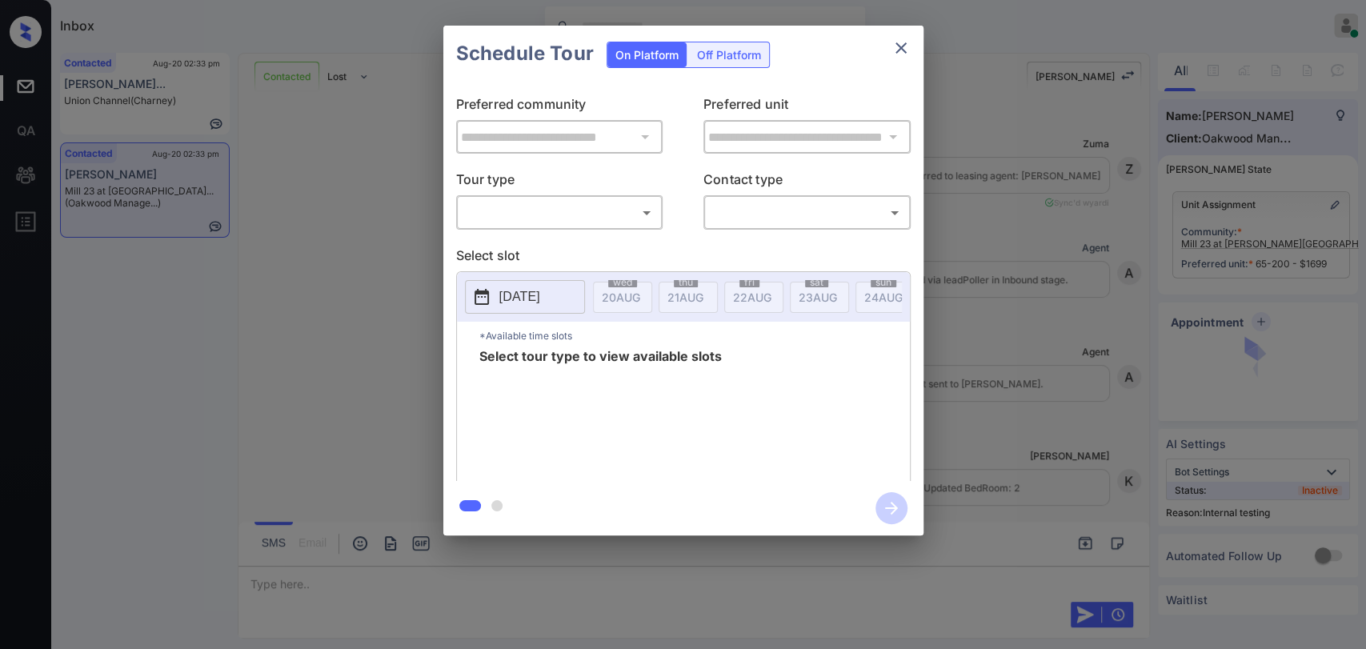
scroll to position [1209, 0]
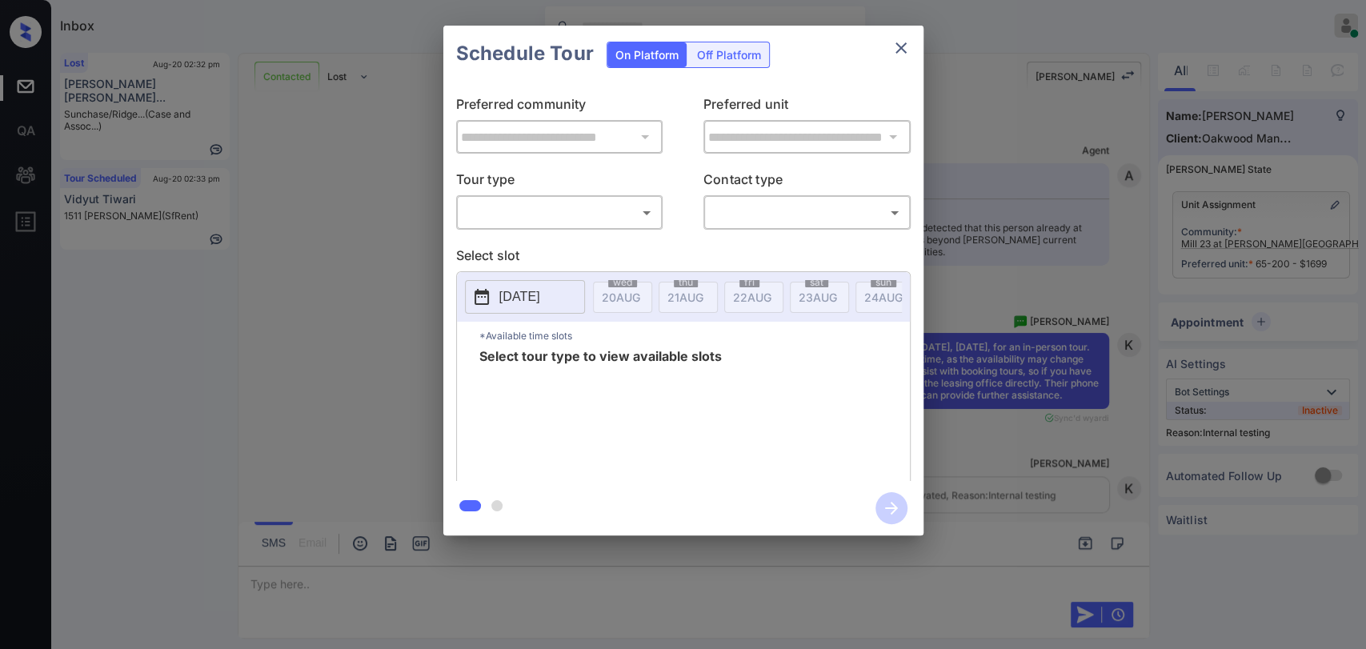
click at [572, 206] on body "Inbox [PERSON_NAME] [PERSON_NAME] Online Set yourself offline Set yourself on b…" at bounding box center [683, 324] width 1366 height 649
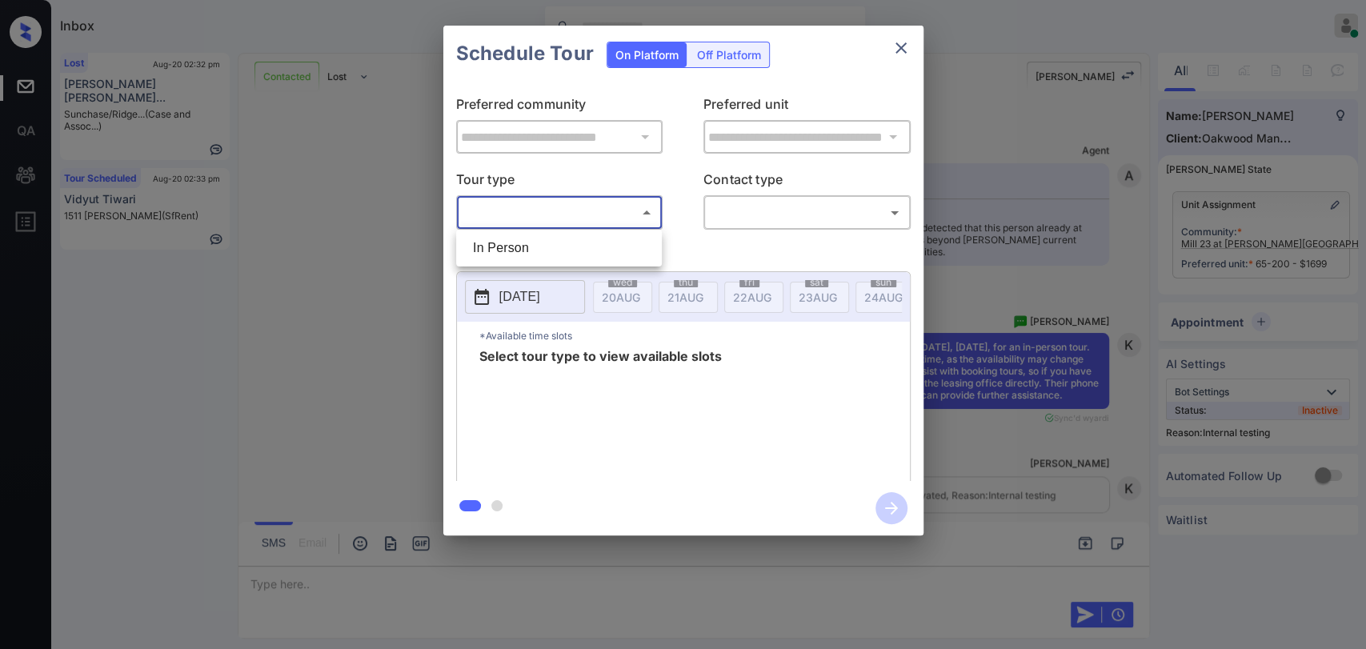
click at [511, 249] on li "In Person" at bounding box center [559, 248] width 198 height 29
type input "********"
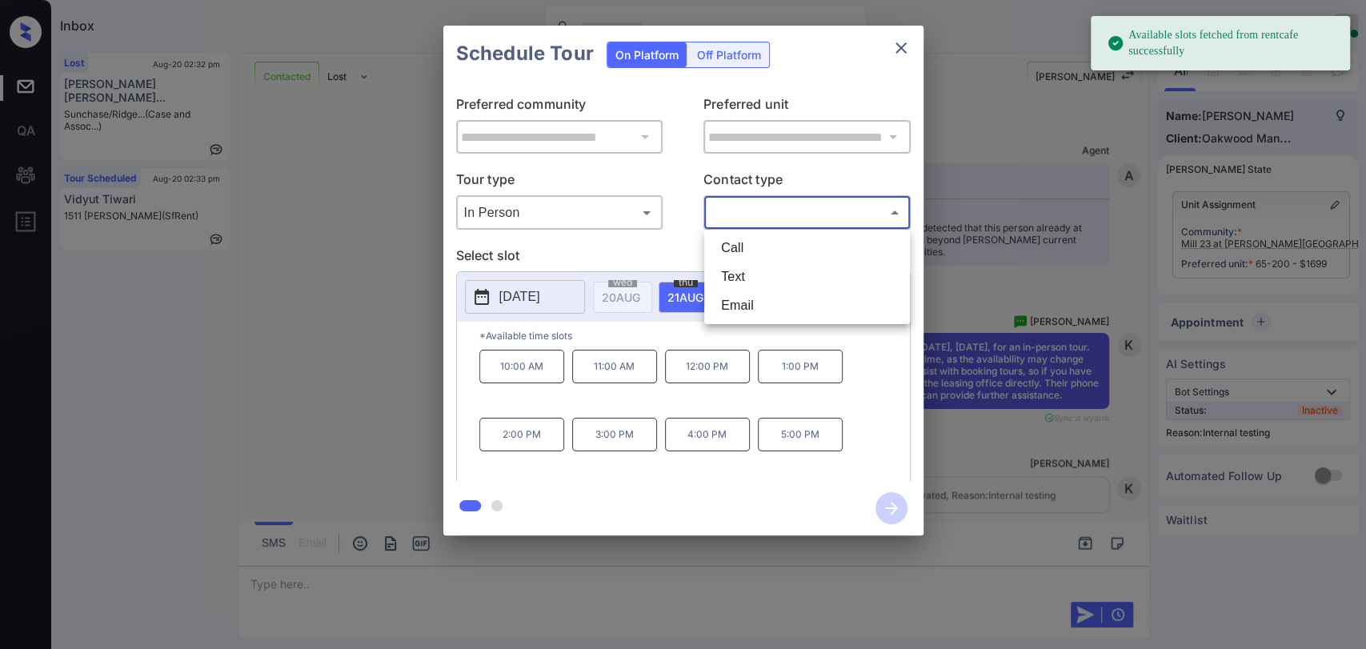
click at [826, 214] on body "Available slots fetched from rentcafe successfully Inbox [PERSON_NAME] [PERSON_…" at bounding box center [683, 324] width 1366 height 649
click at [742, 278] on li "Text" at bounding box center [807, 276] width 198 height 29
type input "****"
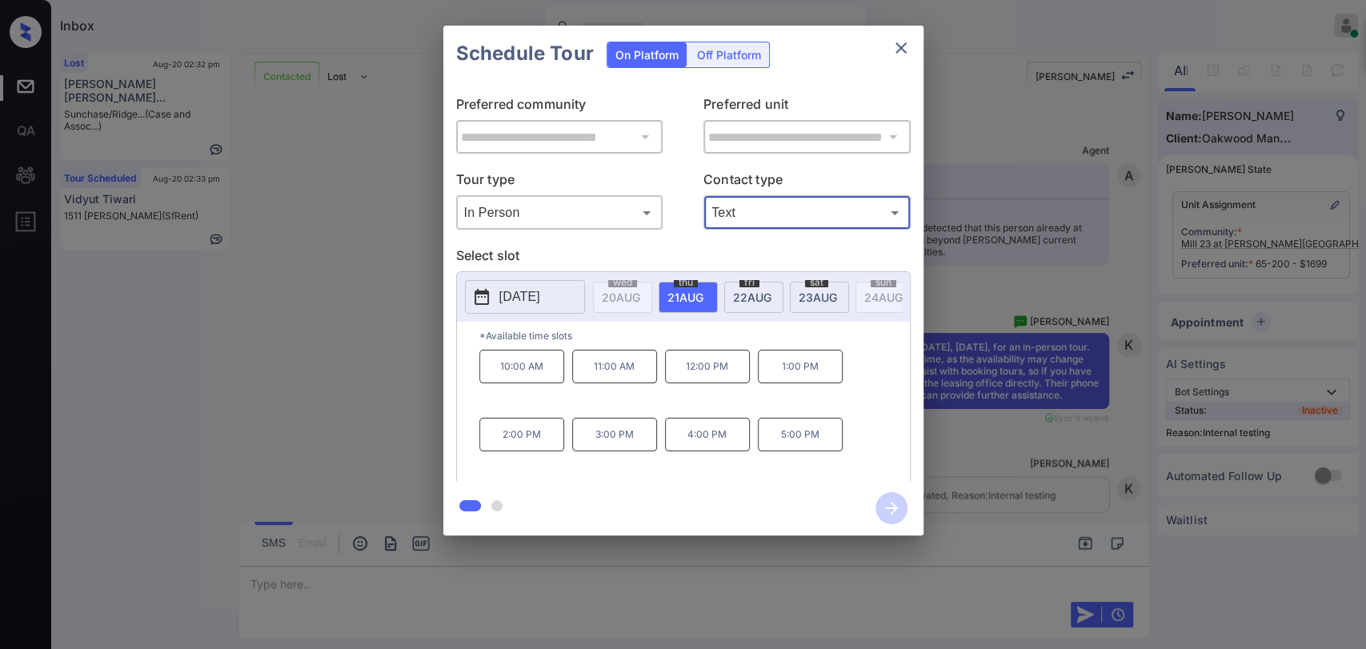
click at [614, 366] on p "11:00 AM" at bounding box center [614, 367] width 85 height 34
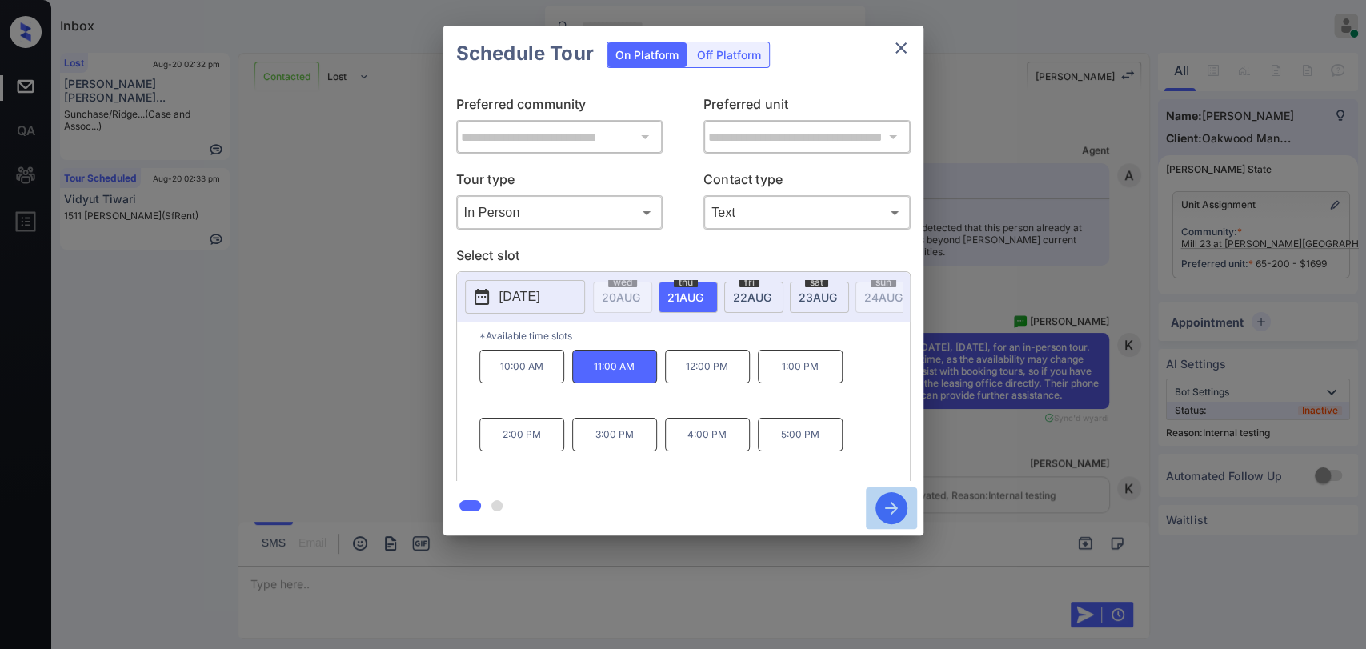
click at [890, 506] on icon "button" at bounding box center [891, 508] width 32 height 32
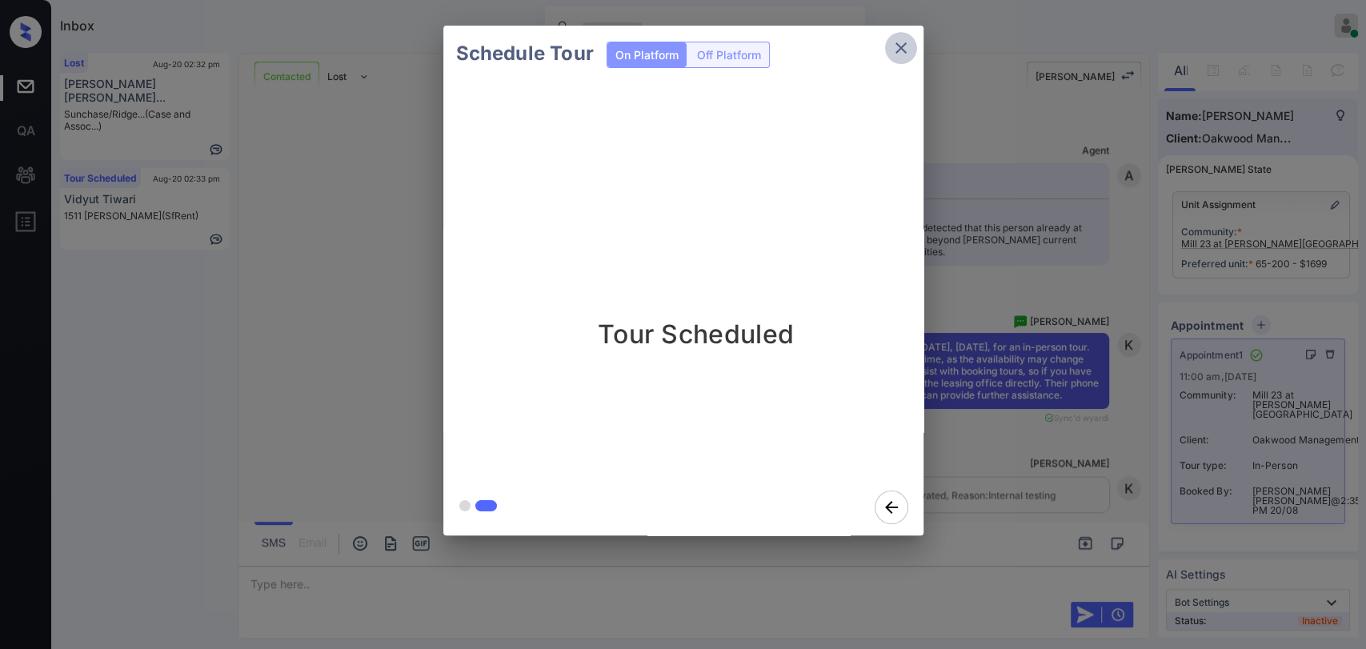
click at [900, 46] on icon "close" at bounding box center [900, 47] width 19 height 19
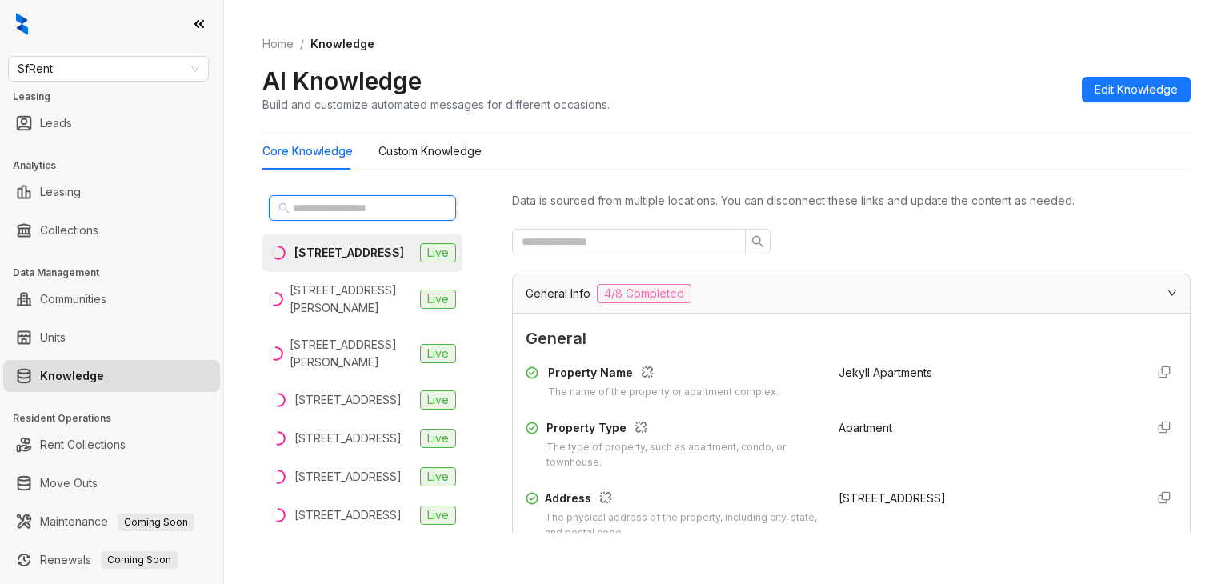
click at [307, 213] on input "text" at bounding box center [363, 208] width 141 height 18
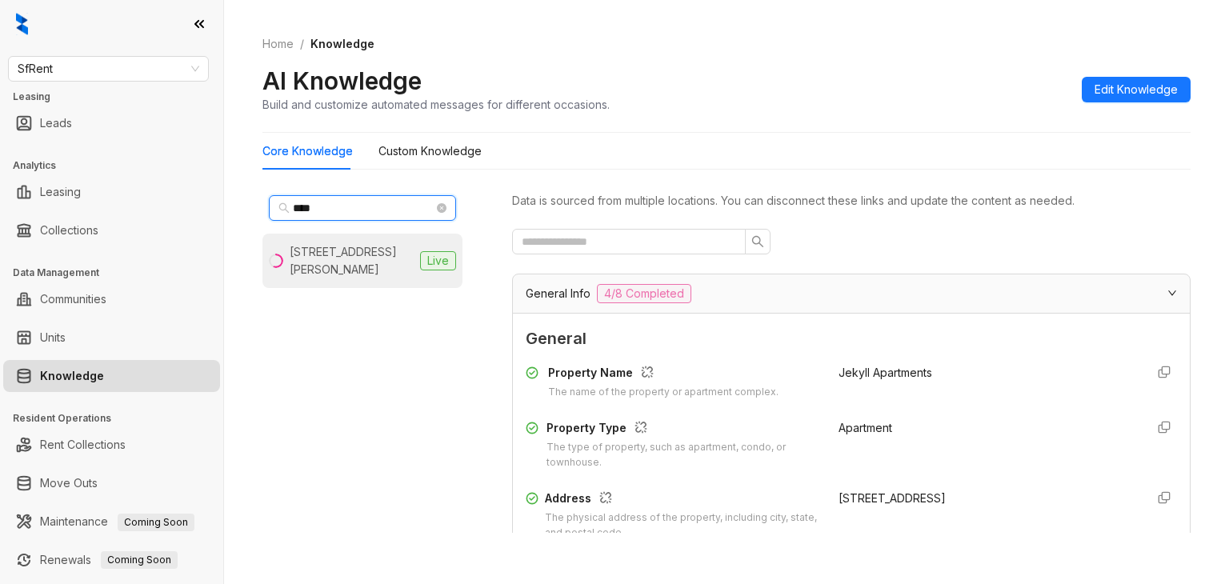
type input "****"
click at [323, 245] on div "[STREET_ADDRESS][PERSON_NAME]" at bounding box center [352, 260] width 124 height 35
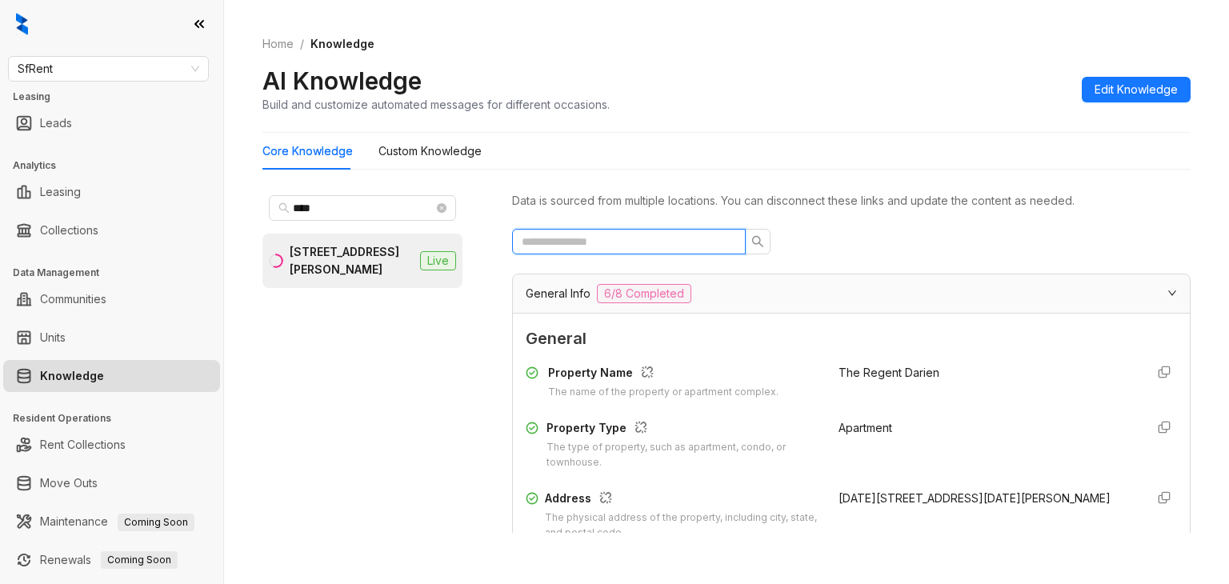
click at [592, 246] on input "text" at bounding box center [623, 242] width 202 height 18
type input "*"
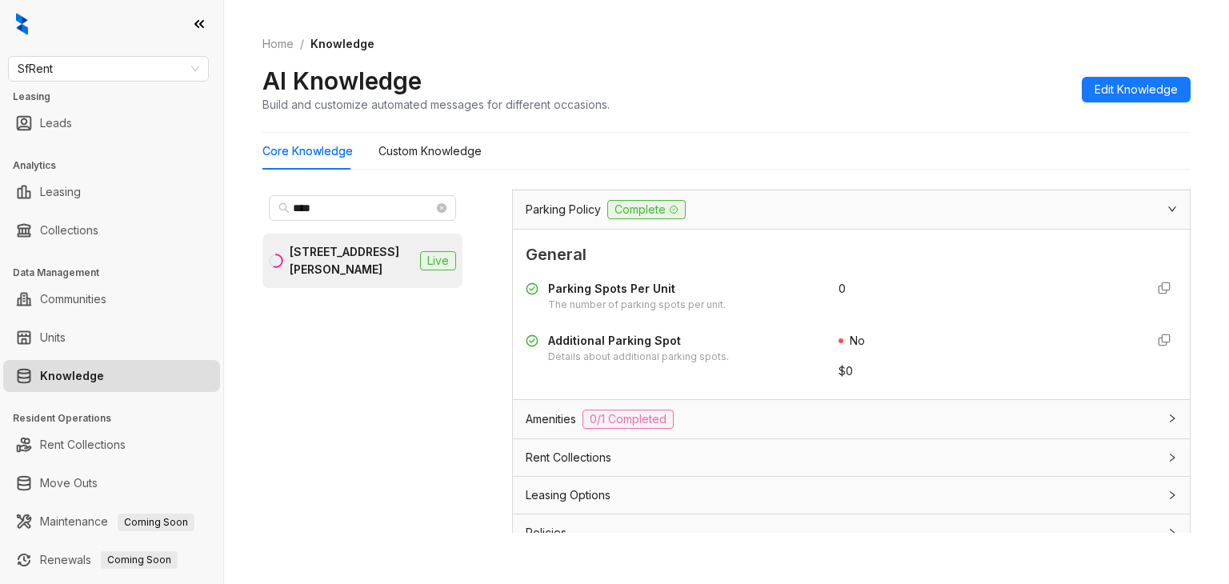
scroll to position [329, 0]
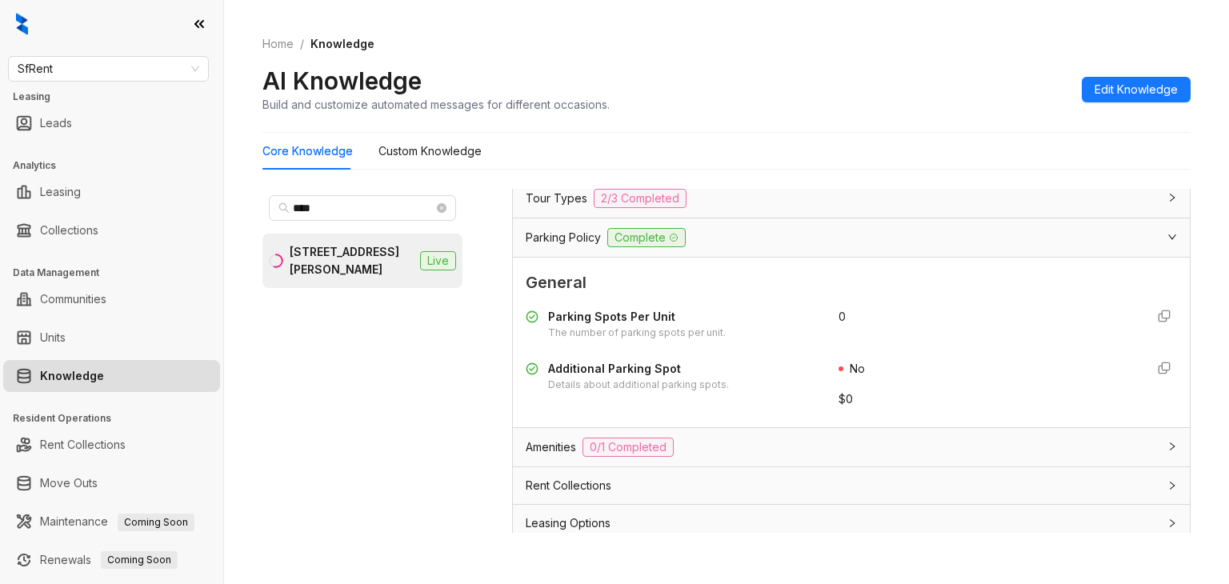
type input "****"
click at [122, 74] on span "SfRent" at bounding box center [109, 69] width 182 height 24
type input "****"
click at [76, 90] on div "Charney" at bounding box center [108, 101] width 194 height 26
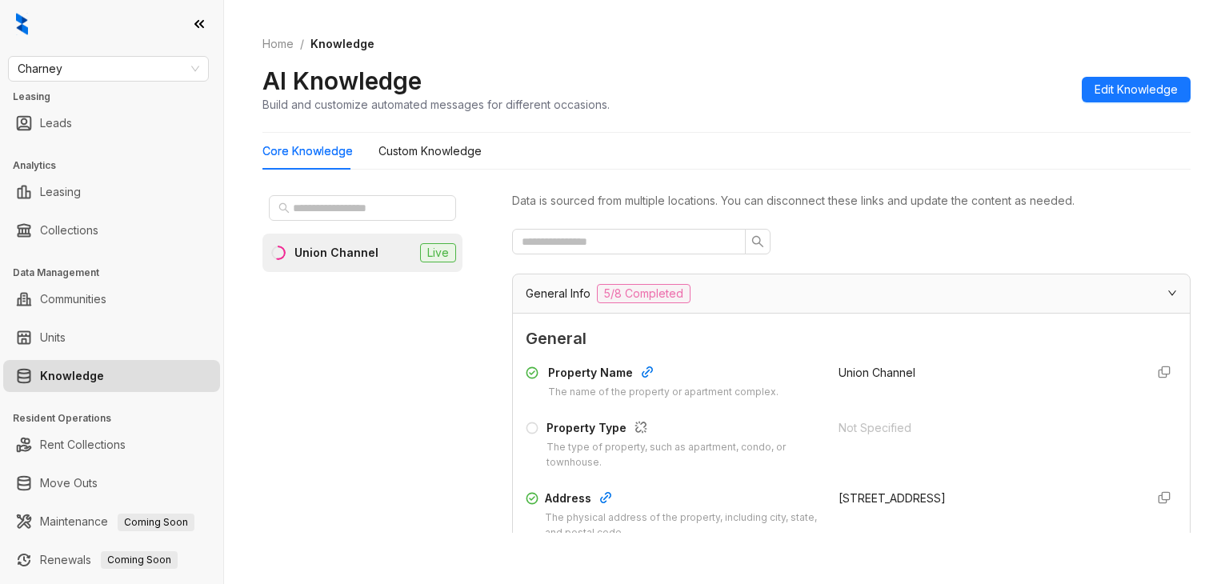
click at [337, 240] on li "Union Channel Live" at bounding box center [362, 253] width 200 height 38
click at [637, 248] on input "text" at bounding box center [623, 242] width 202 height 18
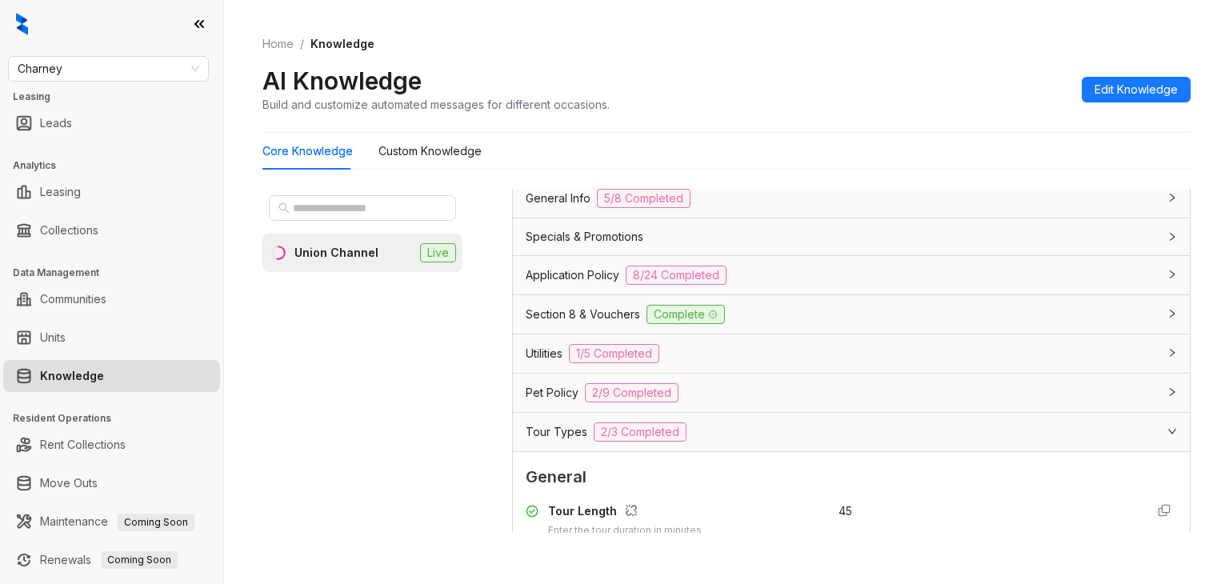
scroll to position [240, 0]
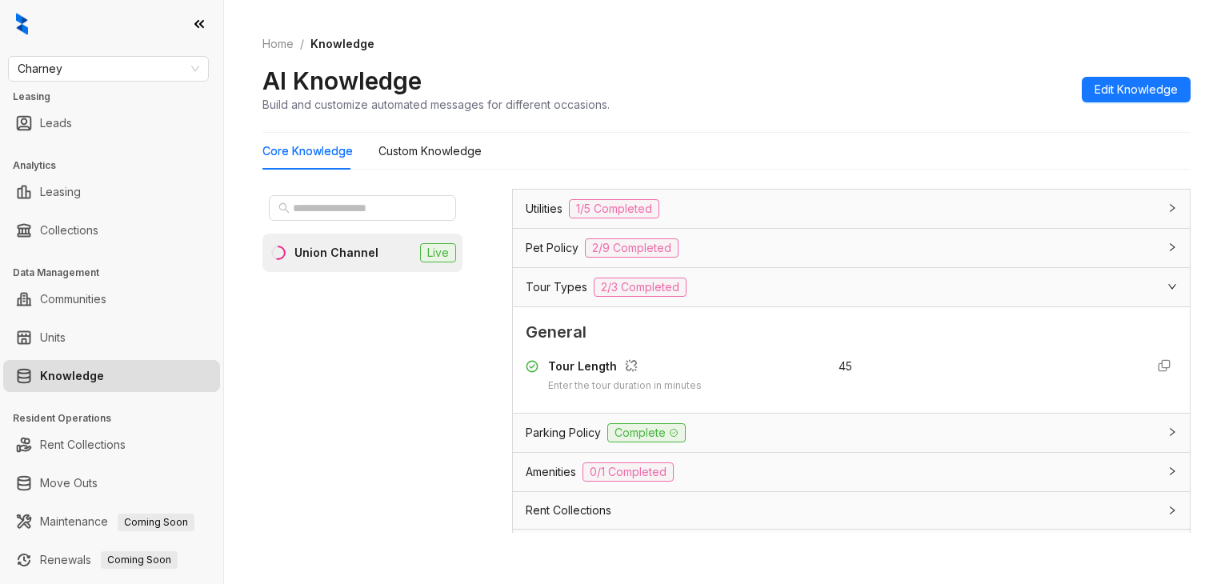
type input "******"
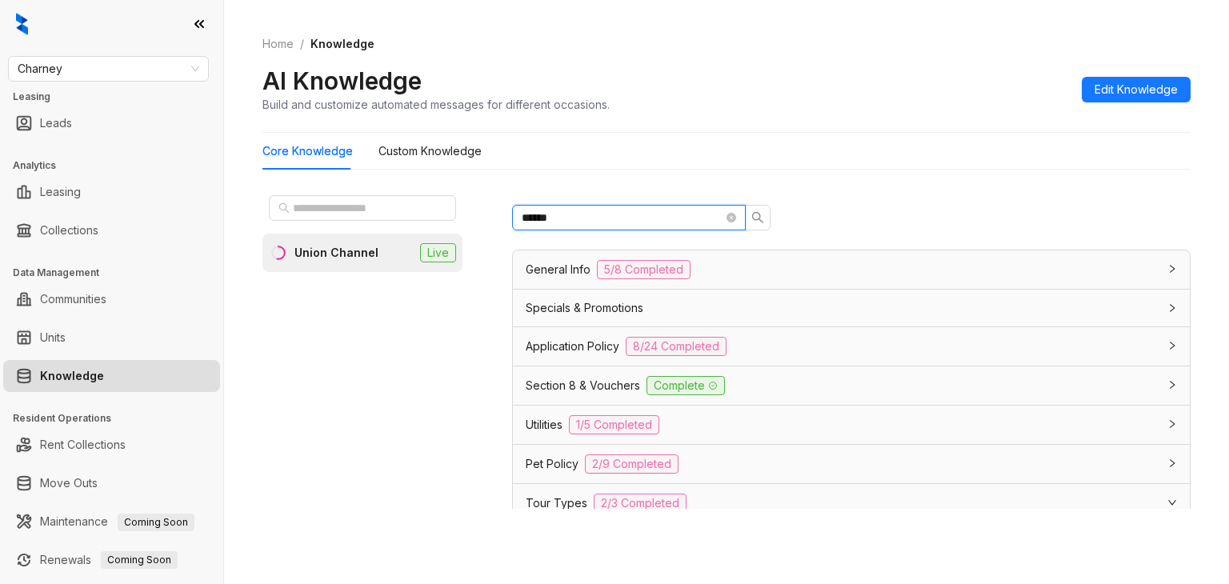
scroll to position [0, 0]
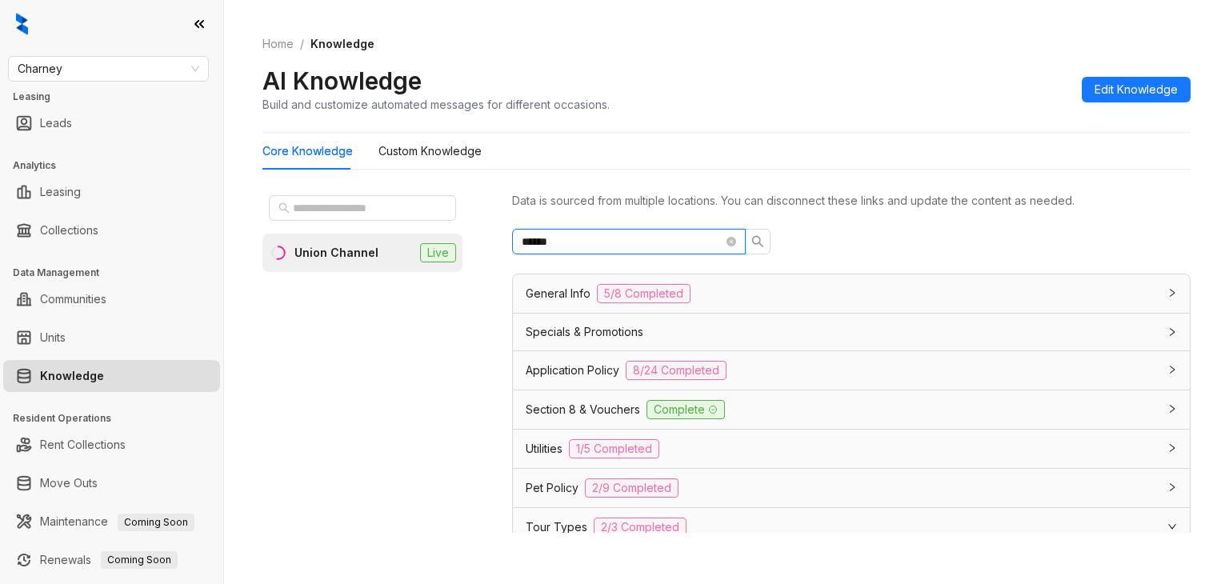
drag, startPoint x: 602, startPoint y: 240, endPoint x: 480, endPoint y: 241, distance: 122.4
click at [480, 241] on div "Union Channel Live Data is sourced from multiple locations. You can disconnect …" at bounding box center [726, 364] width 928 height 364
click at [480, 241] on div "Union Channel Live" at bounding box center [374, 368] width 224 height 358
click at [723, 246] on input "******" at bounding box center [623, 242] width 202 height 18
click at [726, 243] on icon "close-circle" at bounding box center [731, 242] width 10 height 10
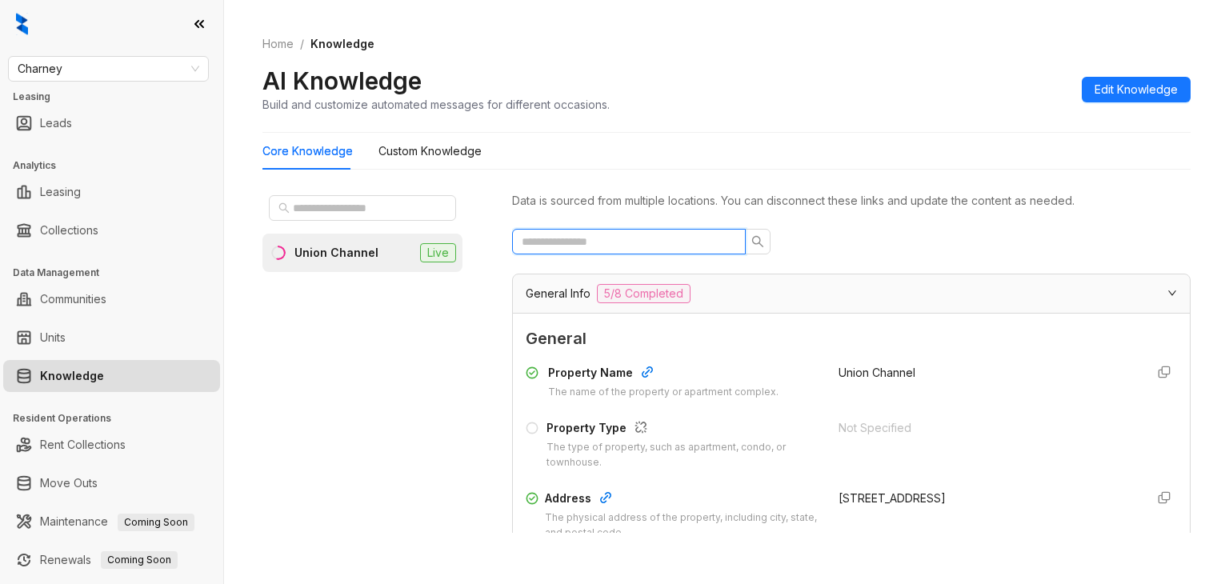
click at [656, 235] on input "text" at bounding box center [623, 242] width 202 height 18
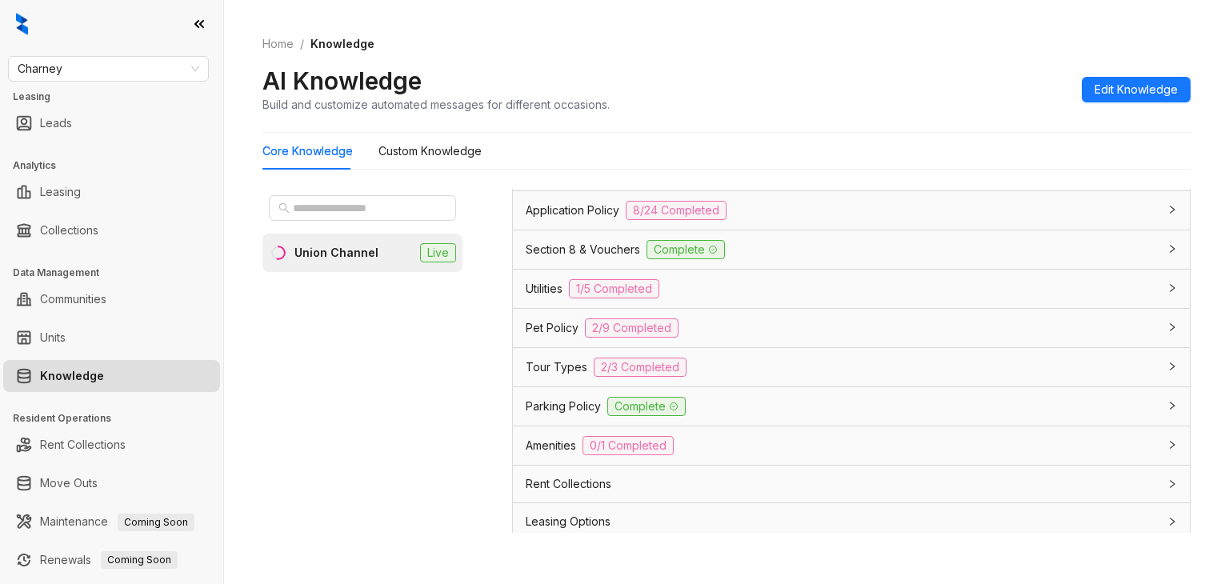
scroll to position [238, 0]
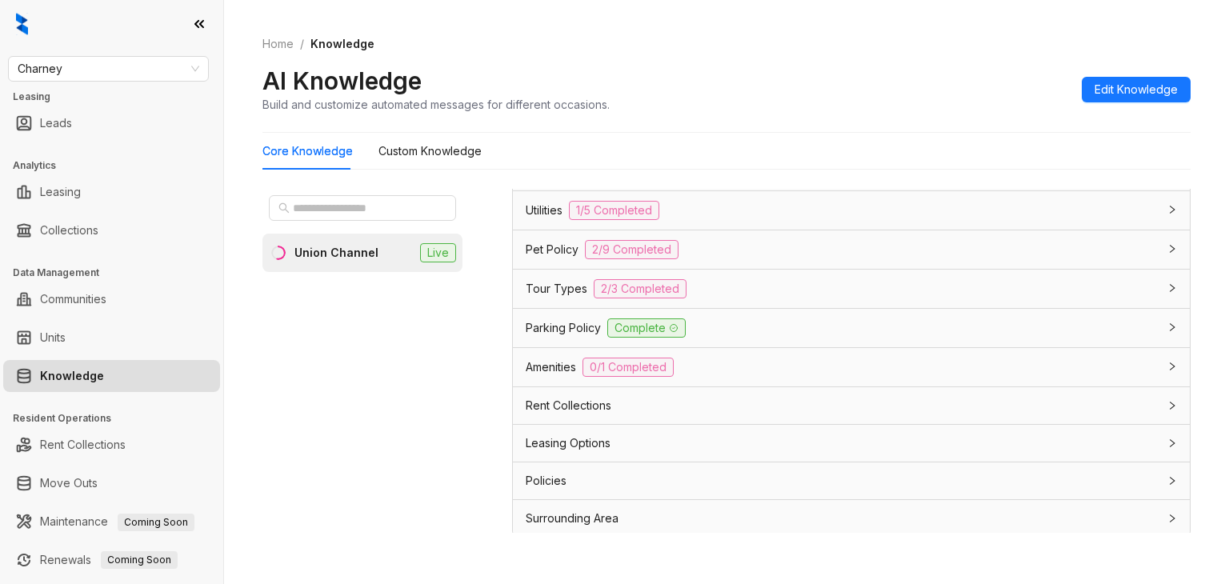
type input "******"
click at [568, 434] on span "Leasing Options" at bounding box center [568, 443] width 85 height 18
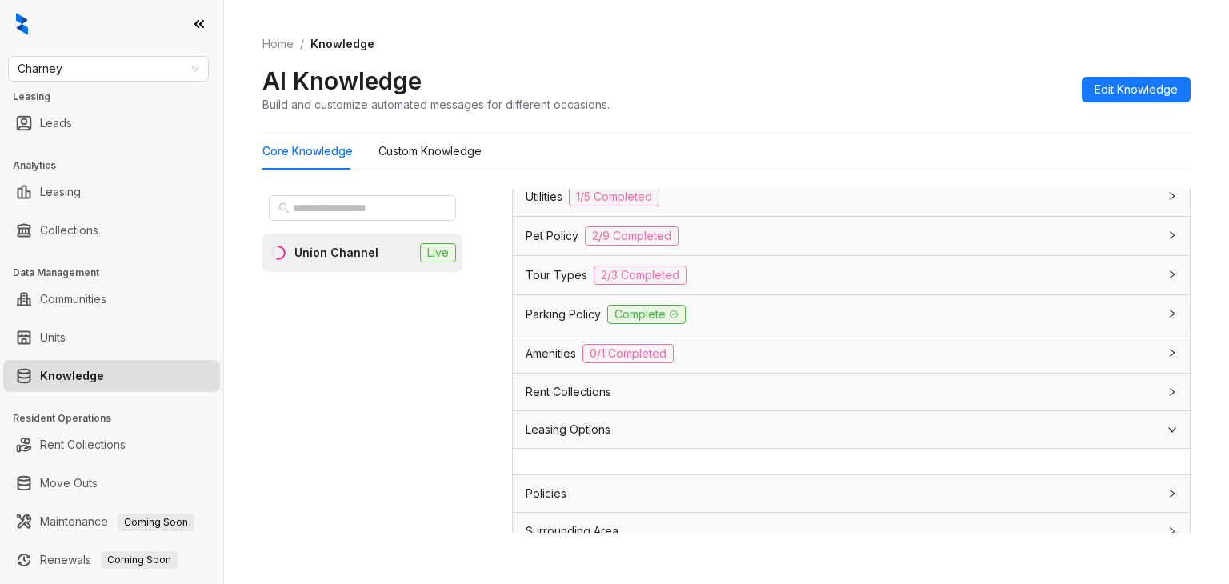
scroll to position [265, 0]
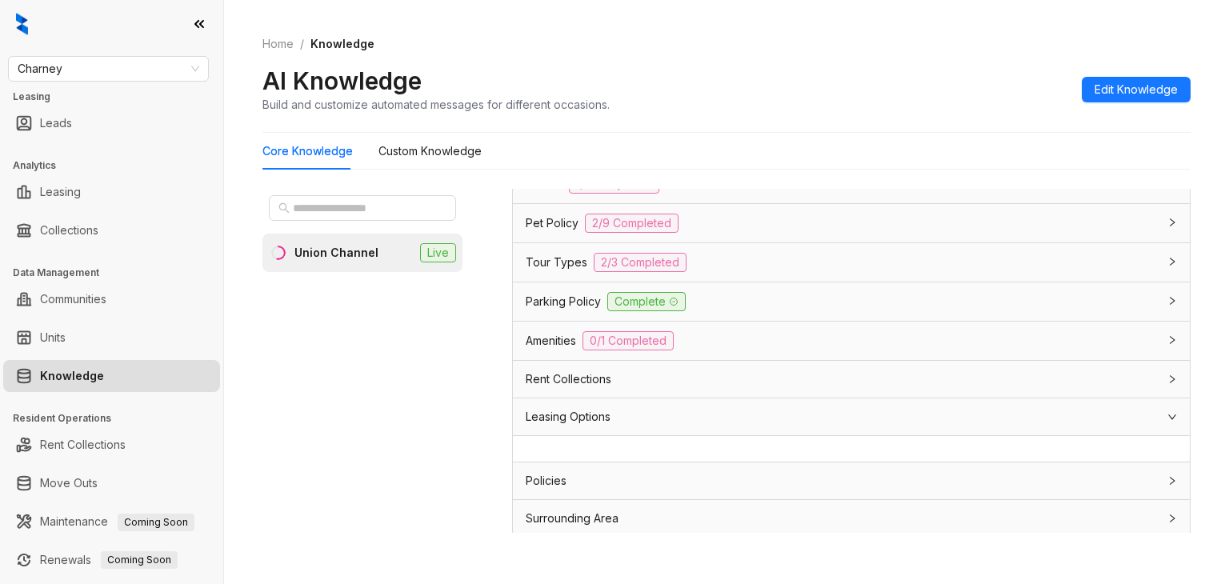
click at [802, 377] on div "Rent Collections" at bounding box center [842, 379] width 632 height 18
click at [754, 434] on div "Leasing Options" at bounding box center [842, 443] width 632 height 18
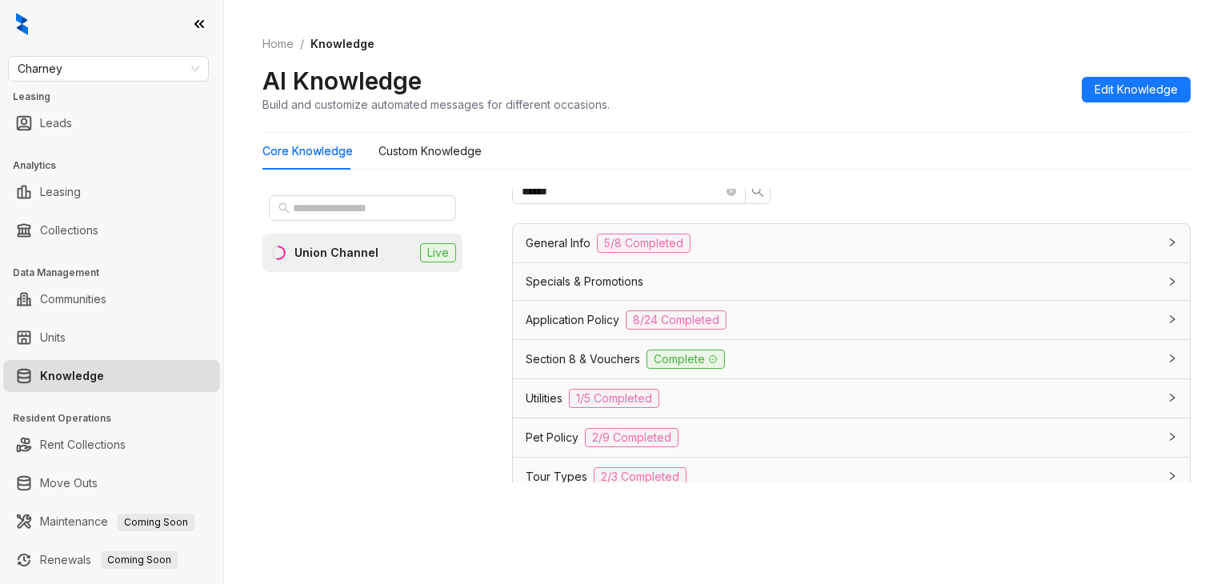
scroll to position [0, 0]
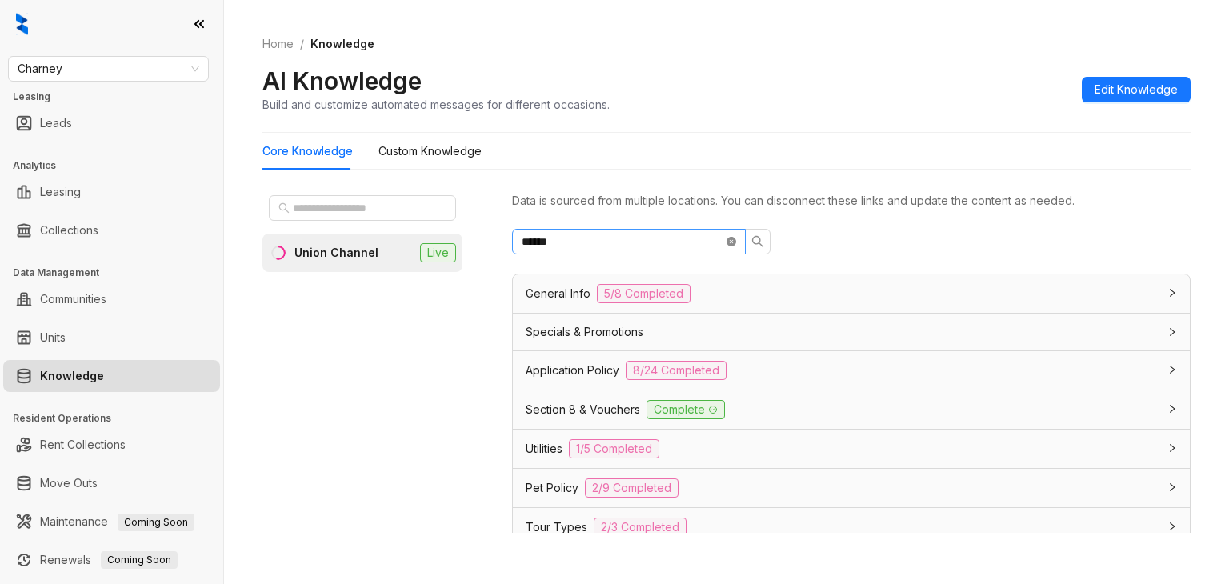
click at [734, 241] on icon "close-circle" at bounding box center [731, 242] width 10 height 10
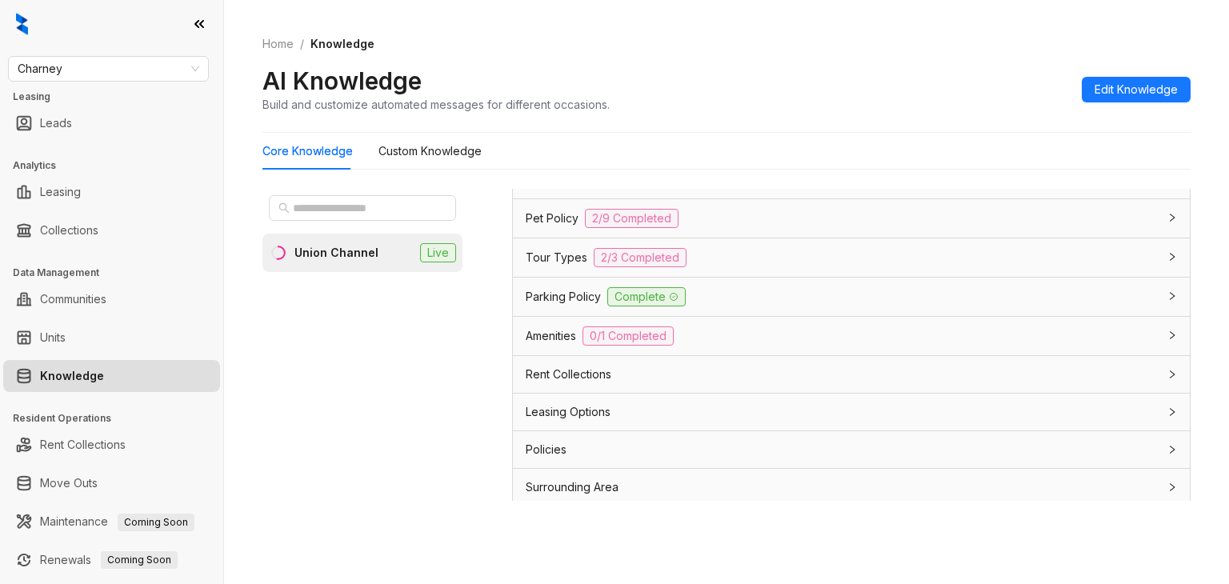
scroll to position [50, 0]
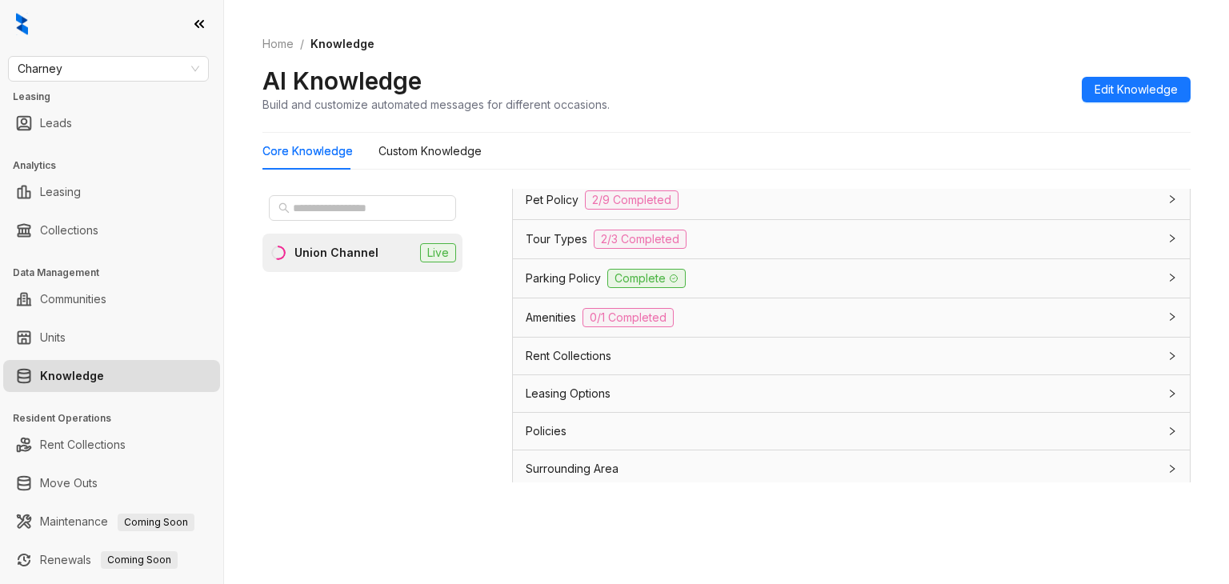
click at [578, 386] on span "Leasing Options" at bounding box center [568, 394] width 85 height 18
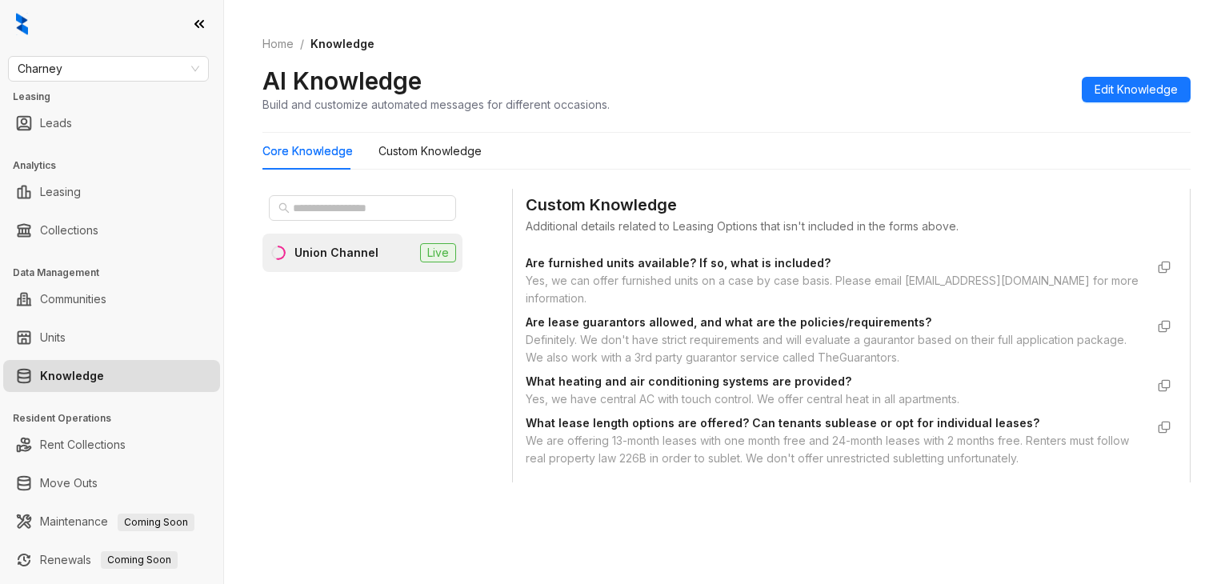
scroll to position [1626, 0]
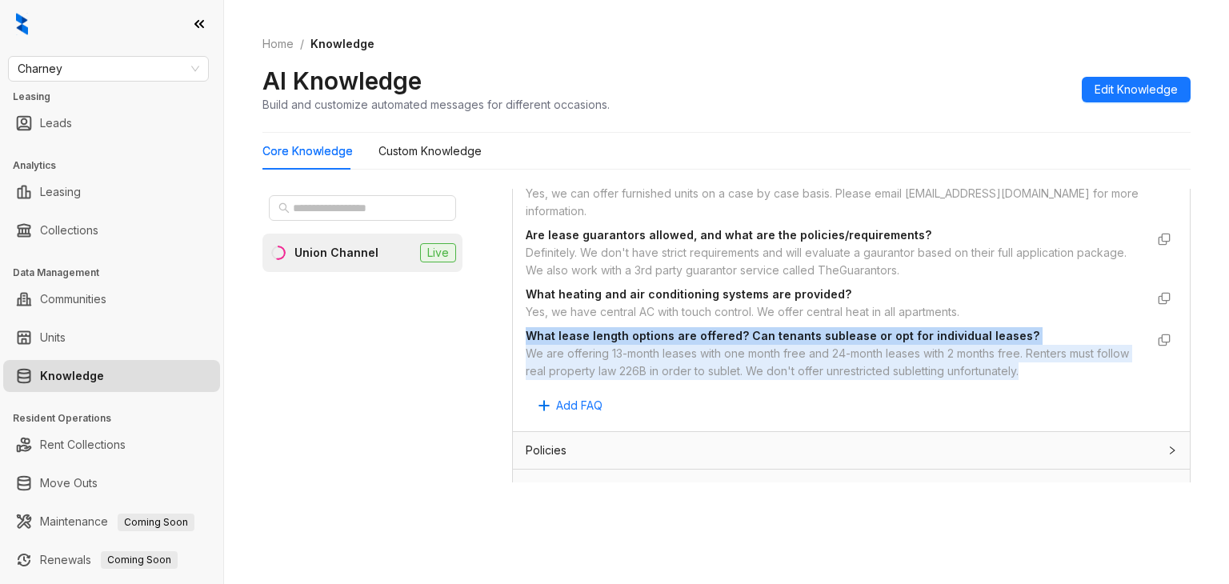
drag, startPoint x: 534, startPoint y: 346, endPoint x: 978, endPoint y: 365, distance: 444.4
click at [1060, 373] on div "What lease length options are offered? Can tenants sublease or opt for individu…" at bounding box center [835, 353] width 619 height 53
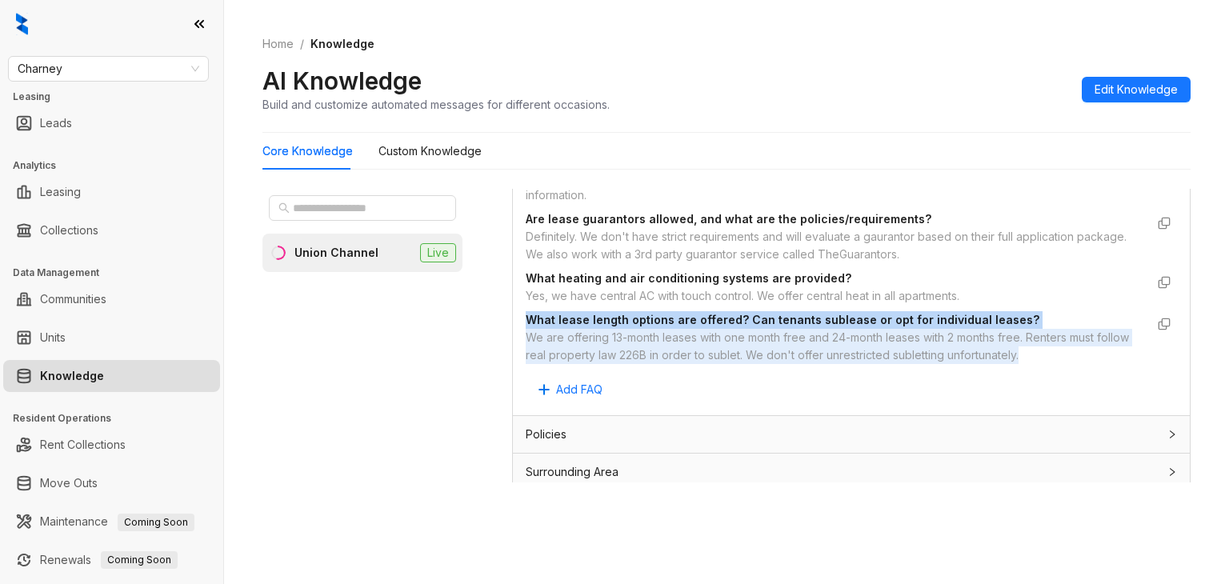
scroll to position [1646, 0]
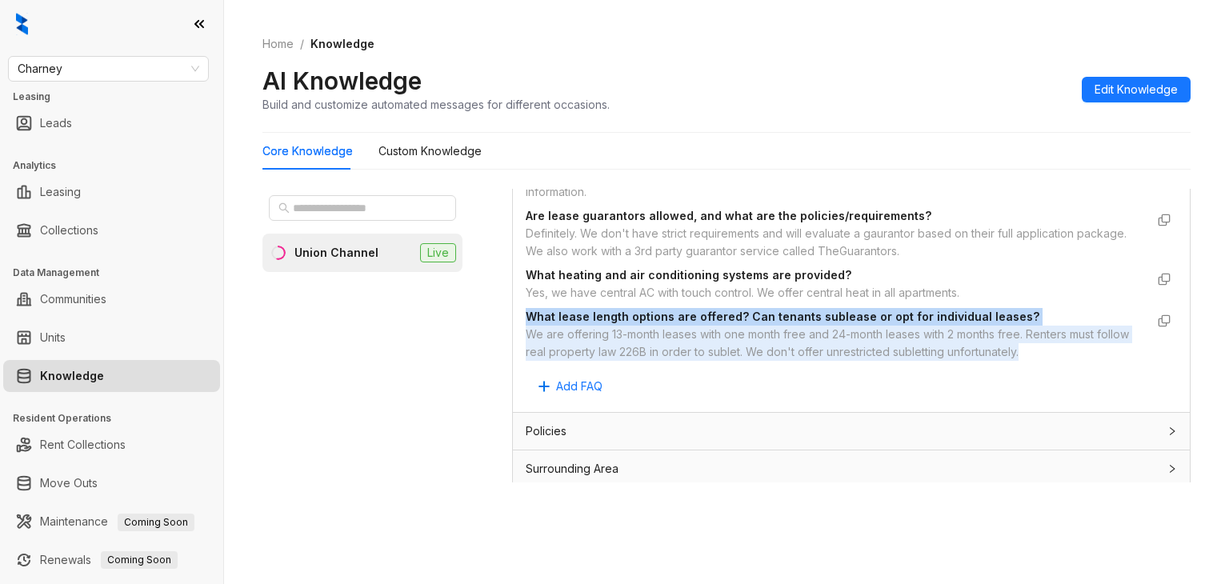
click at [692, 346] on div "We are offering 13-month leases with one month free and 24-month leases with 2 …" at bounding box center [835, 343] width 619 height 35
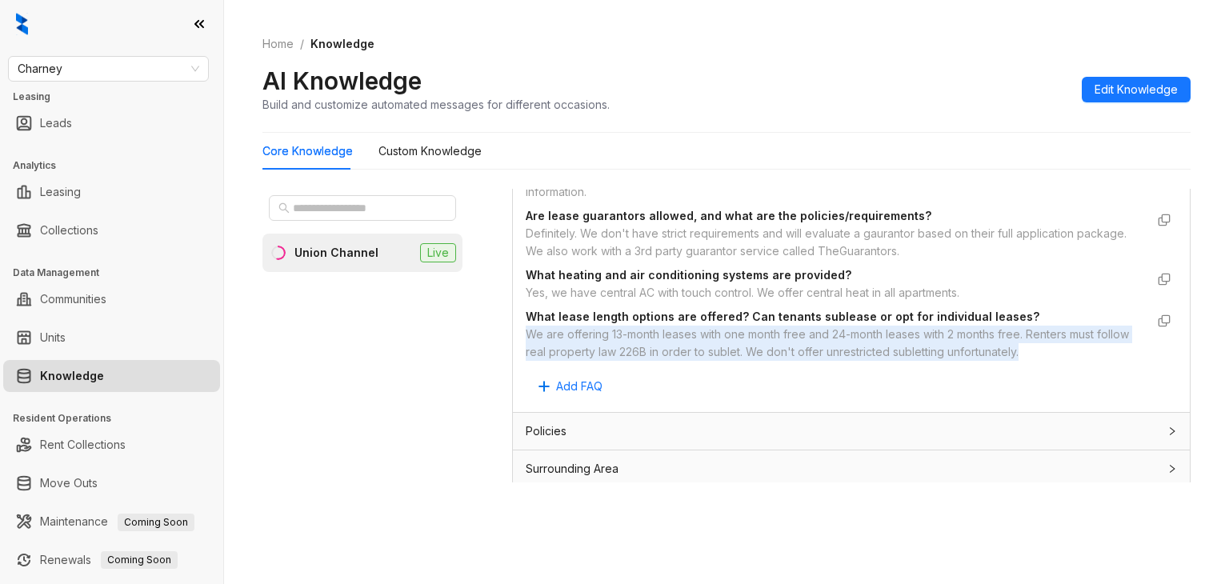
drag, startPoint x: 521, startPoint y: 330, endPoint x: 1081, endPoint y: 354, distance: 560.5
click at [1081, 354] on div "Custom Knowledge Additional details related to Leasing Options that isn't inclu…" at bounding box center [851, 243] width 677 height 338
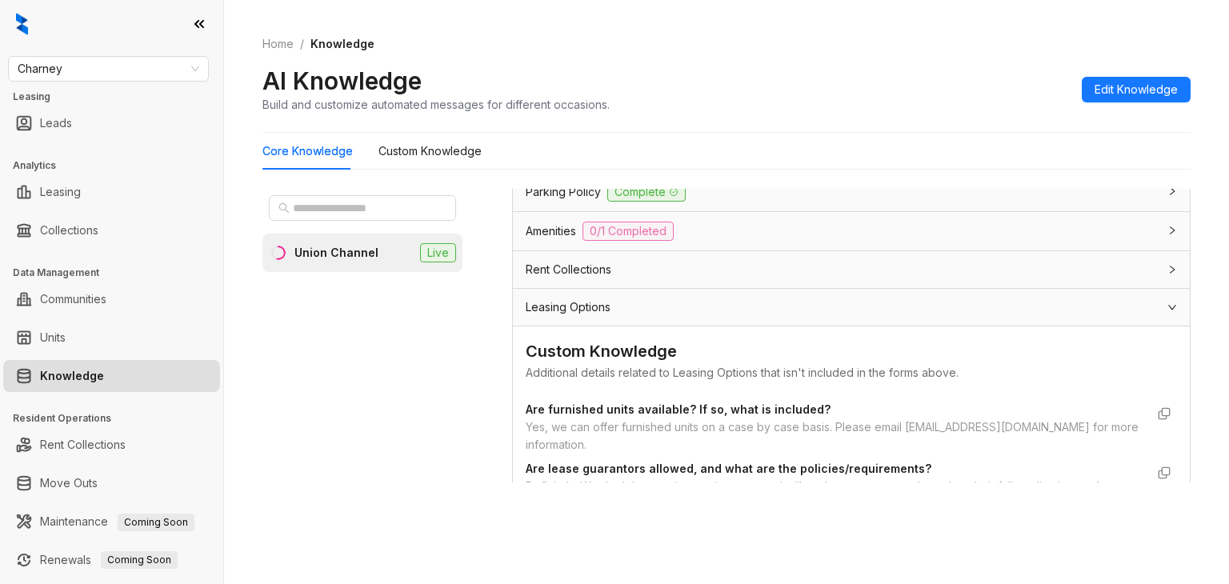
scroll to position [1566, 0]
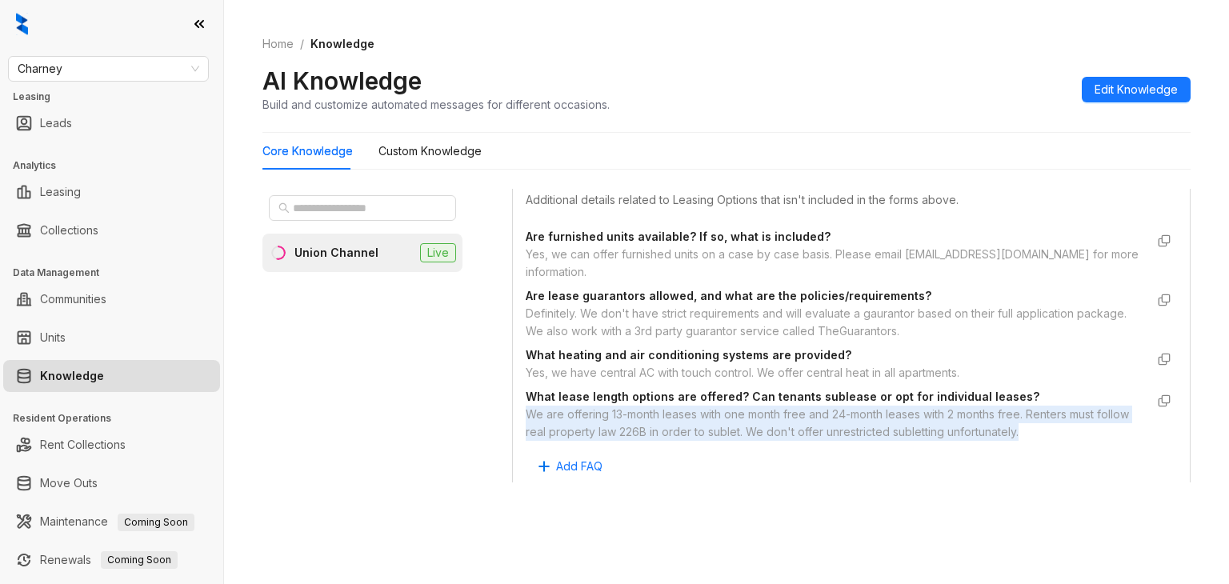
click at [655, 406] on div "We are offering 13-month leases with one month free and 24-month leases with 2 …" at bounding box center [835, 423] width 619 height 35
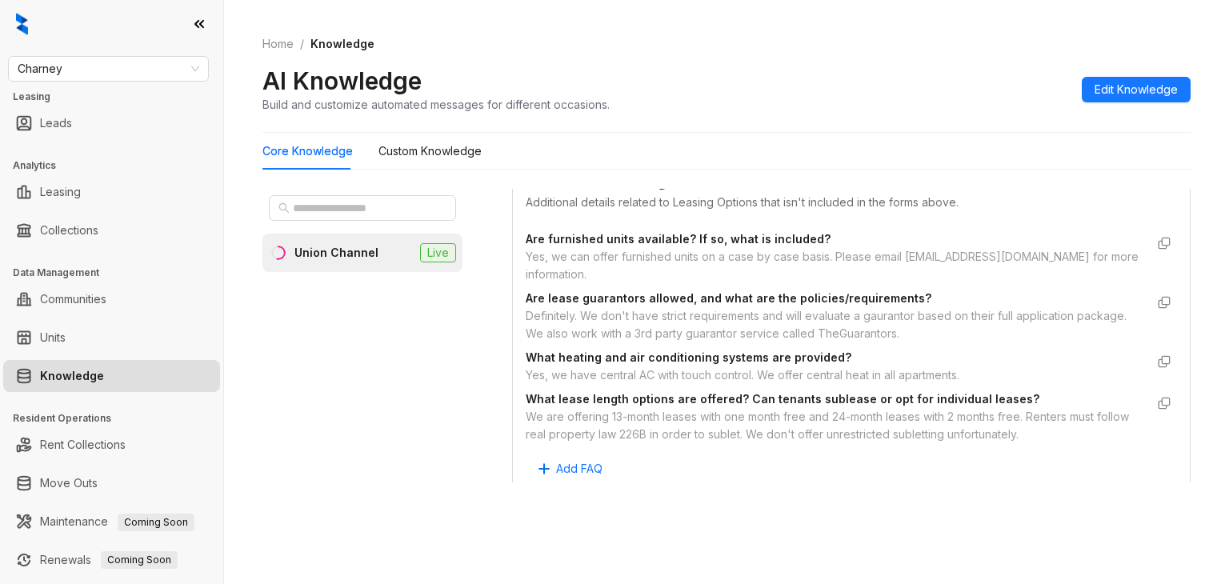
scroll to position [1406, 0]
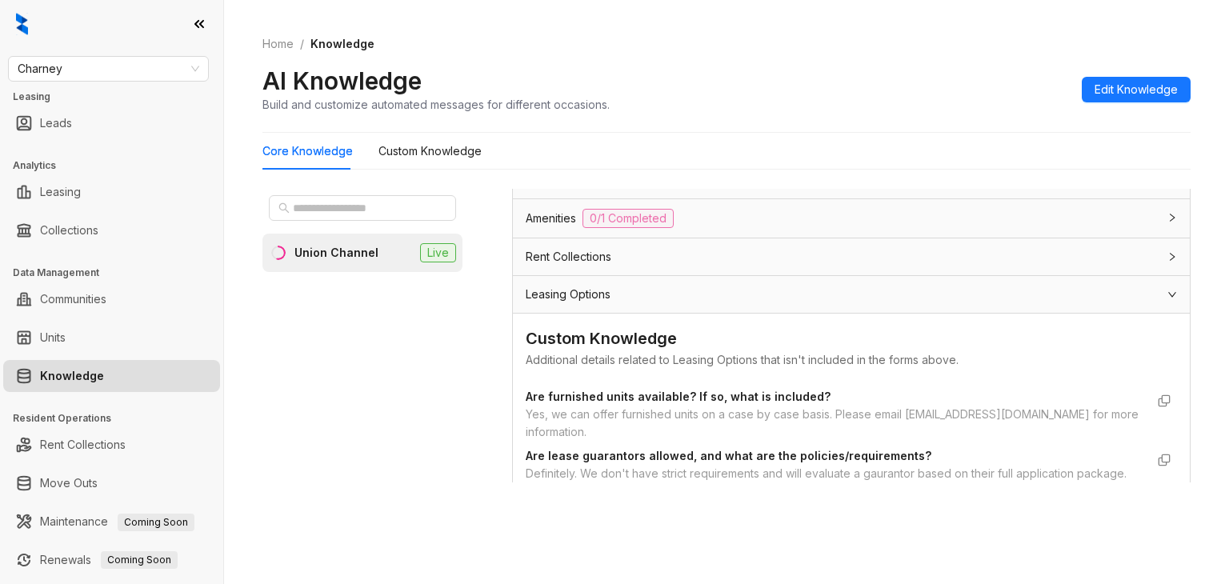
click at [584, 296] on span "Leasing Options" at bounding box center [568, 295] width 85 height 18
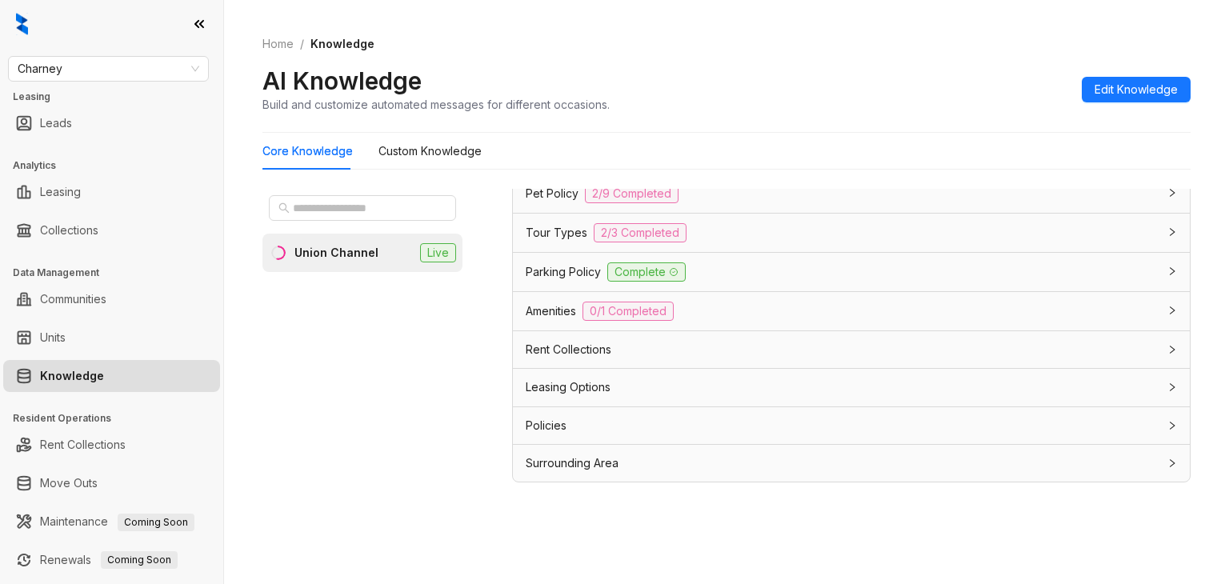
scroll to position [1306, 0]
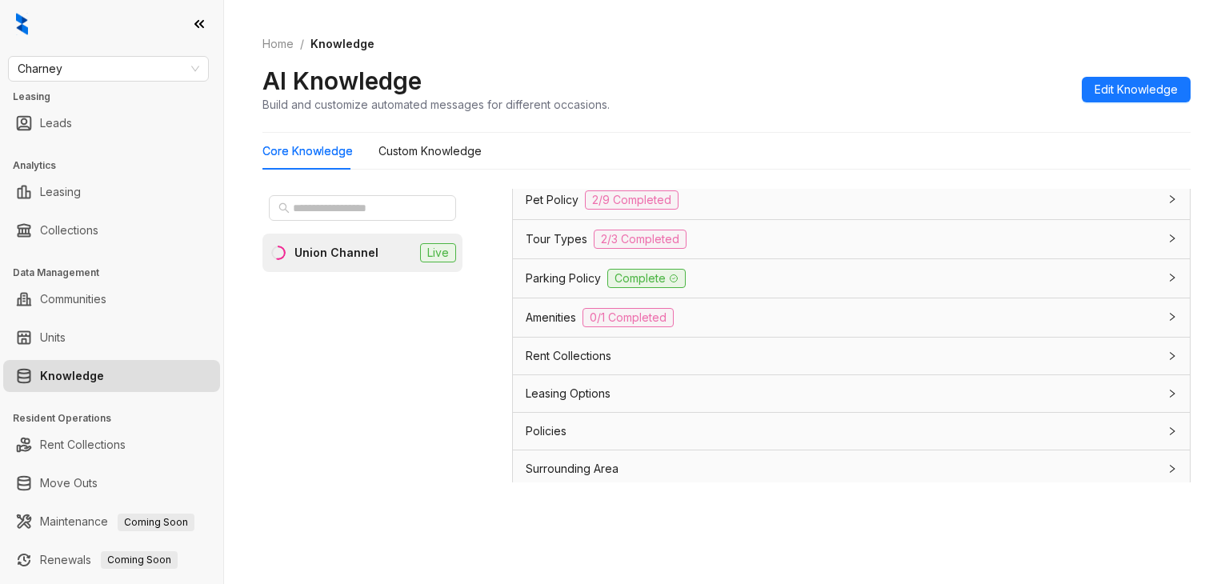
click at [576, 385] on span "Leasing Options" at bounding box center [568, 394] width 85 height 18
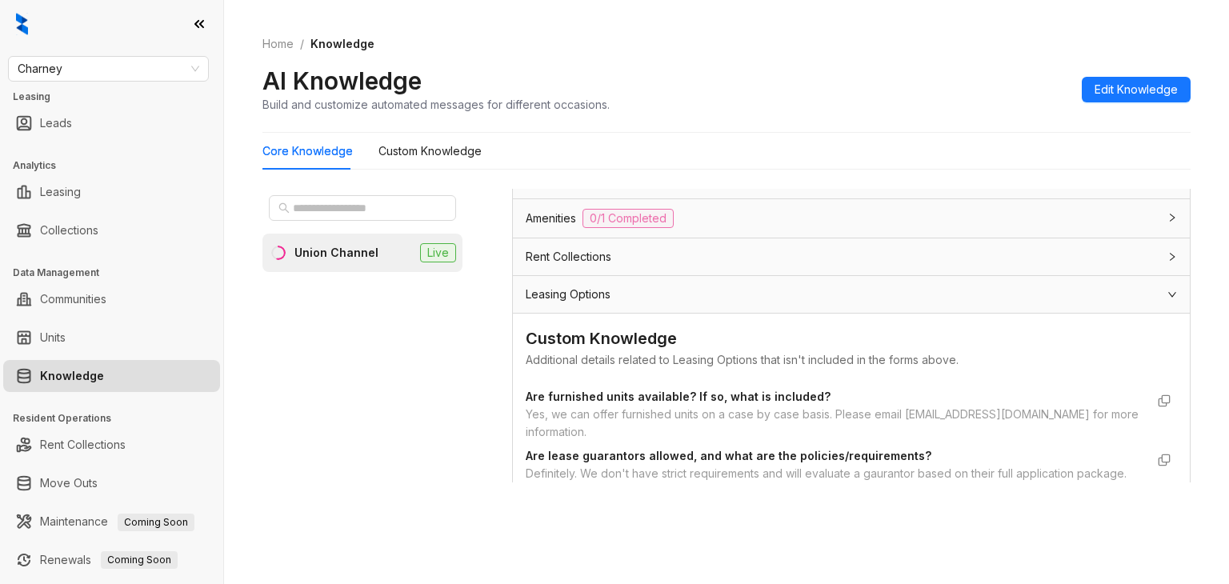
scroll to position [1566, 0]
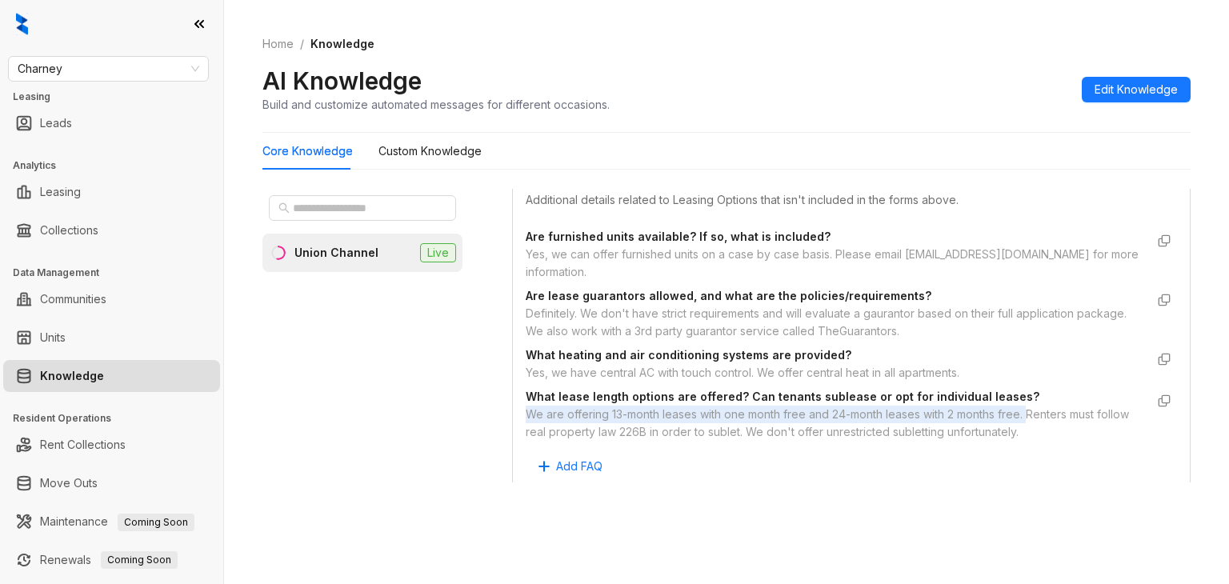
drag, startPoint x: 529, startPoint y: 404, endPoint x: 1030, endPoint y: 401, distance: 501.6
click at [1030, 406] on div "We are offering 13-month leases with one month free and 24-month leases with 2 …" at bounding box center [835, 423] width 619 height 35
copy div "We are offering 13-month leases with one month free and 24-month leases with 2 …"
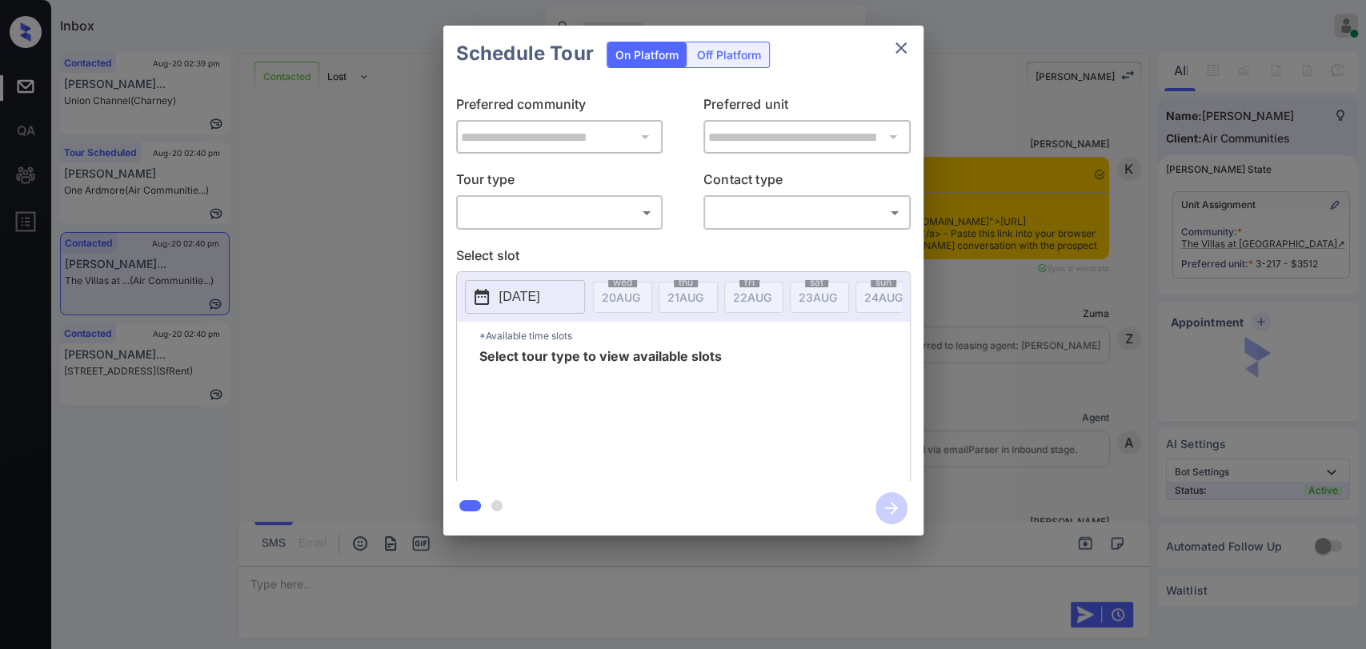
scroll to position [1246, 0]
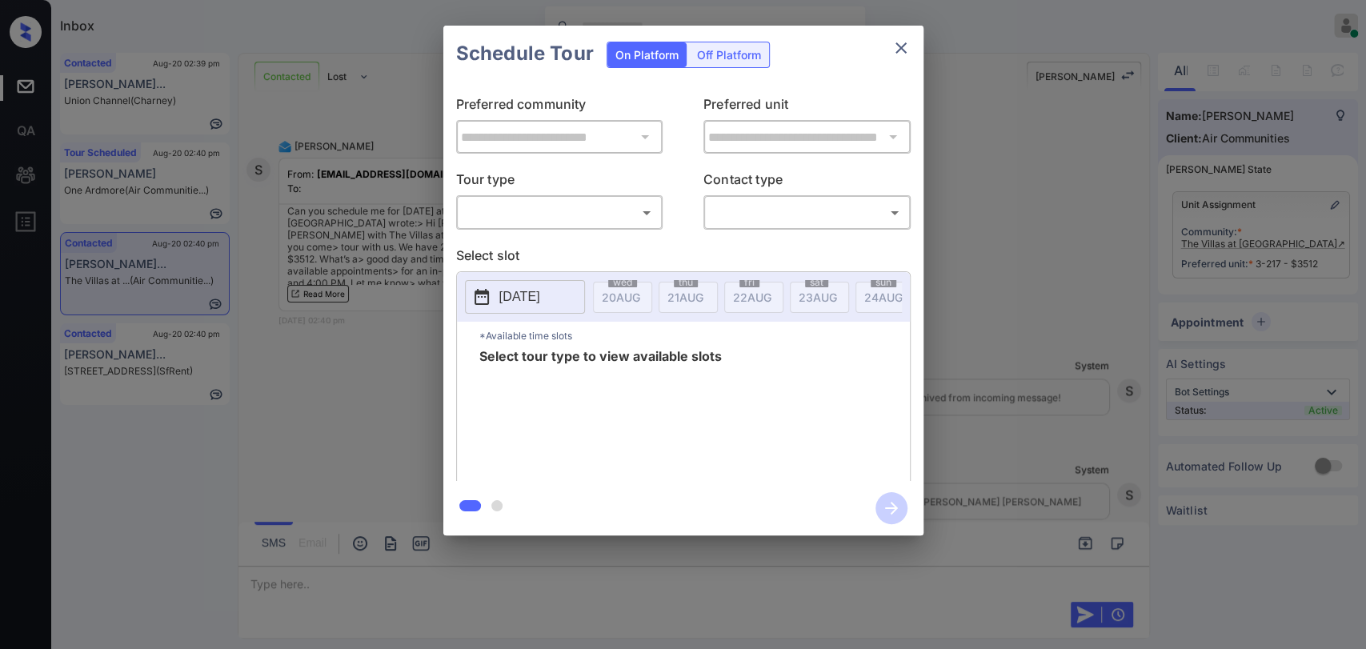
click at [562, 220] on body "Inbox [PERSON_NAME] [PERSON_NAME] Online Set yourself offline Set yourself on b…" at bounding box center [683, 324] width 1366 height 649
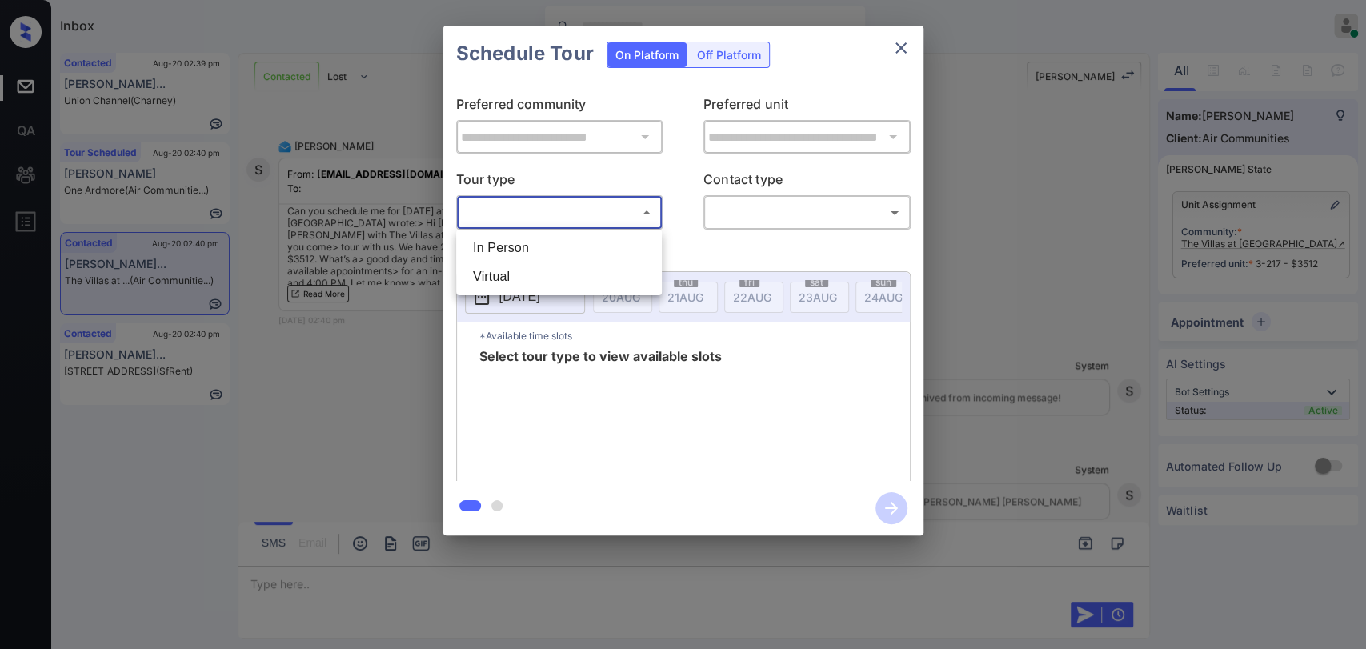
click at [510, 243] on li "In Person" at bounding box center [559, 248] width 198 height 29
type input "********"
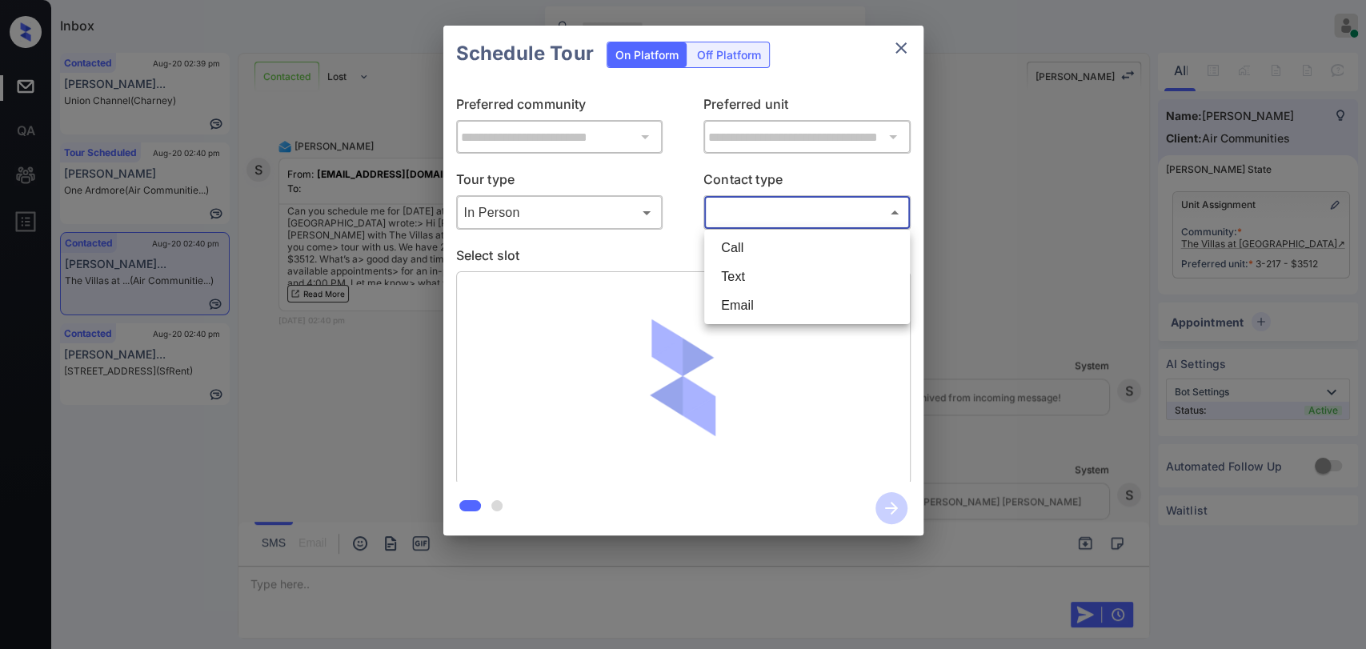
click at [794, 217] on body "Inbox [PERSON_NAME] [PERSON_NAME] Online Set yourself offline Set yourself on b…" at bounding box center [683, 324] width 1366 height 649
click at [735, 286] on li "Text" at bounding box center [807, 276] width 198 height 29
type input "****"
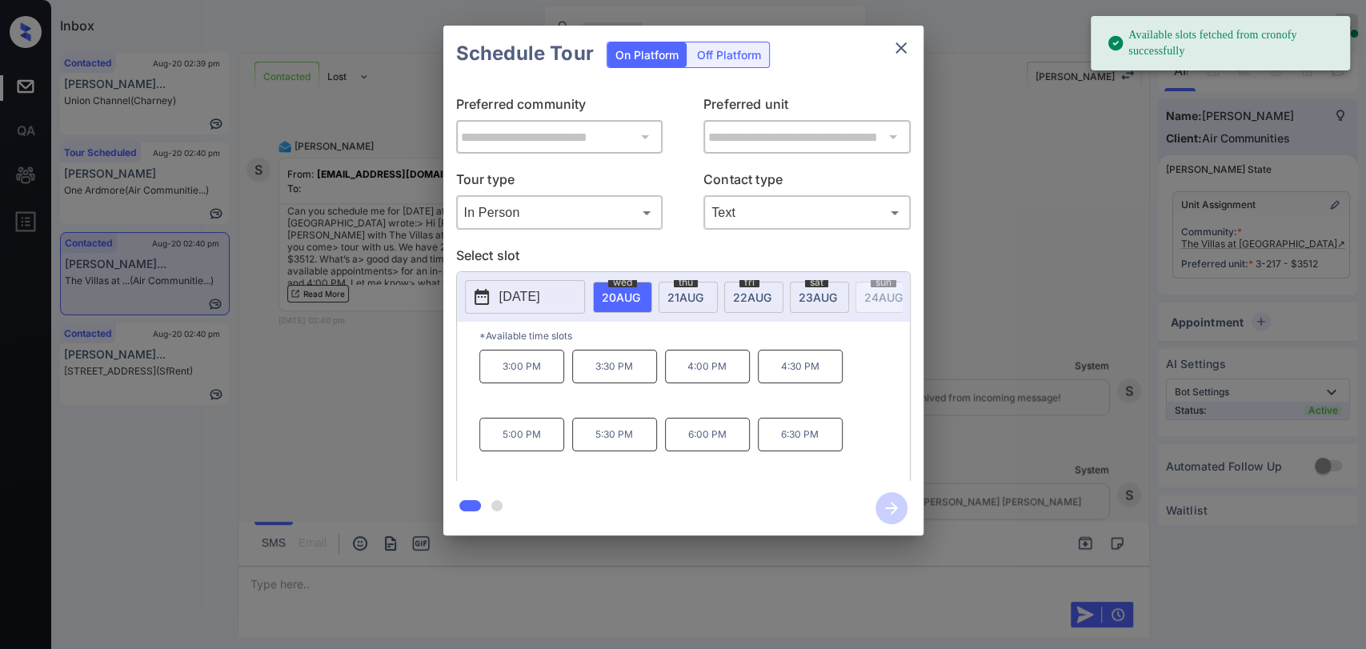
click at [640, 292] on span "[DATE]" at bounding box center [621, 297] width 38 height 14
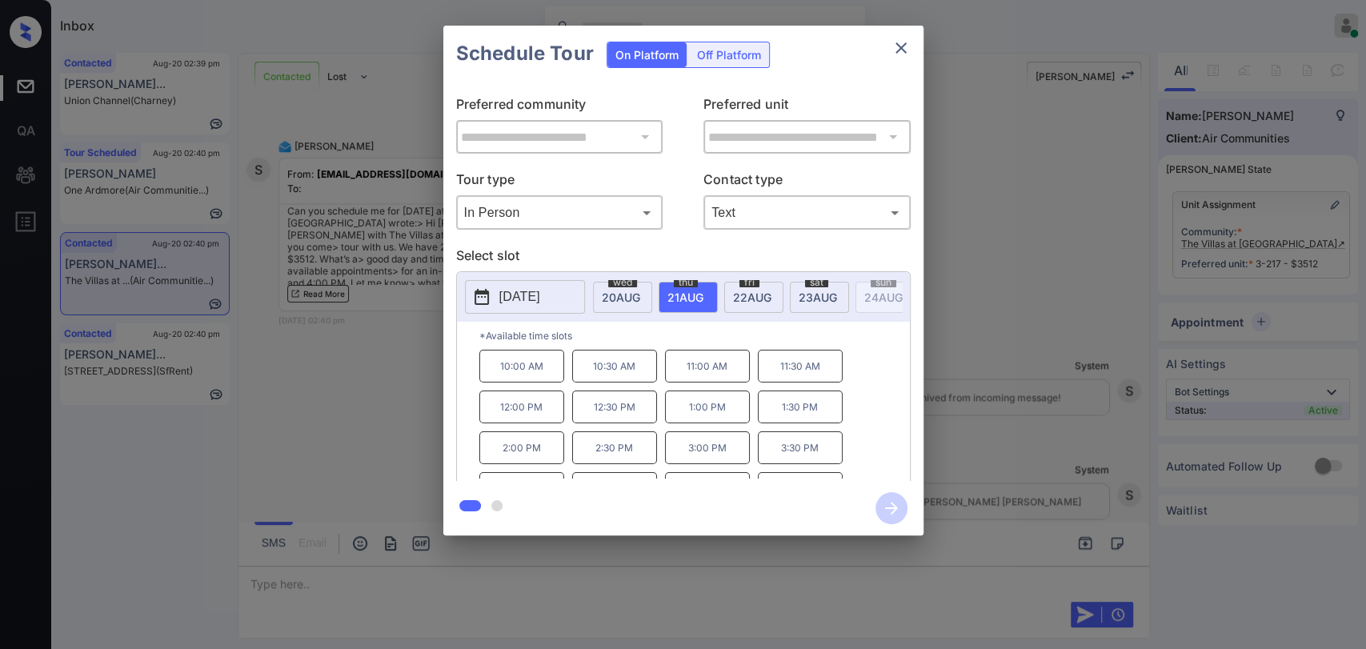
click at [774, 458] on p "3:30 PM" at bounding box center [800, 447] width 85 height 33
click at [888, 502] on icon "button" at bounding box center [891, 508] width 32 height 32
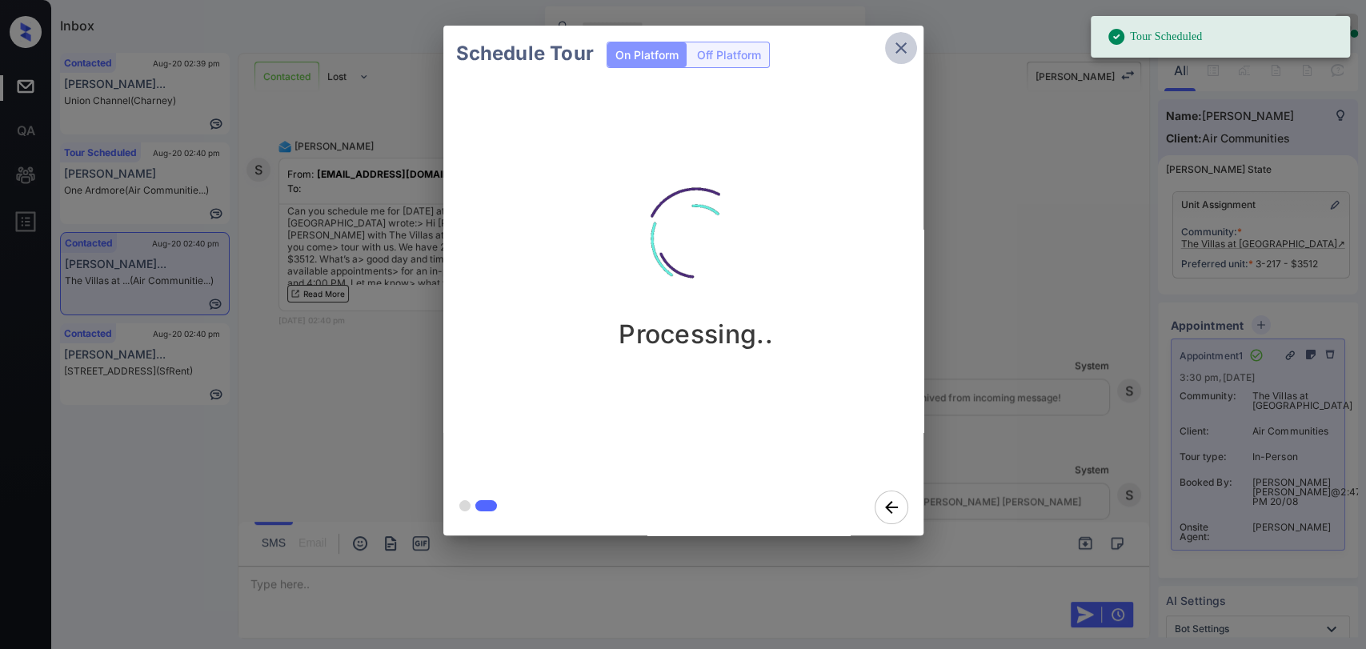
click at [906, 47] on icon "close" at bounding box center [900, 47] width 19 height 19
